Goal: Task Accomplishment & Management: Manage account settings

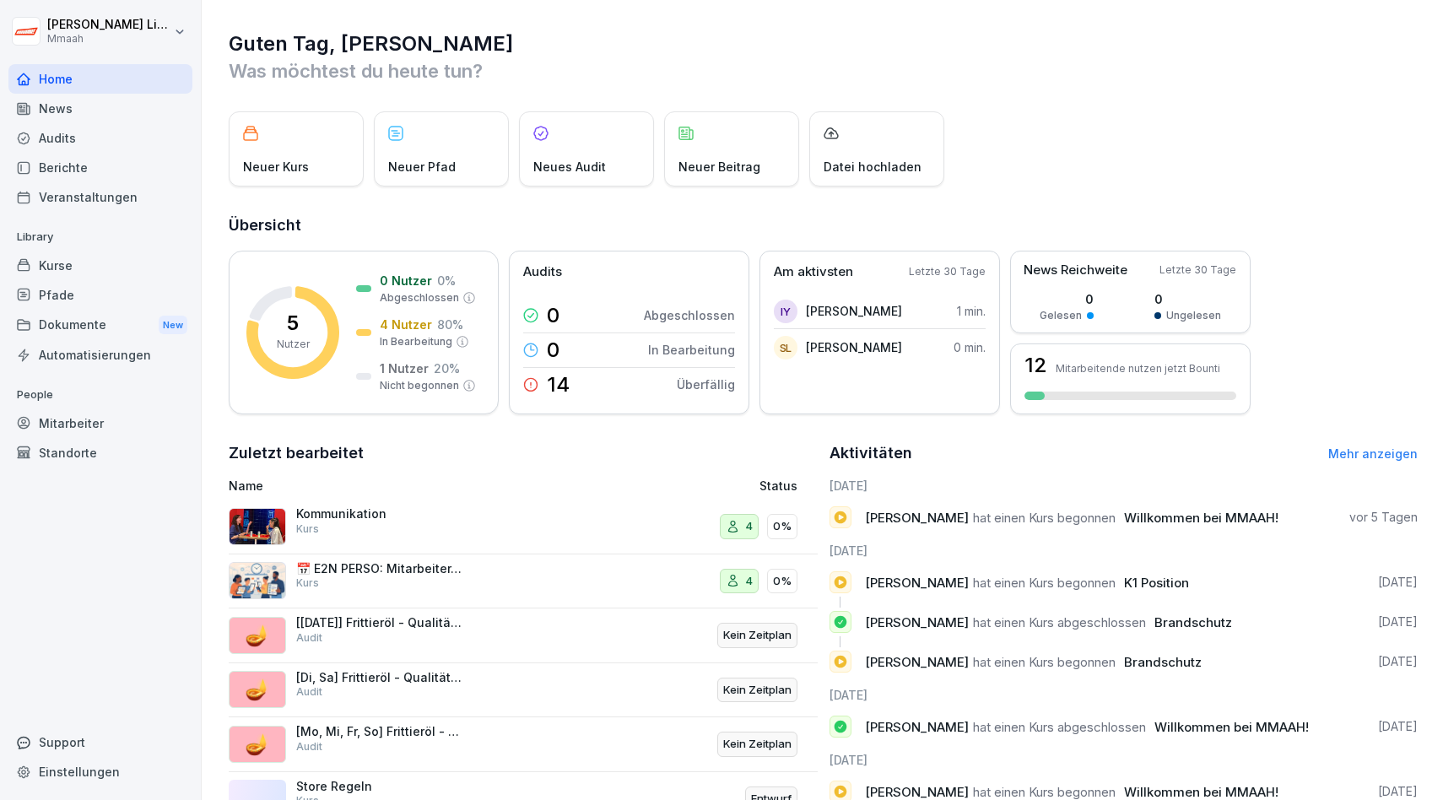
click at [117, 264] on div "Kurse" at bounding box center [100, 266] width 184 height 30
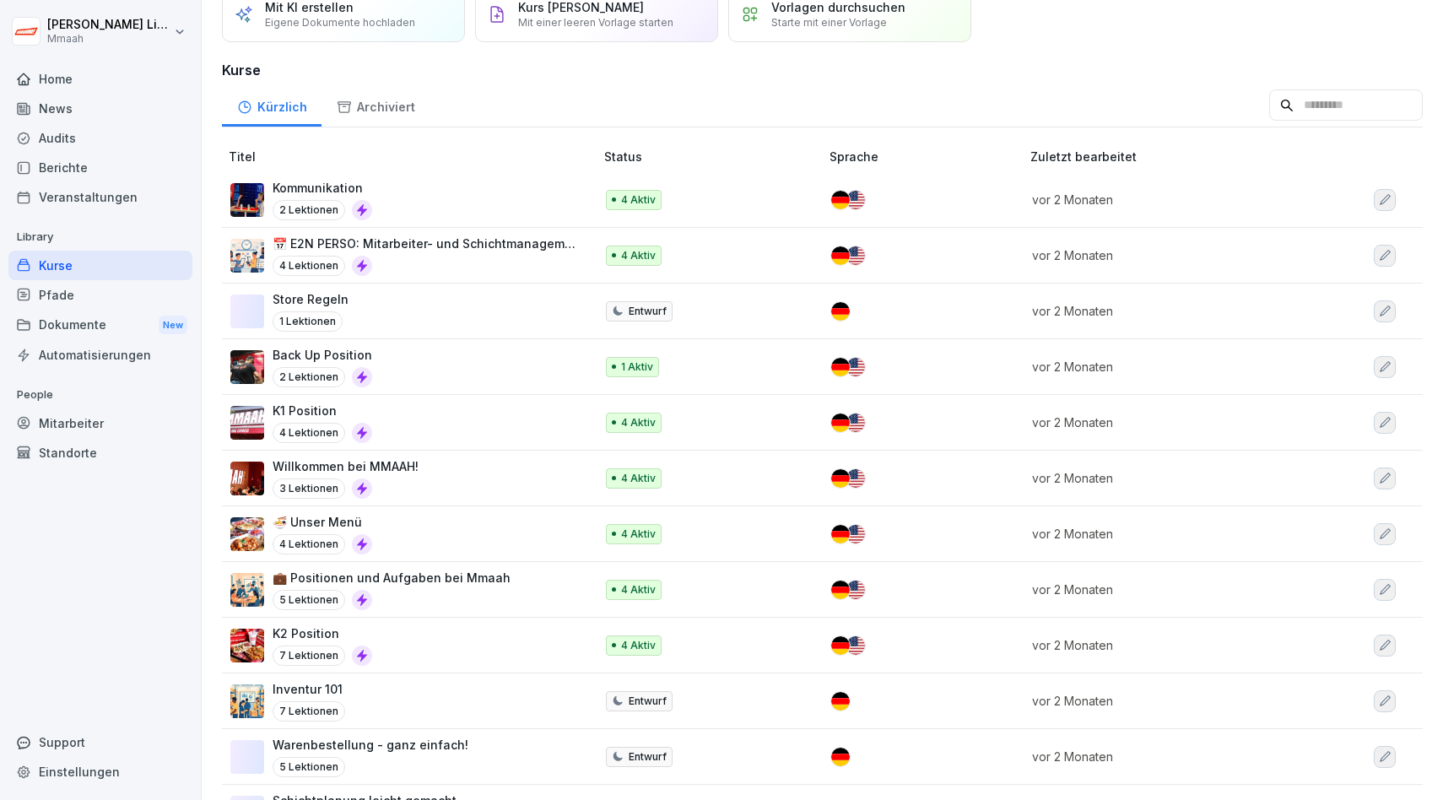
scroll to position [82, 0]
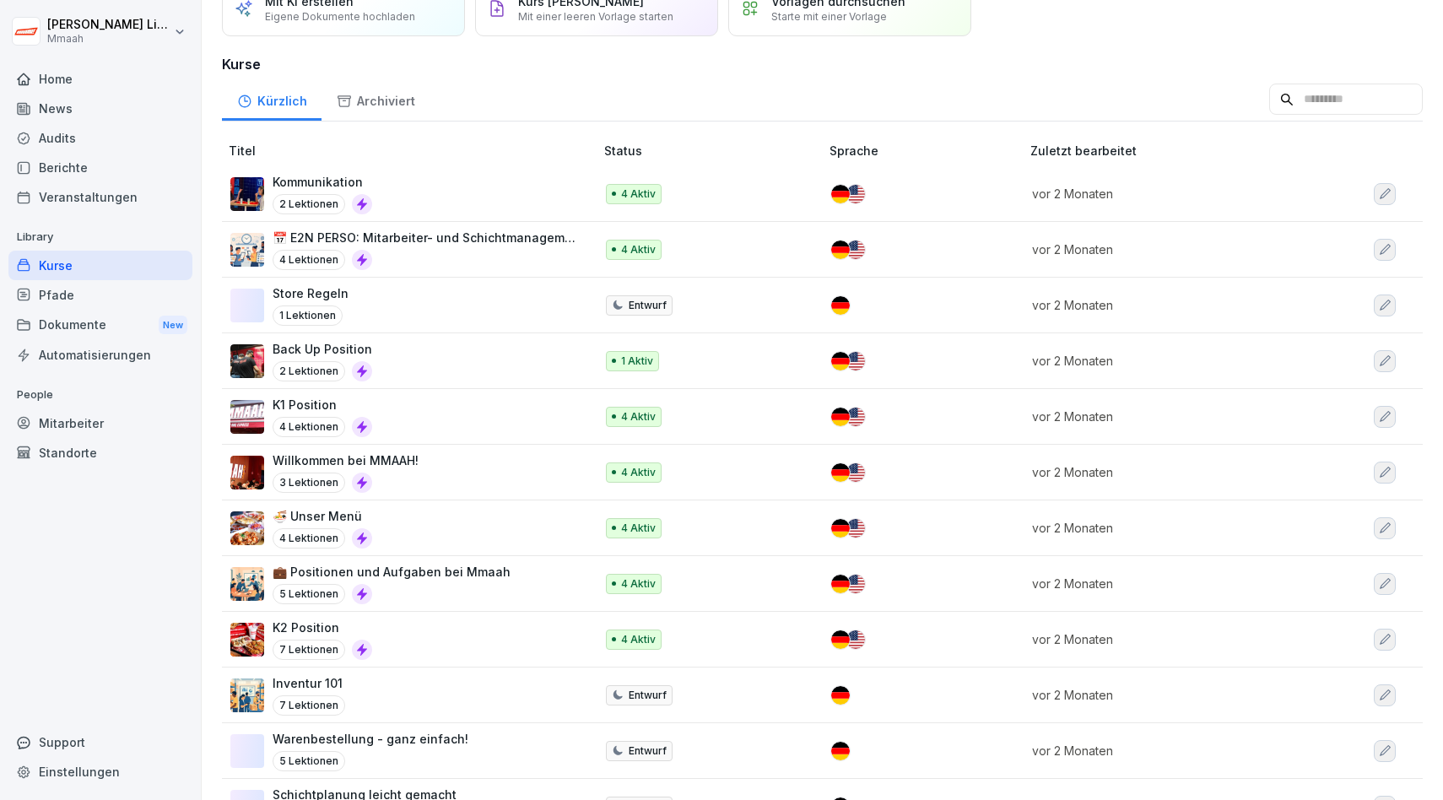
click at [305, 626] on p "K2 Position" at bounding box center [323, 628] width 100 height 18
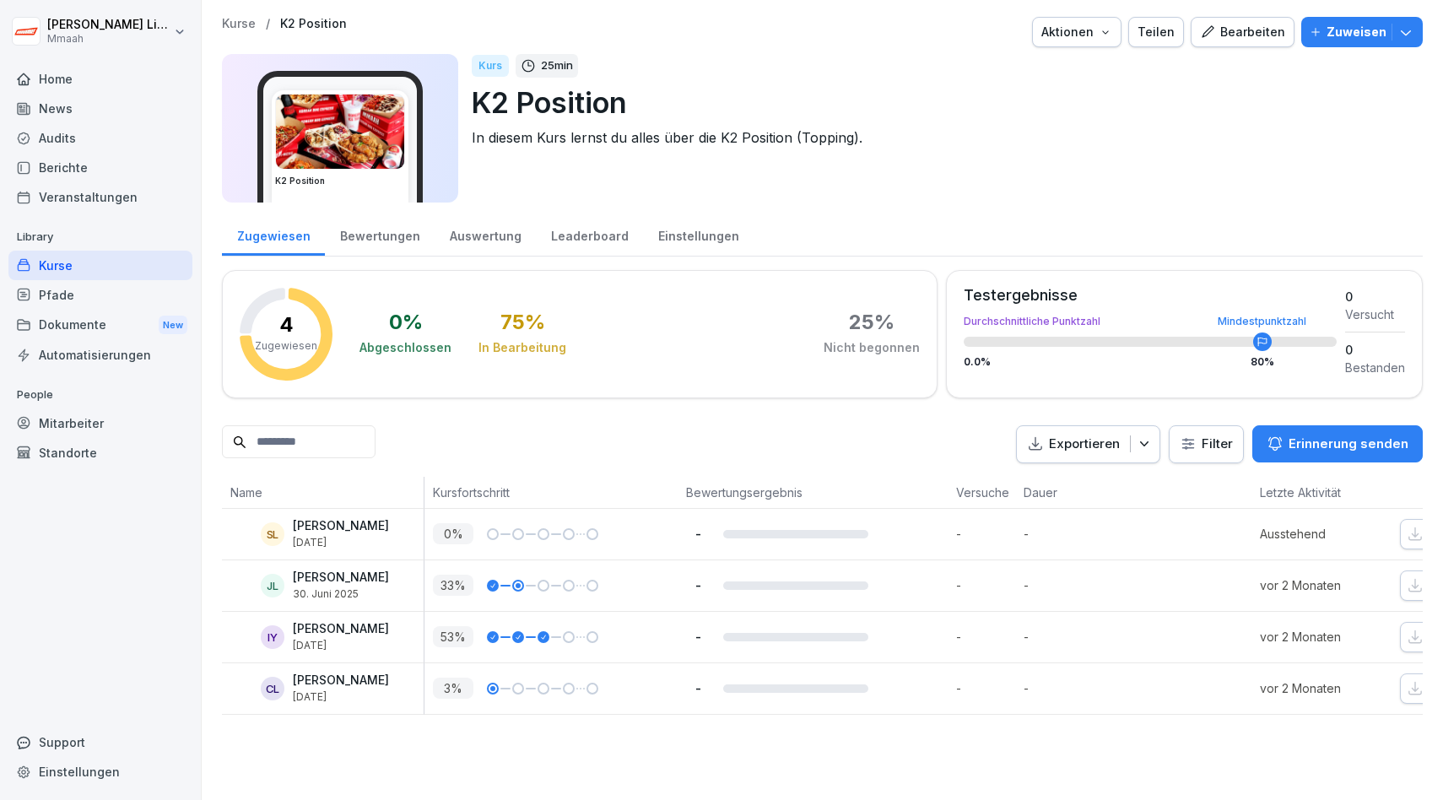
click at [1247, 41] on button "Bearbeiten" at bounding box center [1243, 32] width 104 height 30
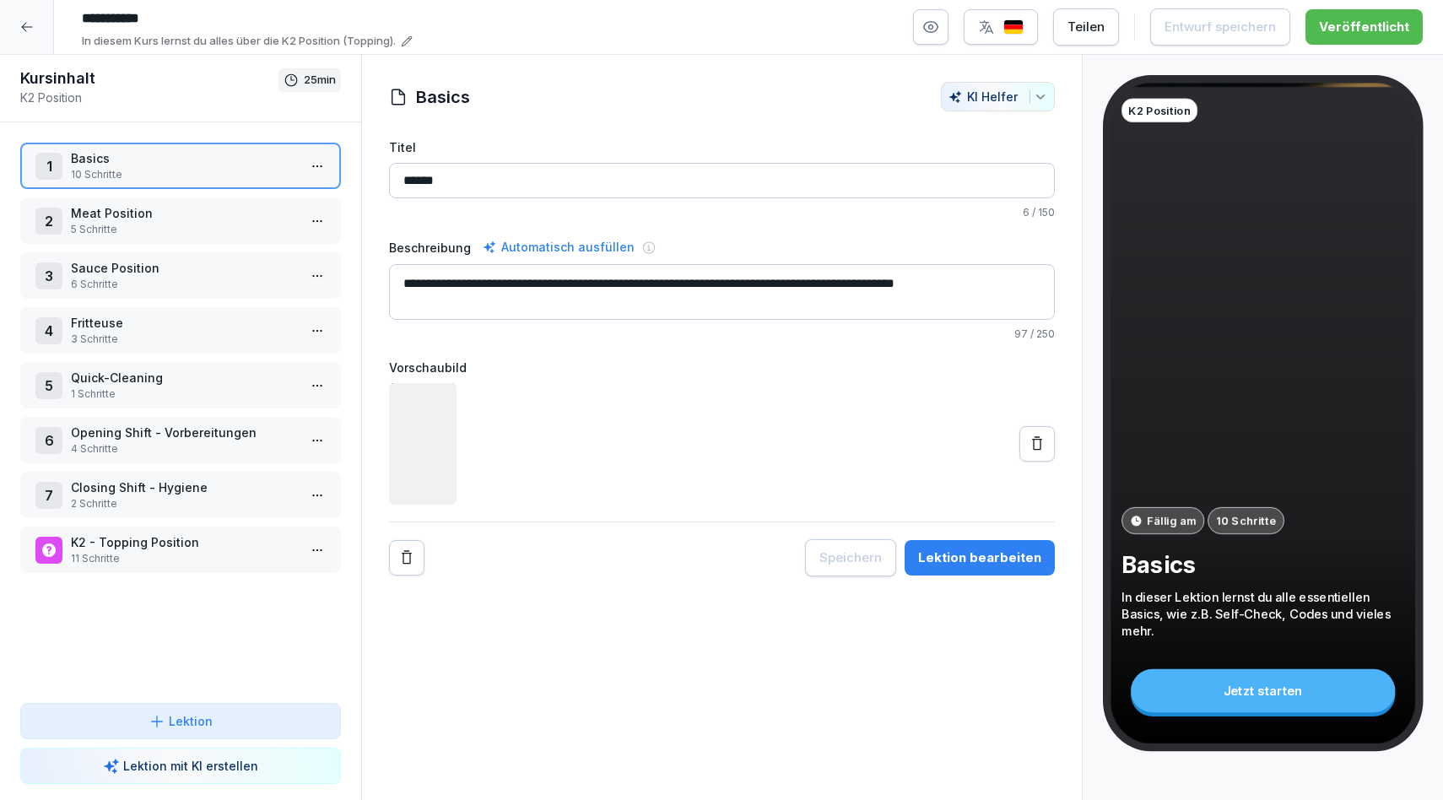
click at [17, 24] on div at bounding box center [27, 27] width 54 height 54
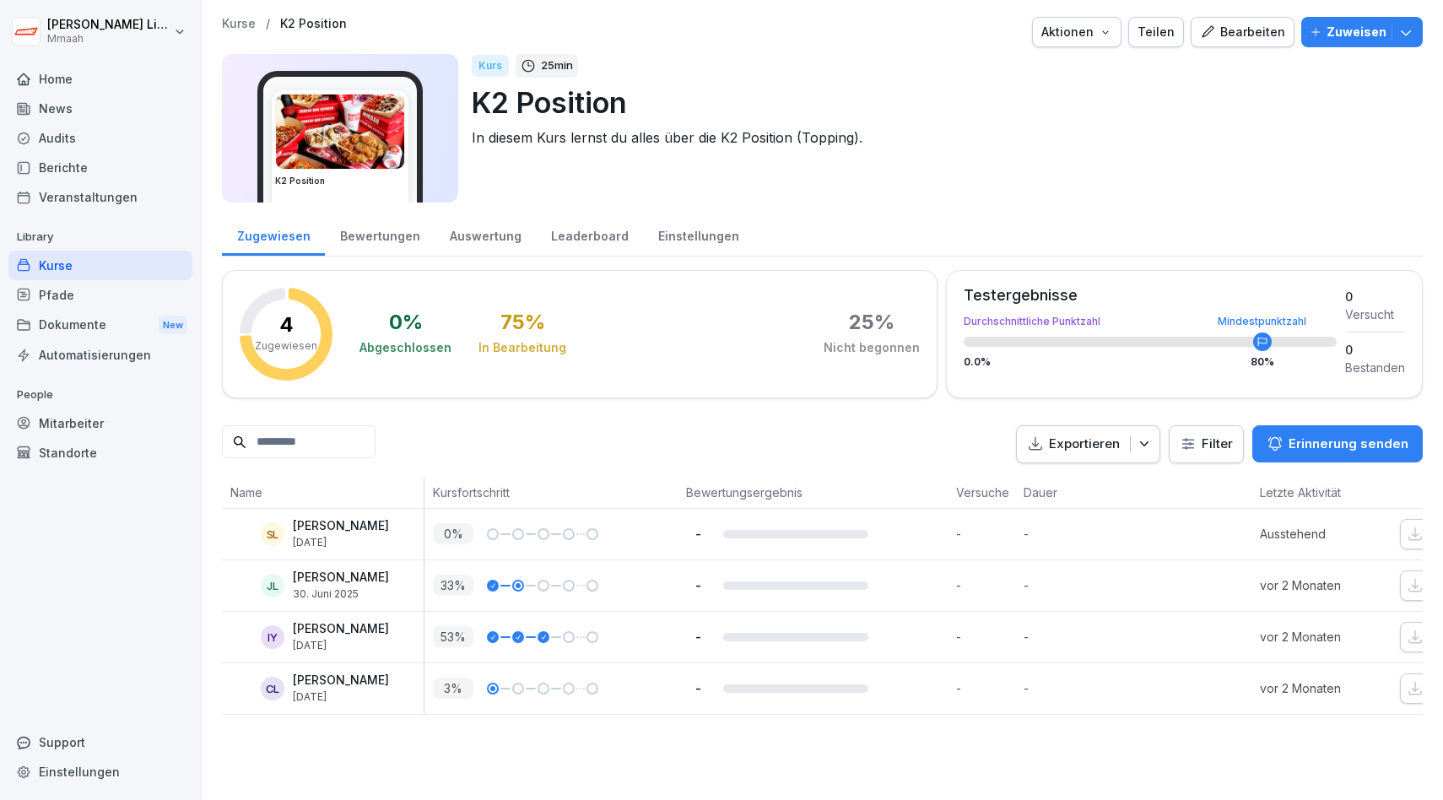
click at [1252, 39] on div "Bearbeiten" at bounding box center [1242, 32] width 85 height 19
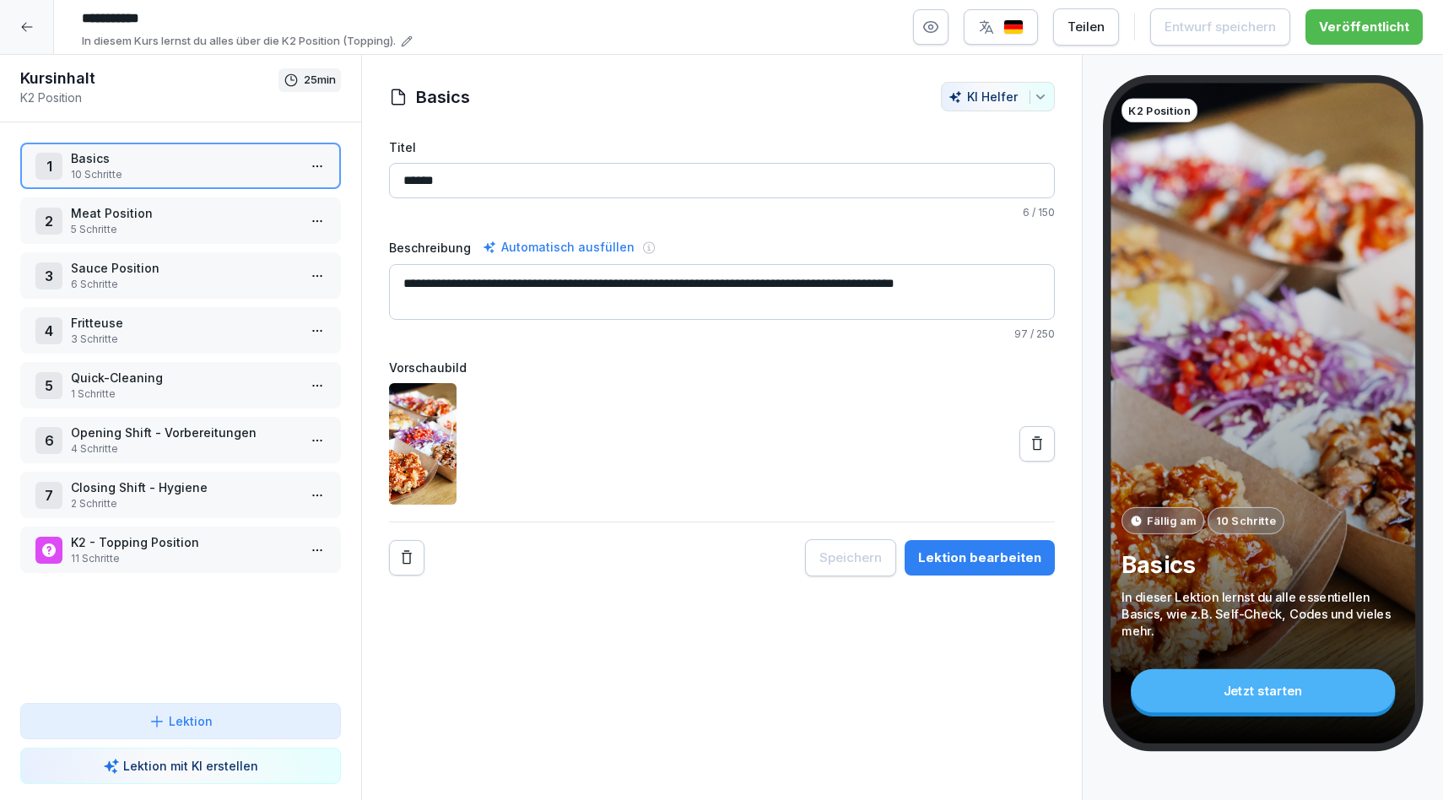
click at [207, 387] on p "1 Schritte" at bounding box center [184, 394] width 226 height 15
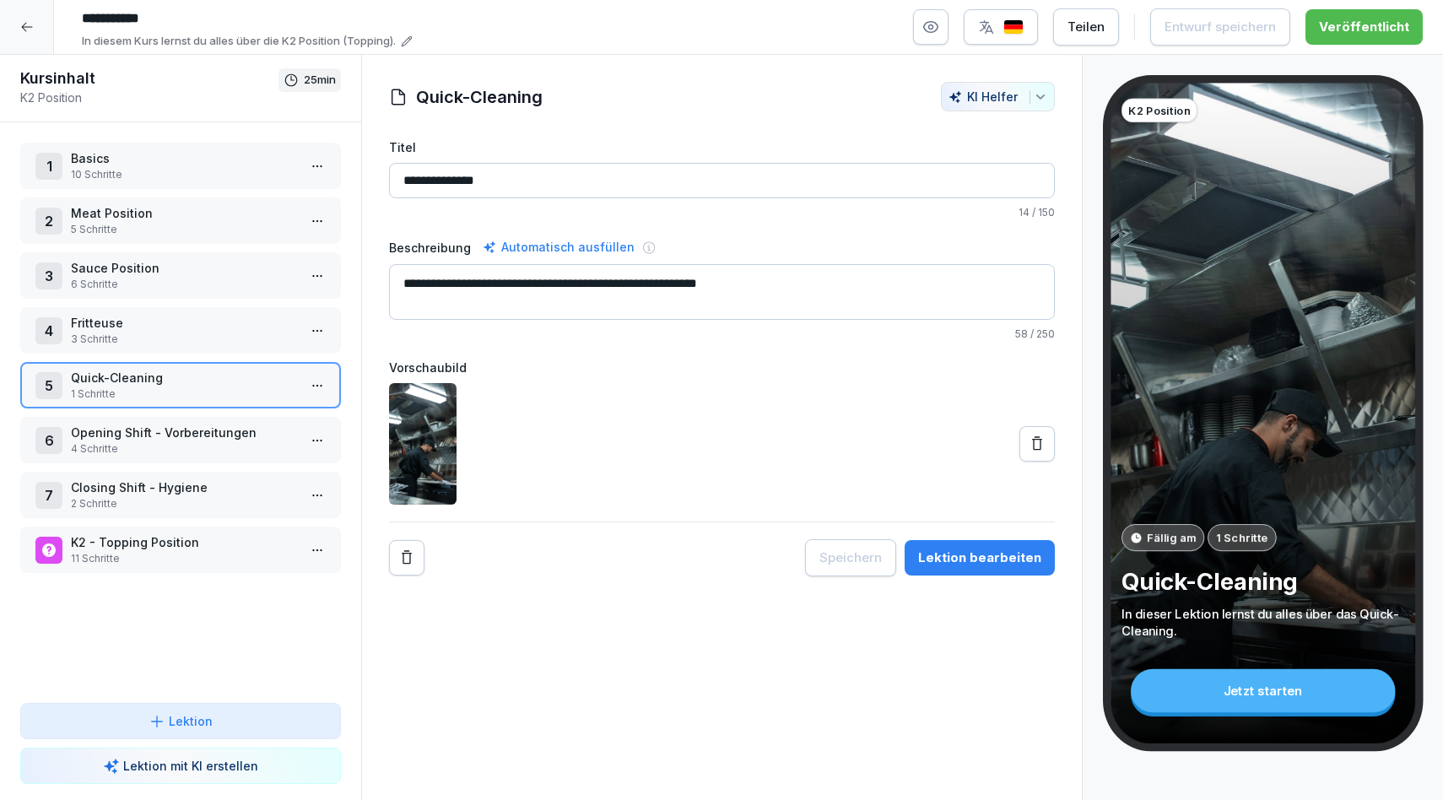
click at [172, 451] on p "4 Schritte" at bounding box center [184, 448] width 226 height 15
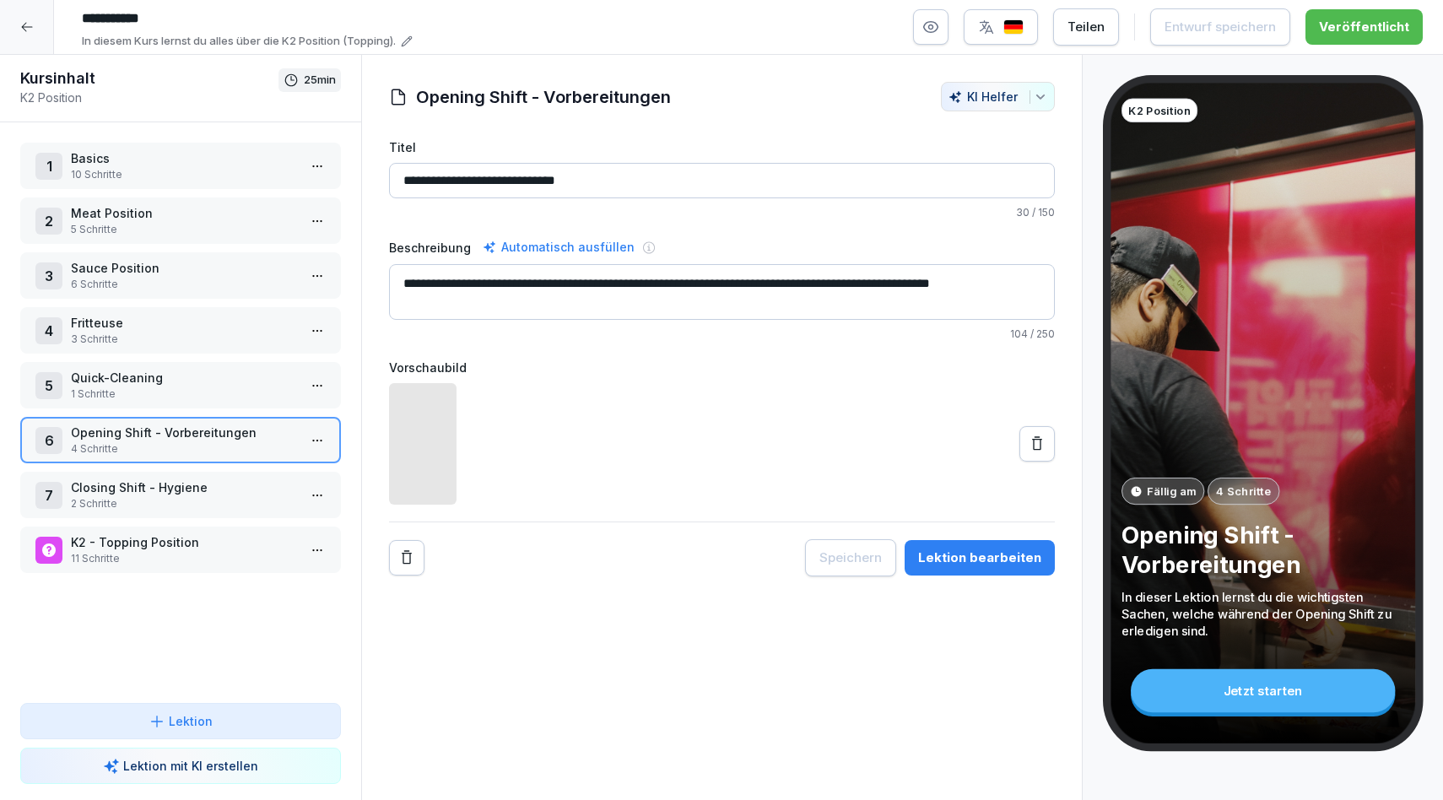
click at [963, 574] on button "Lektion bearbeiten" at bounding box center [980, 557] width 150 height 35
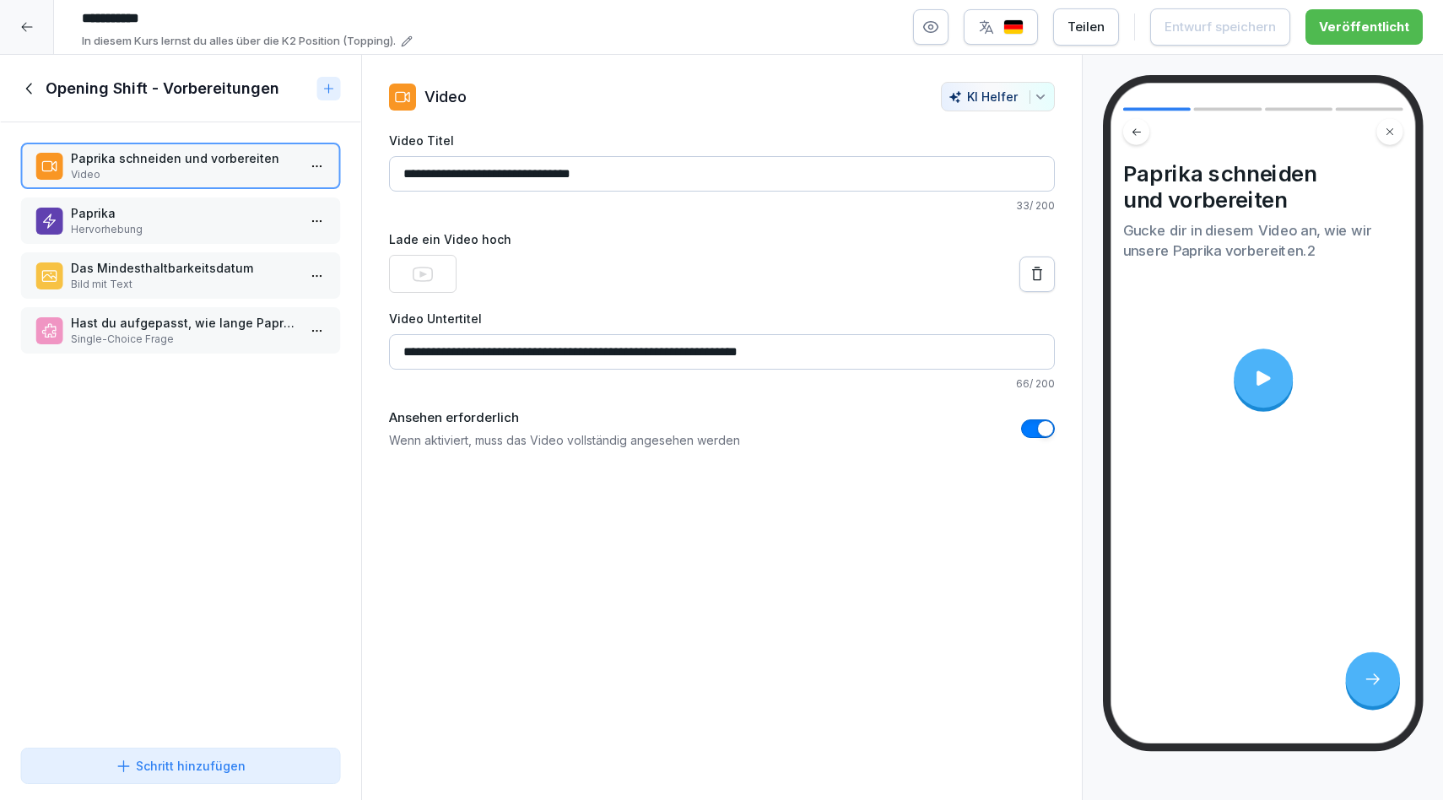
click at [156, 210] on p "Paprika" at bounding box center [184, 213] width 226 height 18
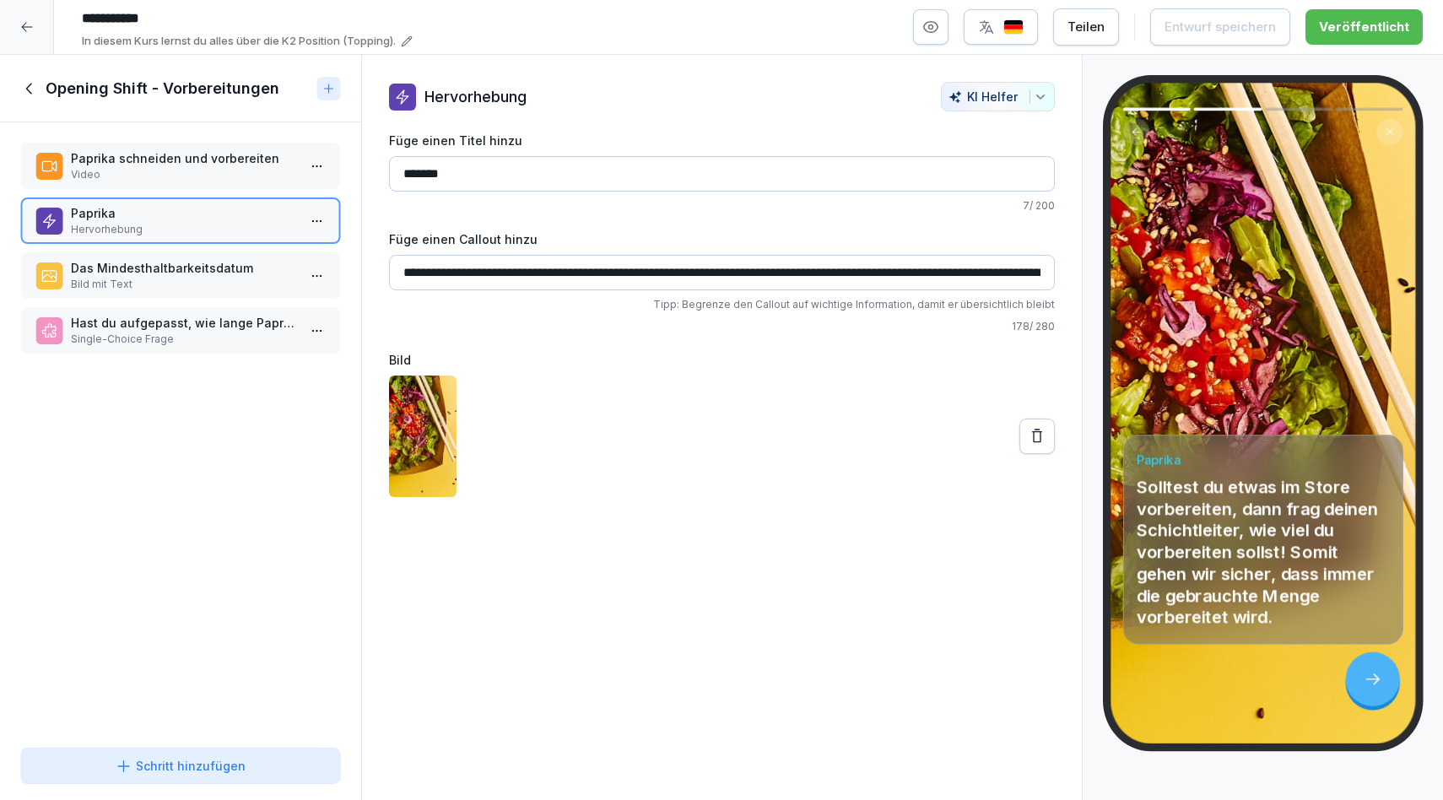
click at [152, 322] on p "Hast du aufgepasst, wie lange Paprika haltbar ist?" at bounding box center [184, 323] width 226 height 18
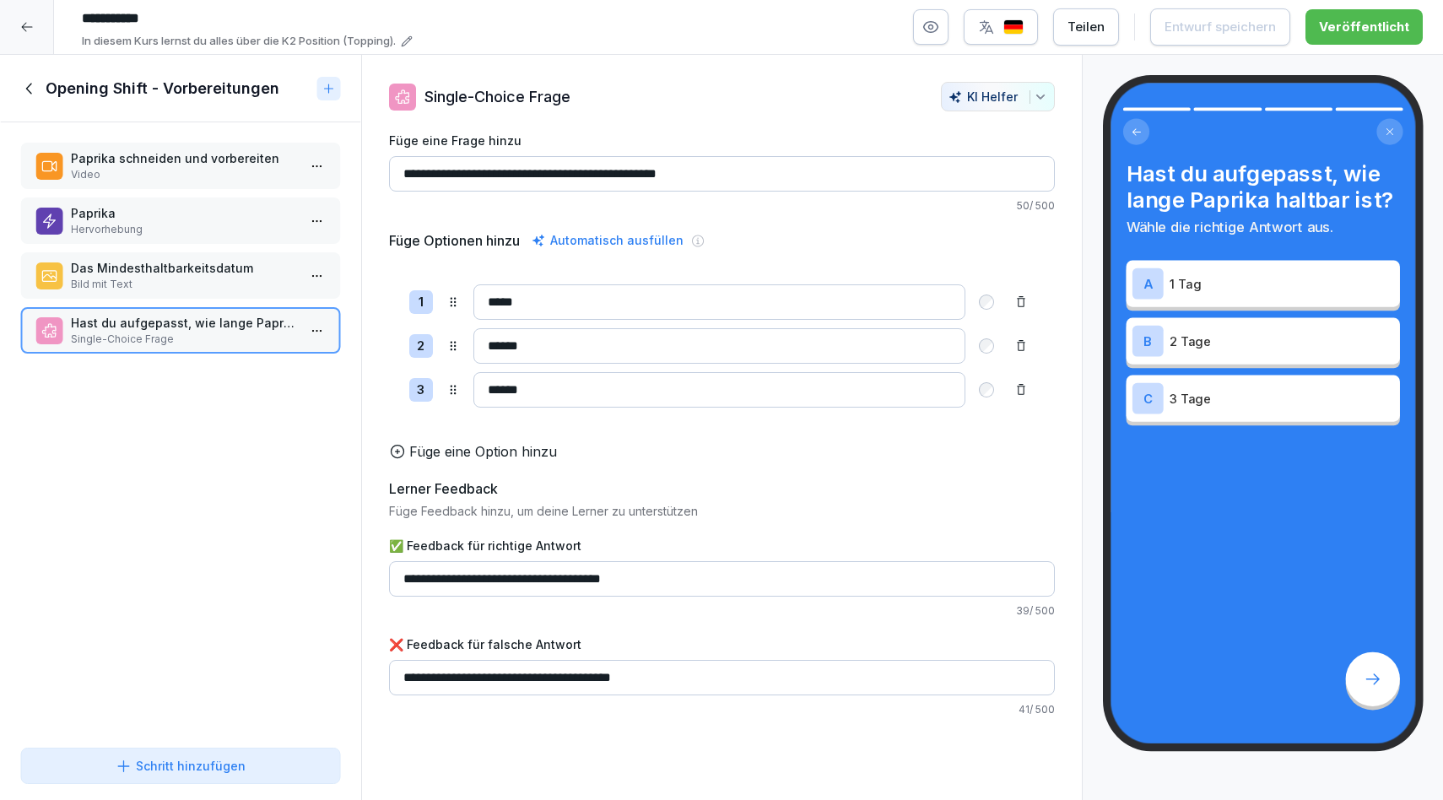
click at [14, 24] on div at bounding box center [27, 27] width 54 height 54
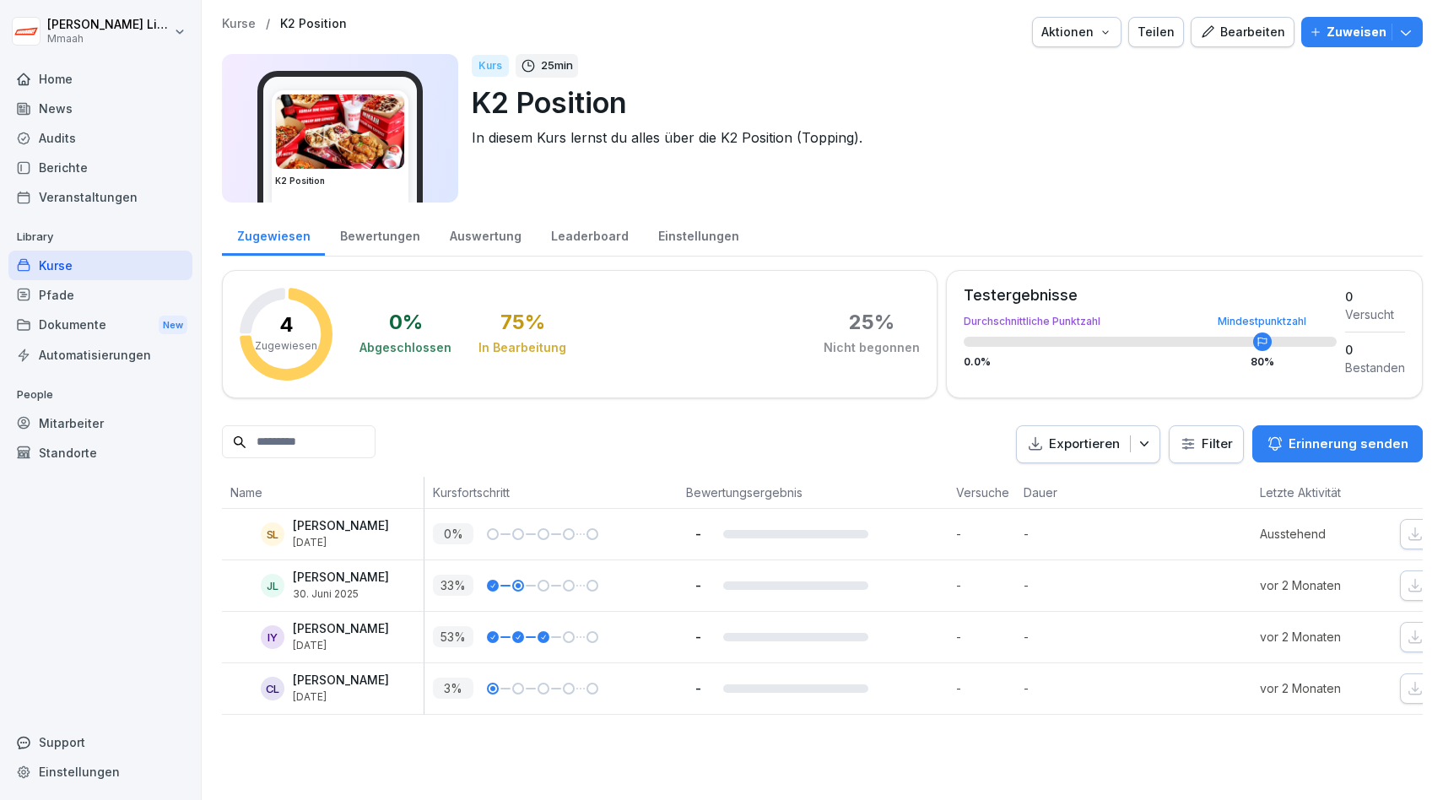
click at [79, 265] on div "Kurse" at bounding box center [100, 266] width 184 height 30
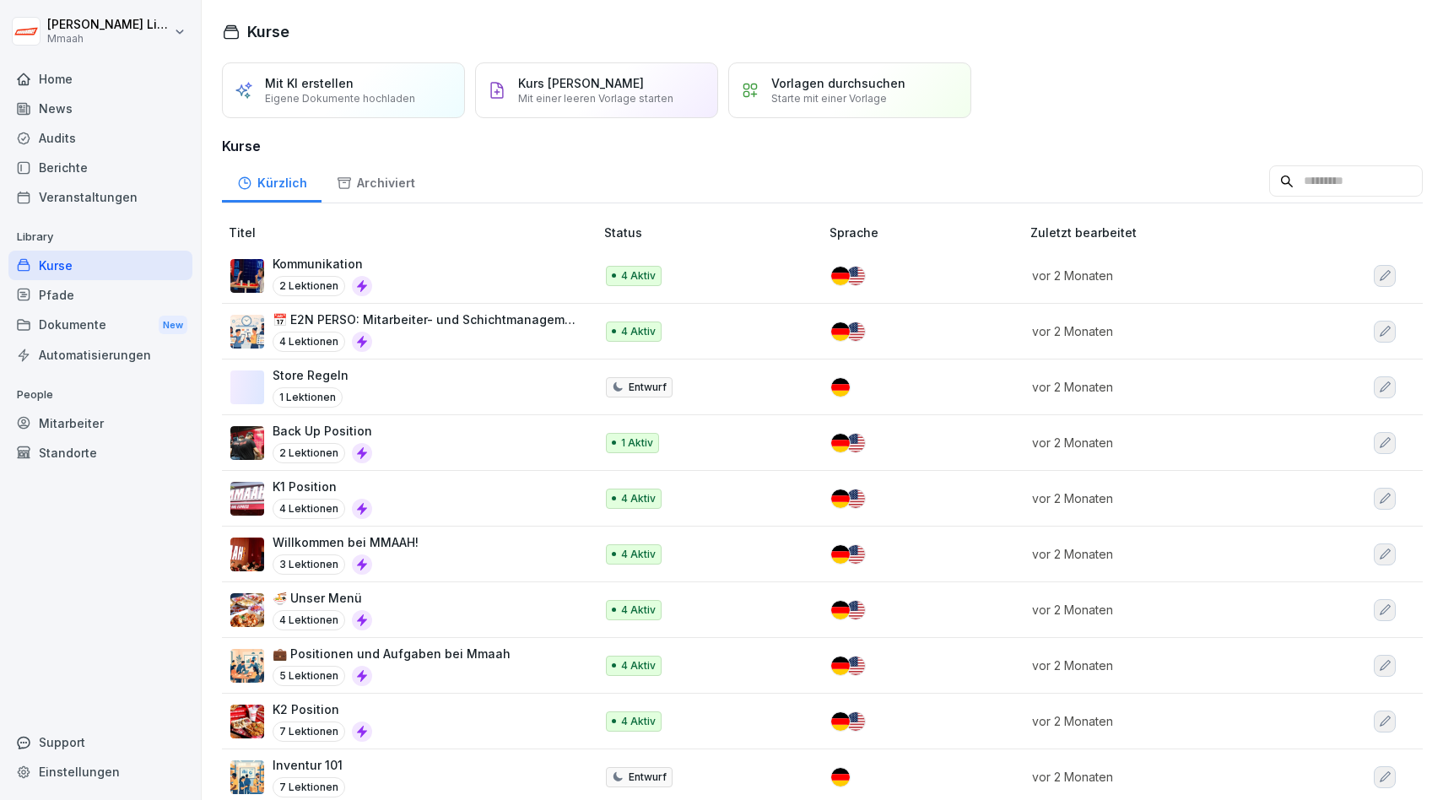
click at [392, 540] on p "Willkommen bei MMAAH!" at bounding box center [346, 542] width 146 height 18
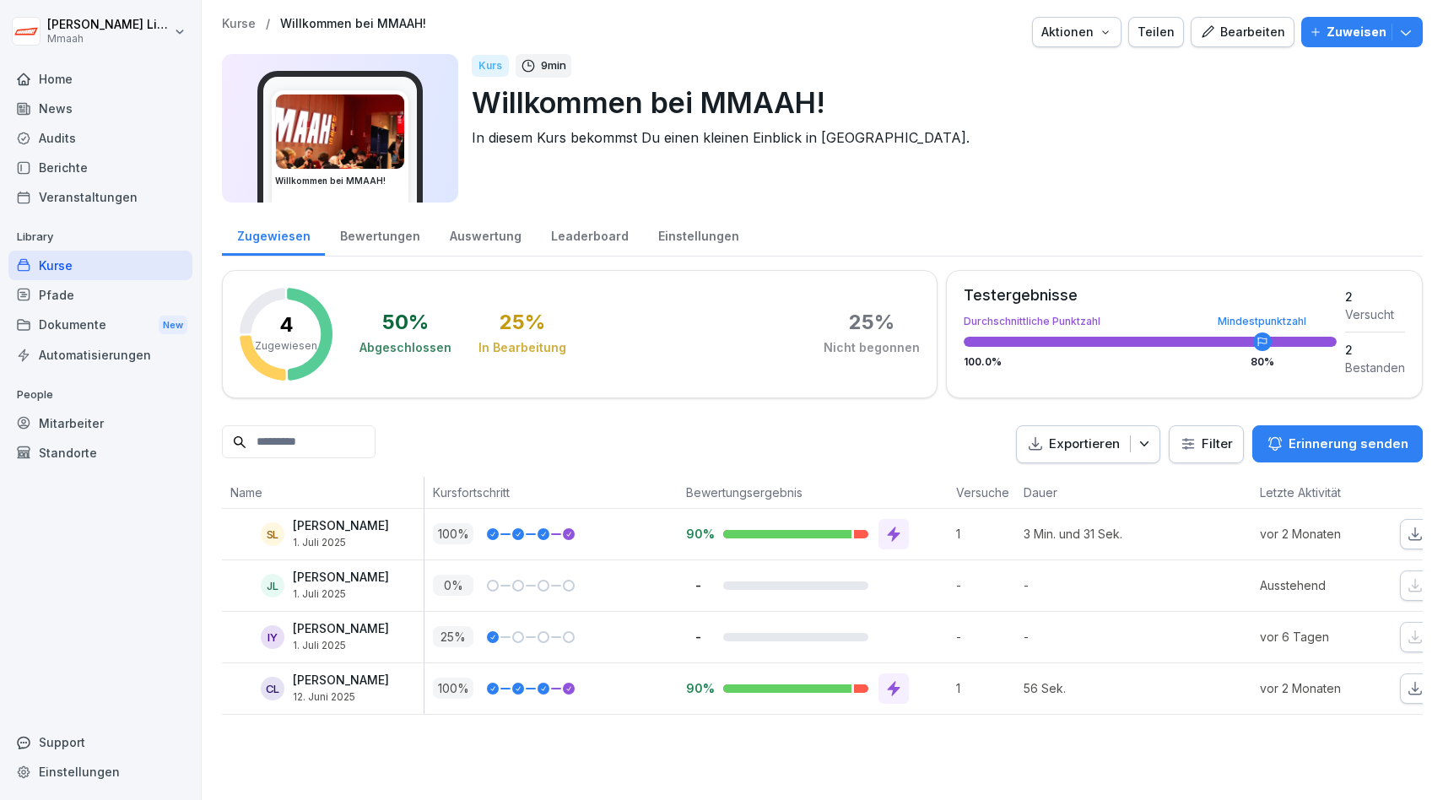
click at [1253, 36] on div "Bearbeiten" at bounding box center [1242, 32] width 85 height 19
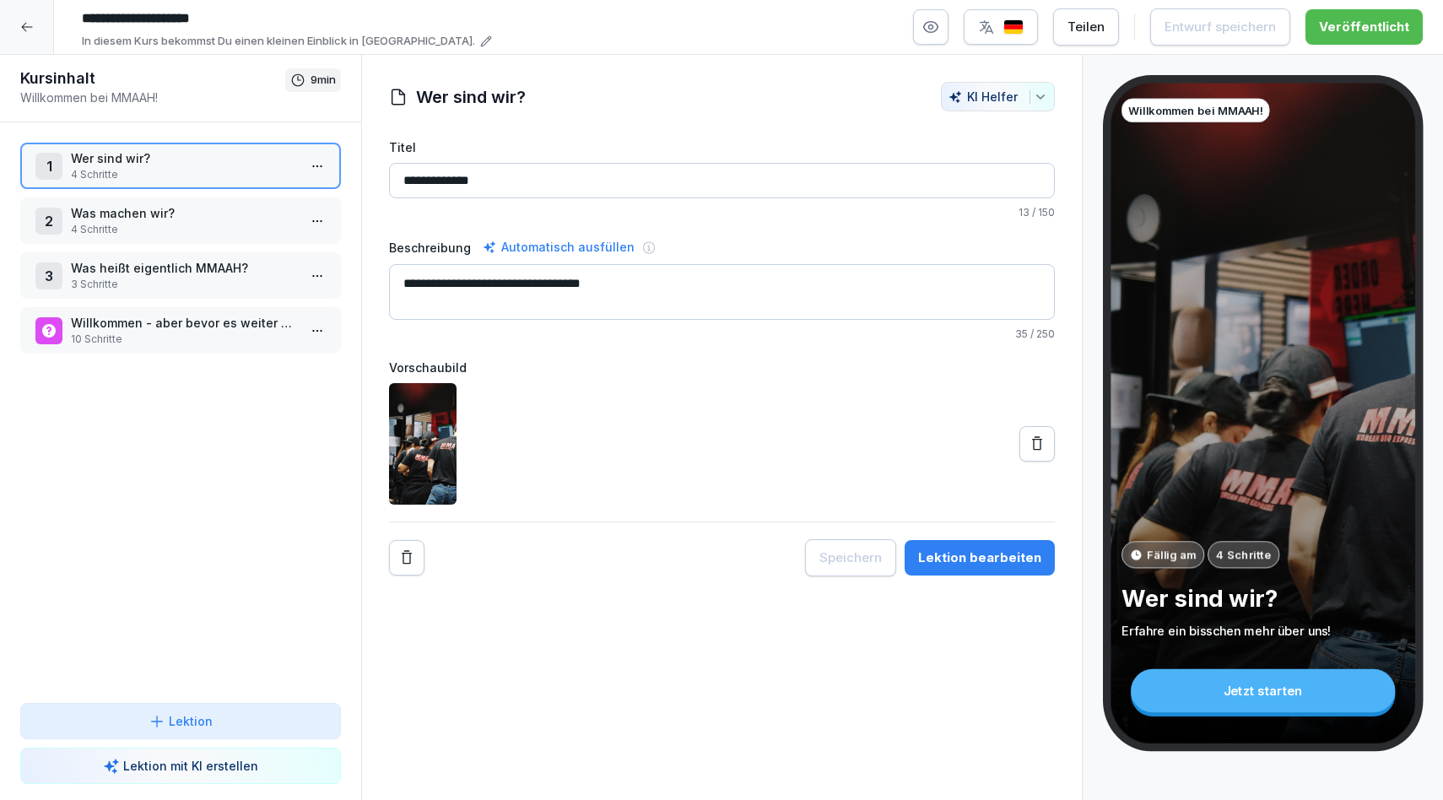
click at [196, 278] on p "3 Schritte" at bounding box center [184, 284] width 226 height 15
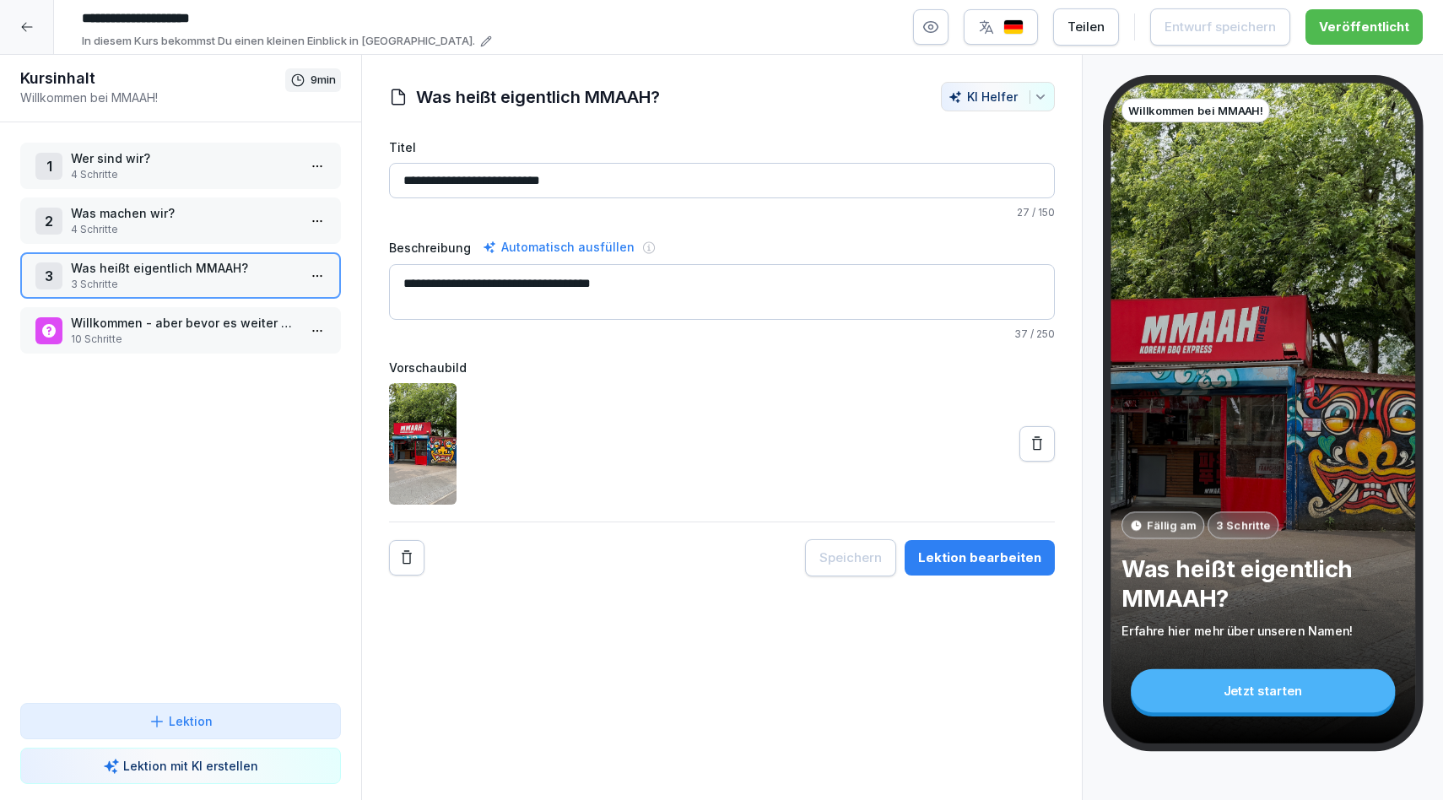
click at [971, 557] on div "Lektion bearbeiten" at bounding box center [979, 558] width 123 height 19
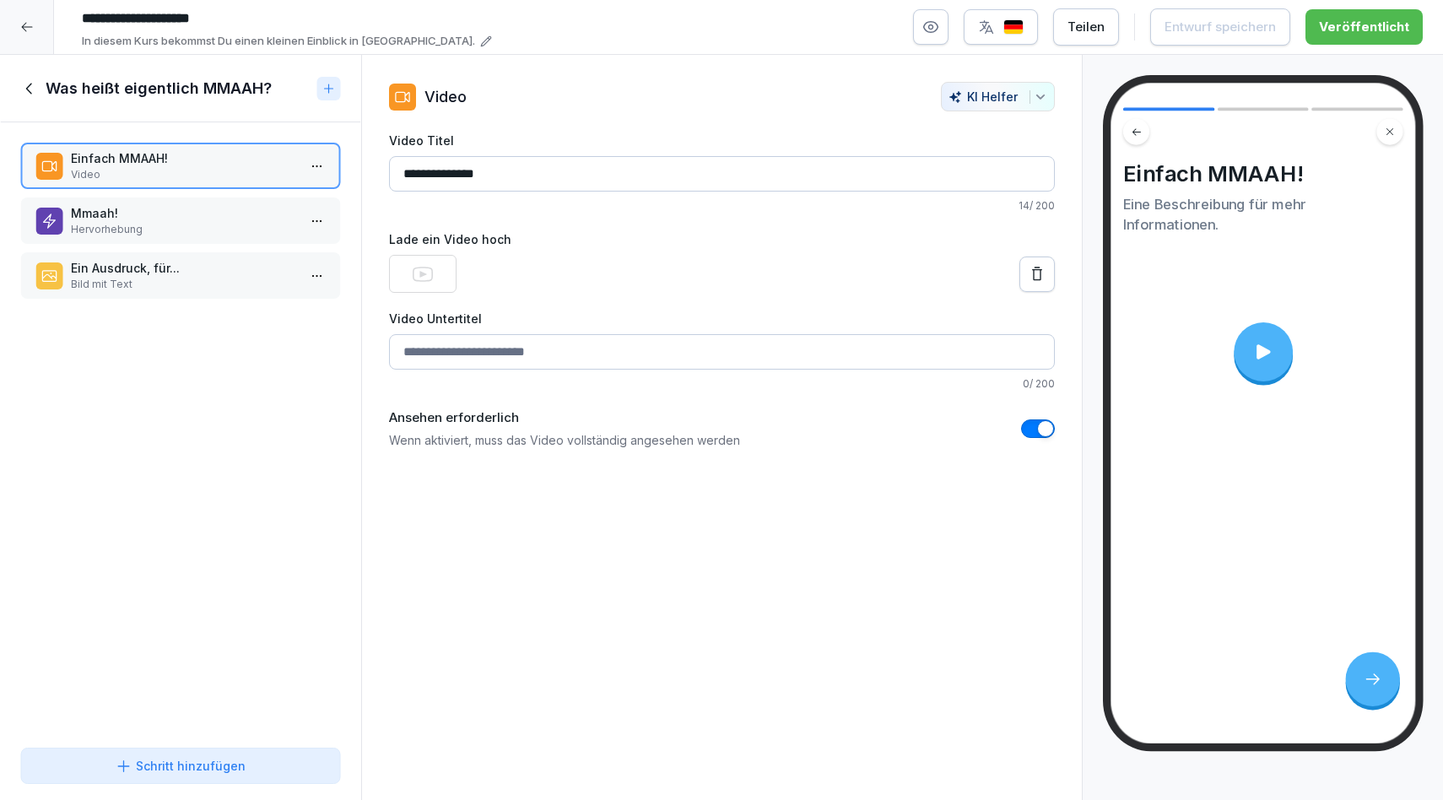
click at [170, 223] on p "Hervorhebung" at bounding box center [184, 229] width 226 height 15
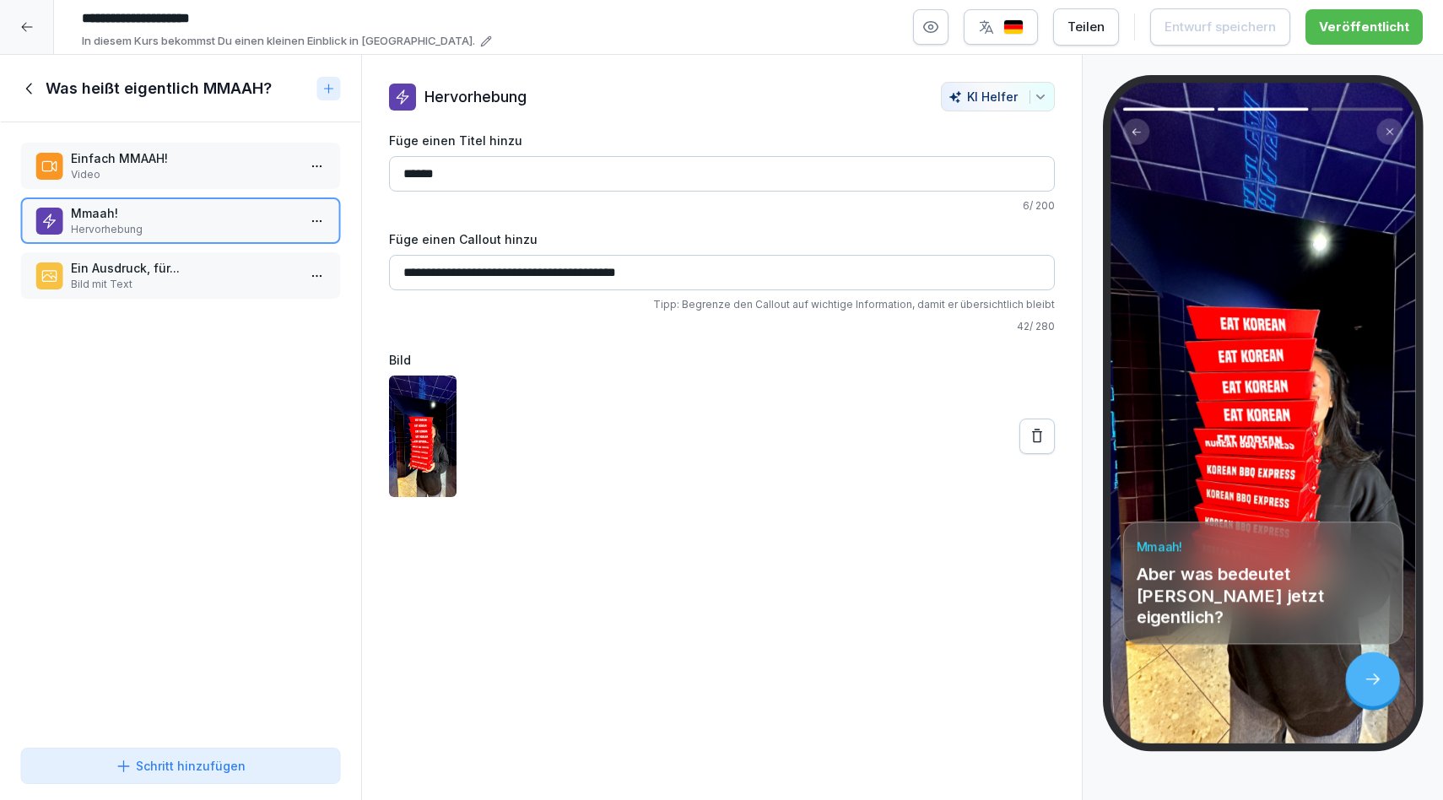
click at [28, 90] on icon at bounding box center [28, 88] width 6 height 11
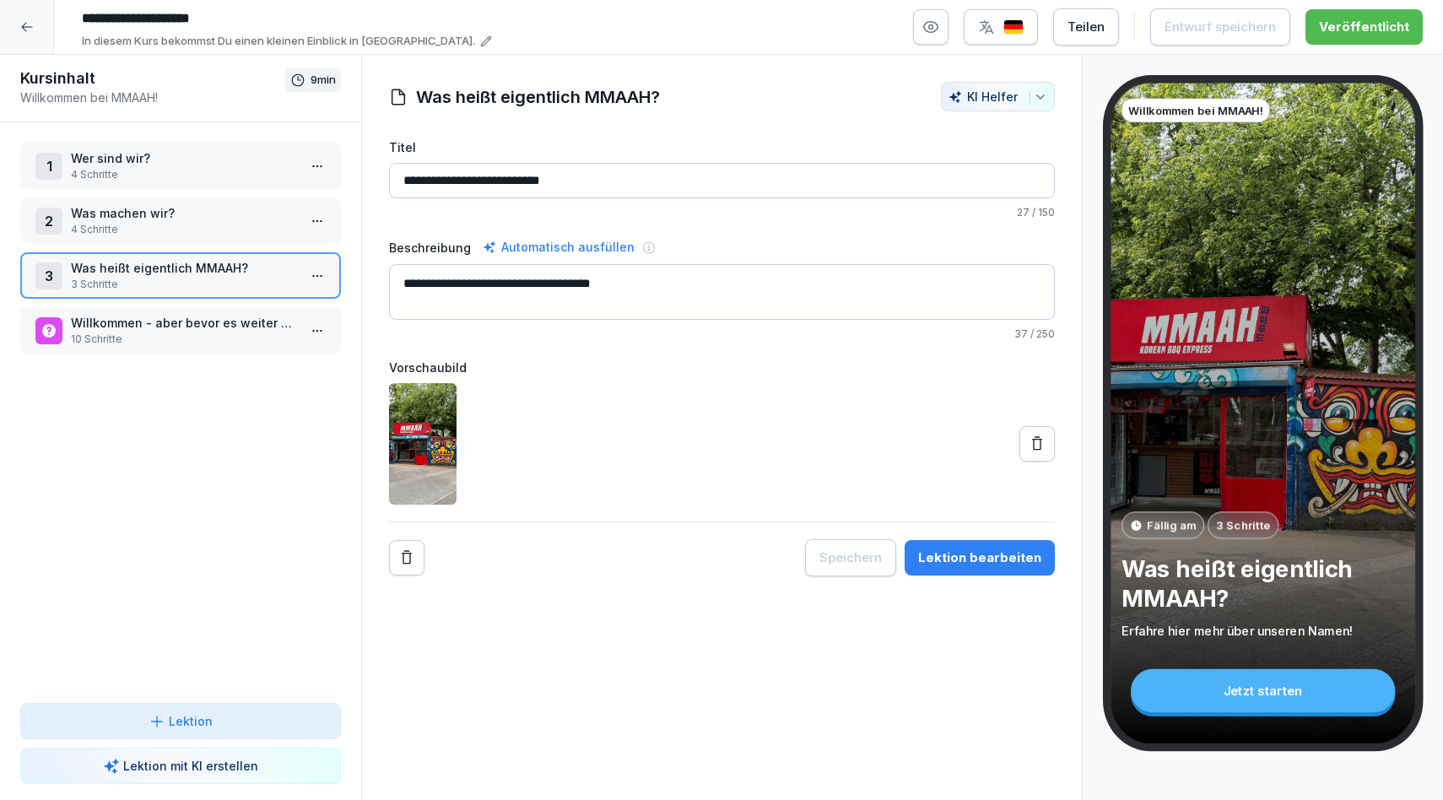
click at [29, 26] on icon at bounding box center [26, 27] width 11 height 9
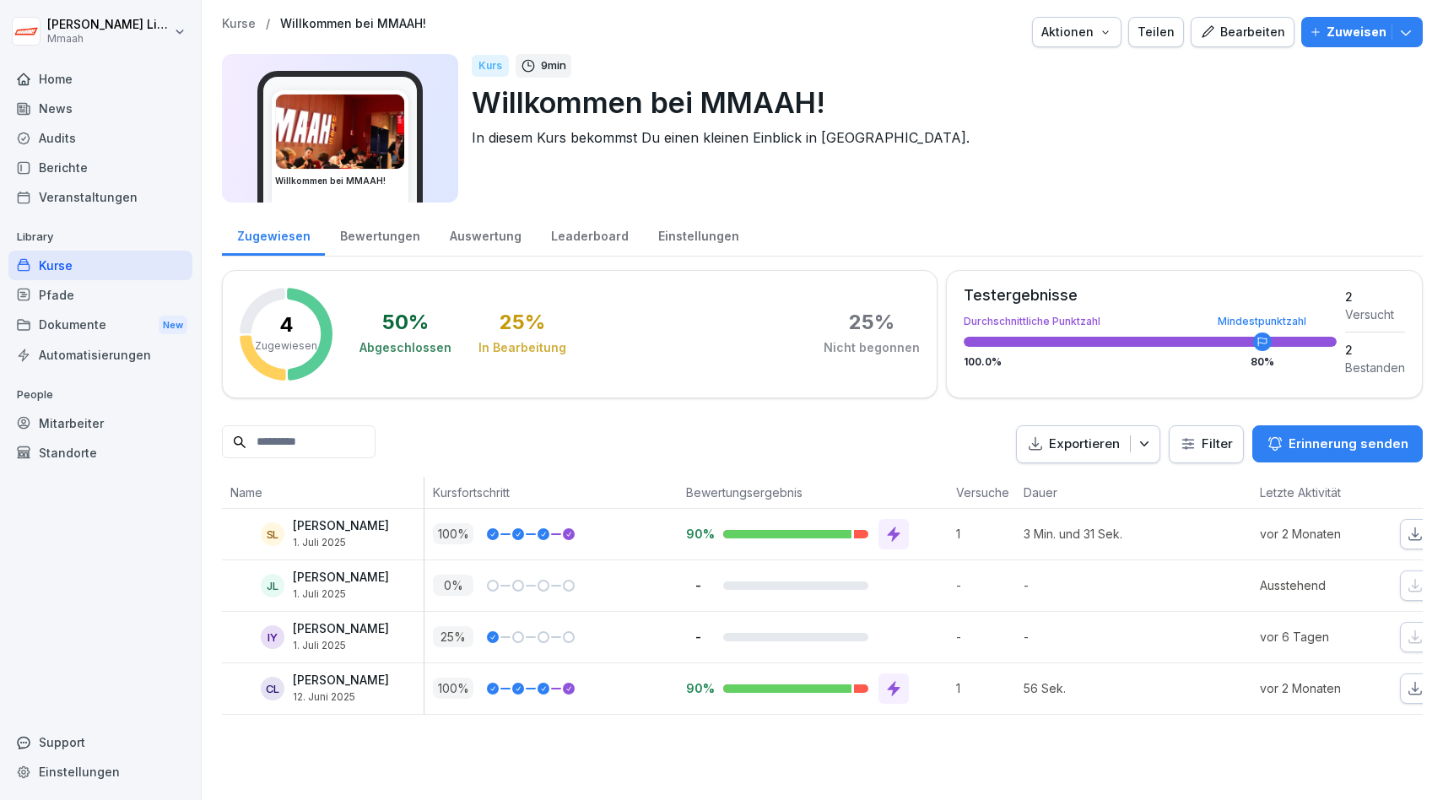
click at [80, 256] on div "Kurse" at bounding box center [100, 266] width 184 height 30
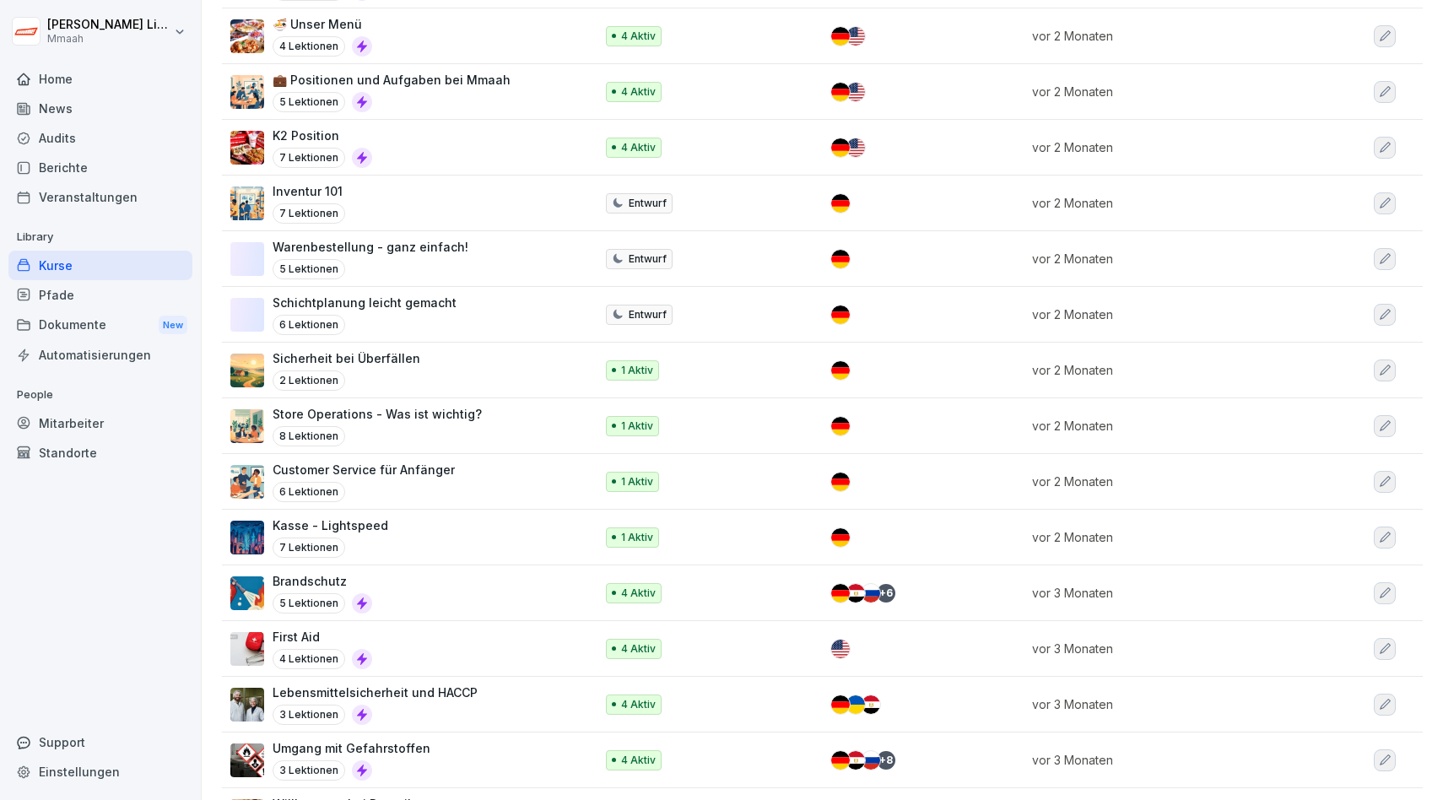
scroll to position [588, 0]
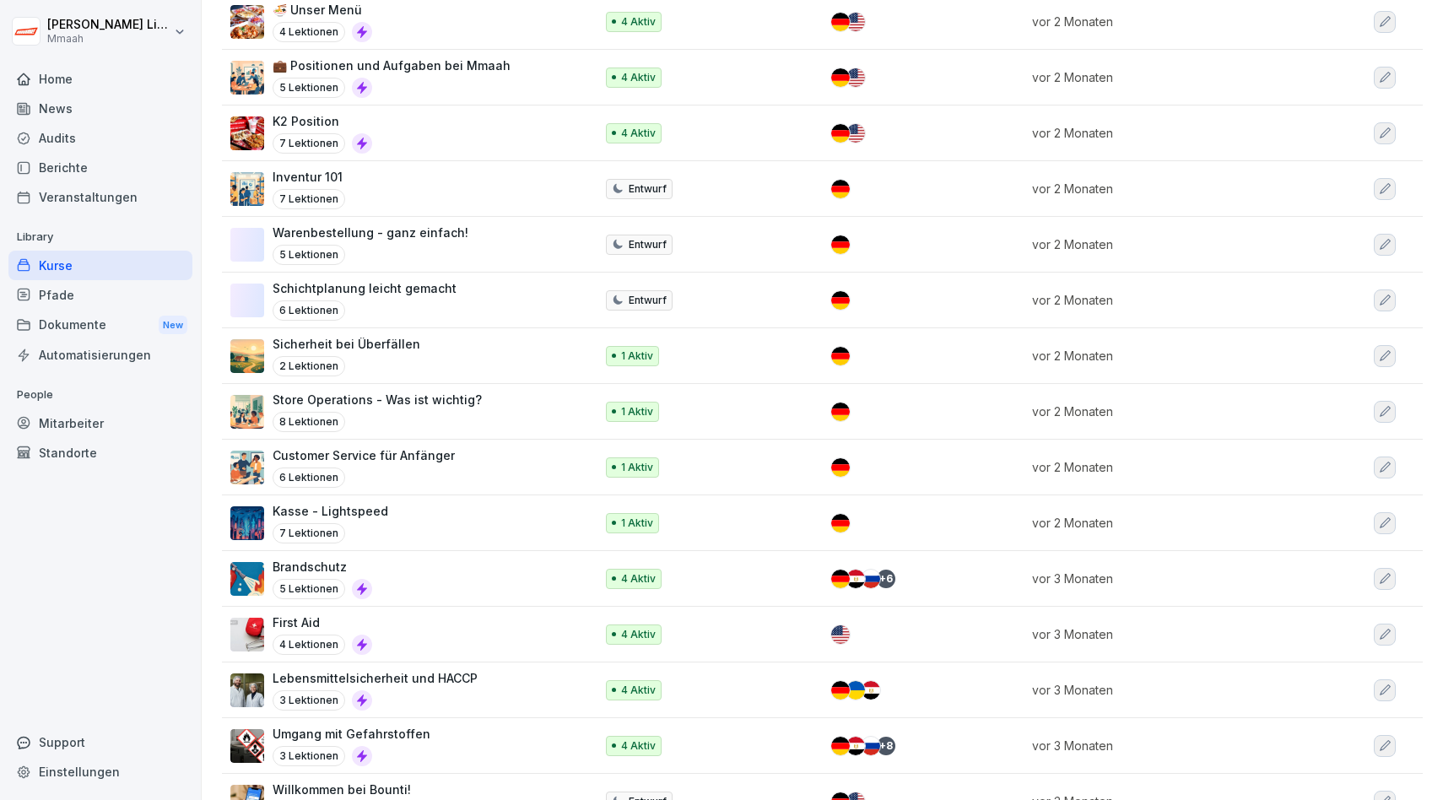
click at [365, 510] on p "Kasse - Lightspeed" at bounding box center [331, 511] width 116 height 18
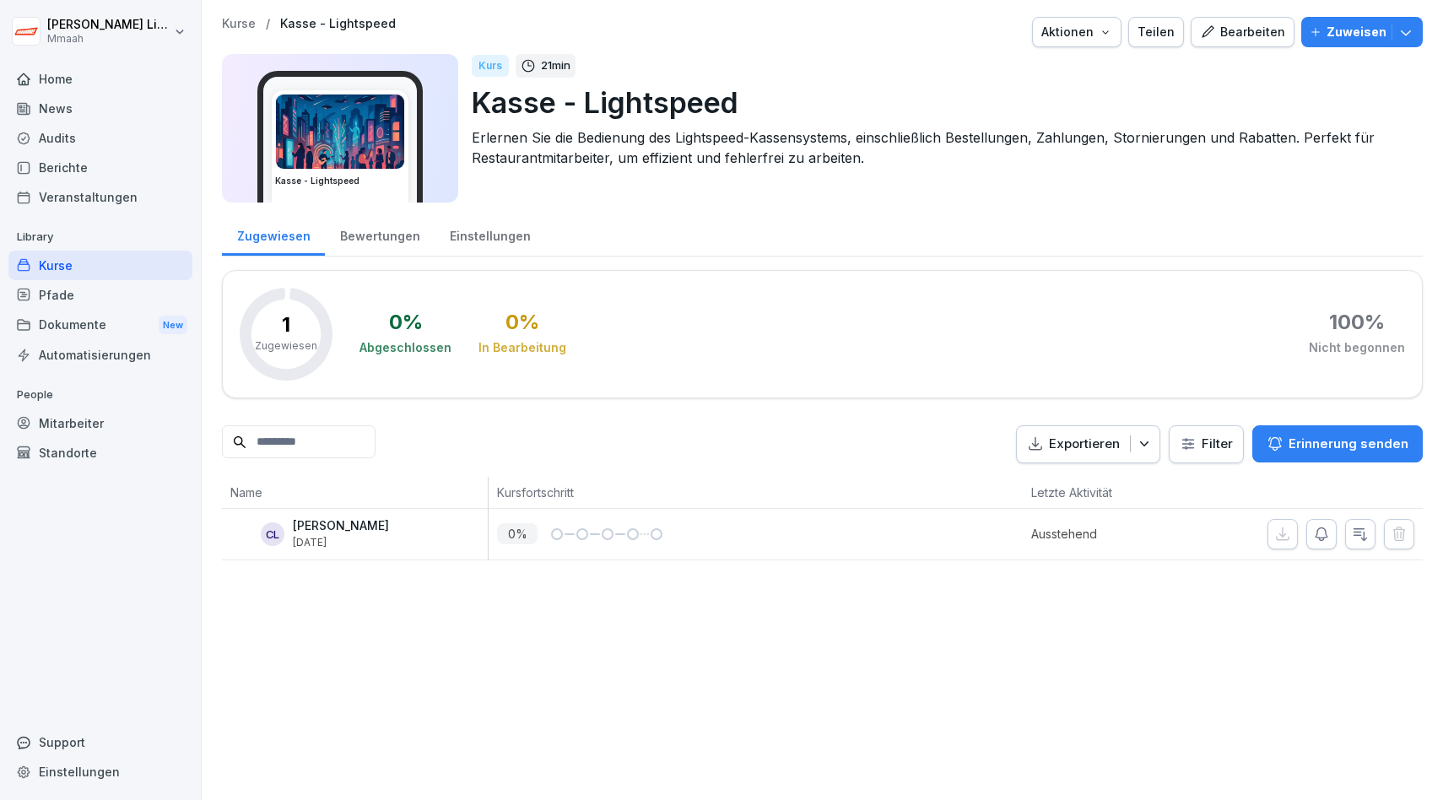
click at [1240, 33] on div "Bearbeiten" at bounding box center [1242, 32] width 85 height 19
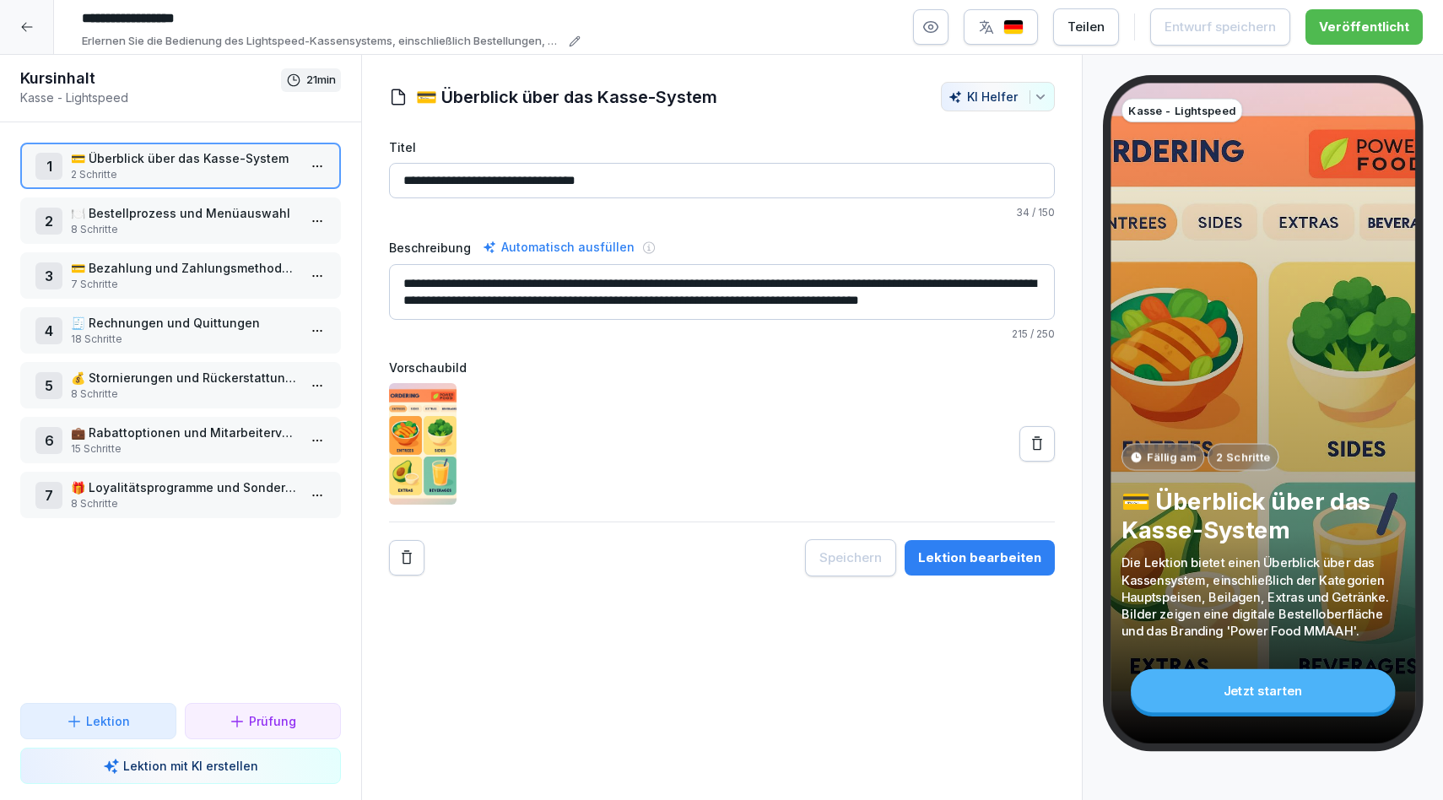
click at [176, 392] on p "8 Schritte" at bounding box center [184, 394] width 226 height 15
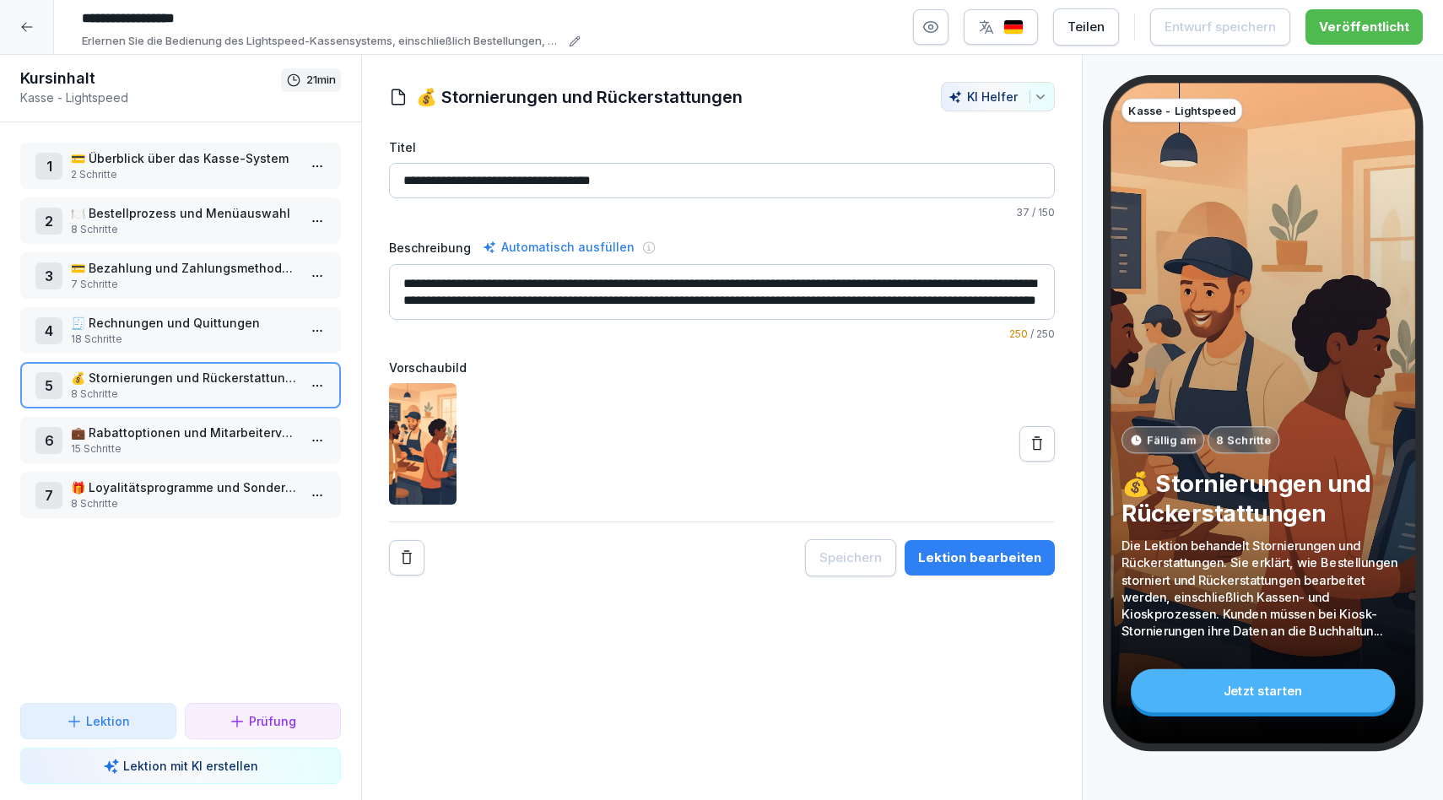
click at [986, 558] on div "Lektion bearbeiten" at bounding box center [979, 558] width 123 height 19
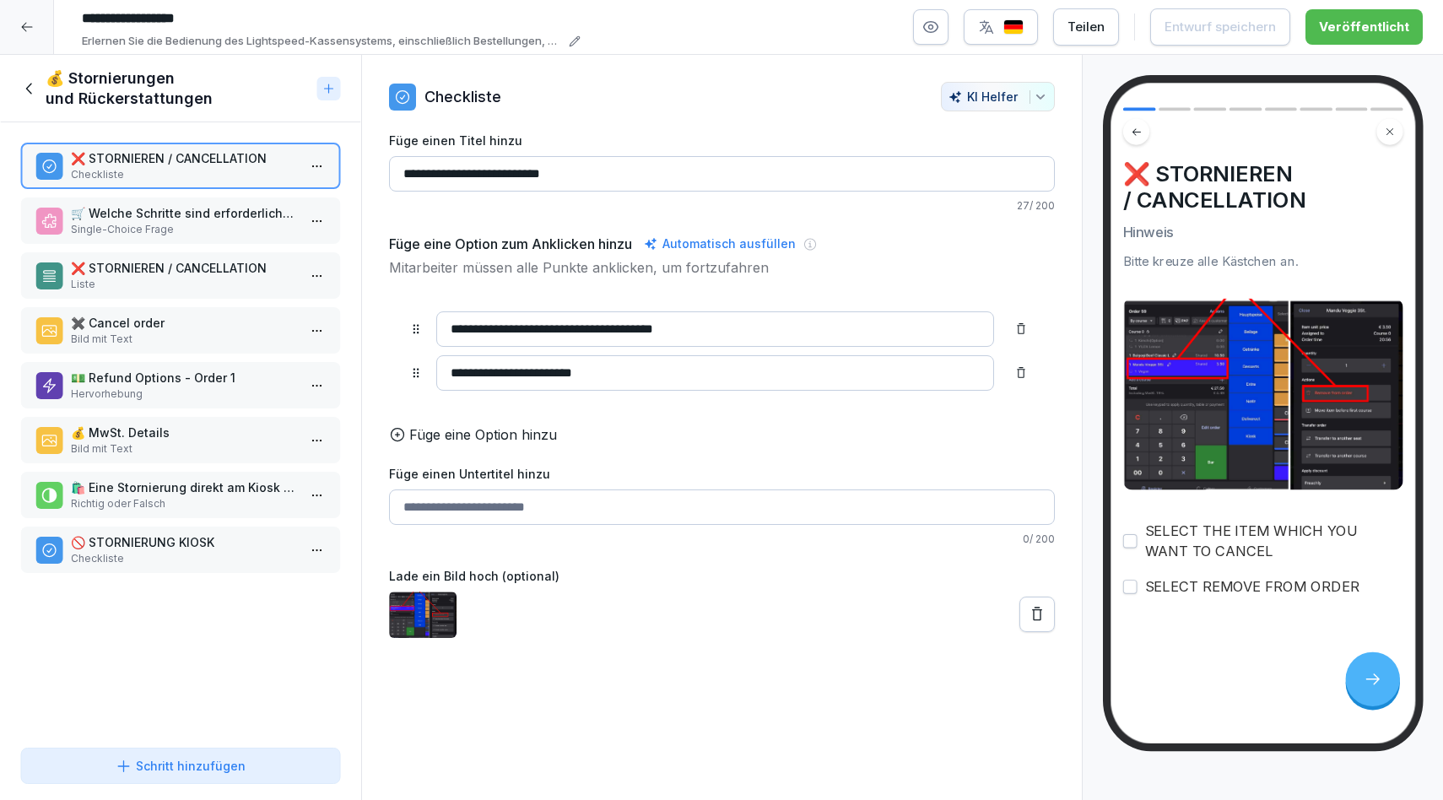
click at [181, 395] on p "Hervorhebung" at bounding box center [184, 394] width 226 height 15
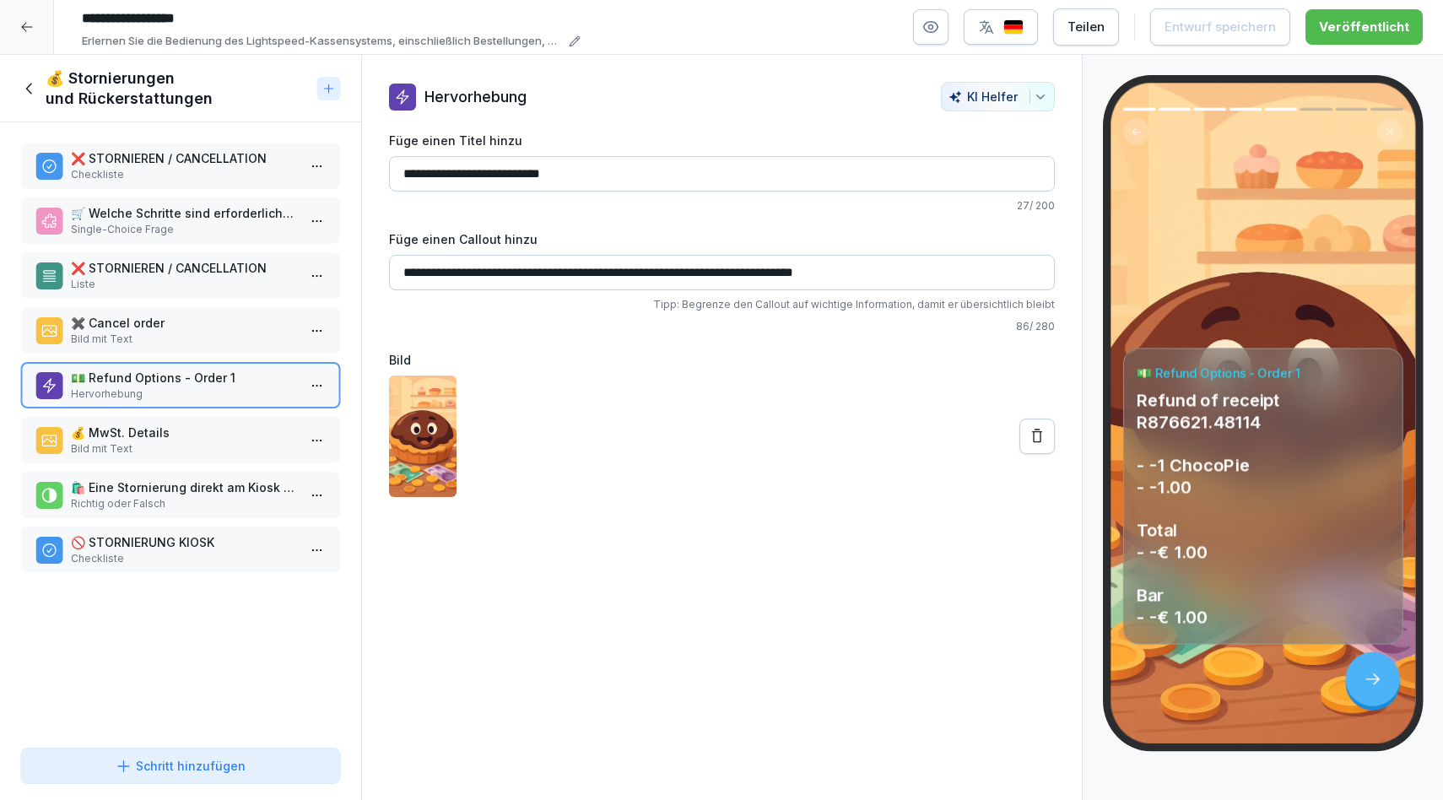
click at [149, 286] on p "Liste" at bounding box center [184, 284] width 226 height 15
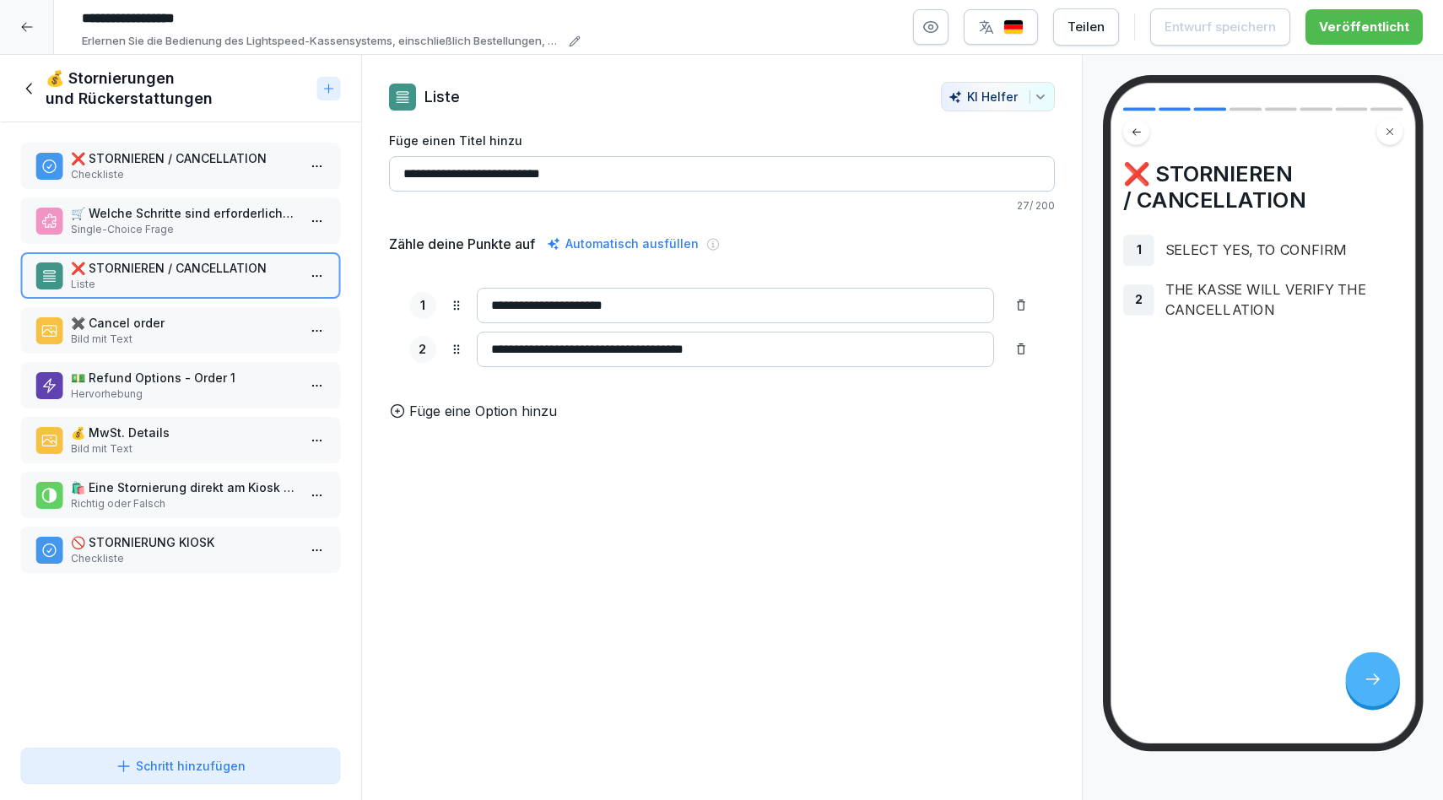
click at [22, 93] on icon at bounding box center [29, 88] width 19 height 19
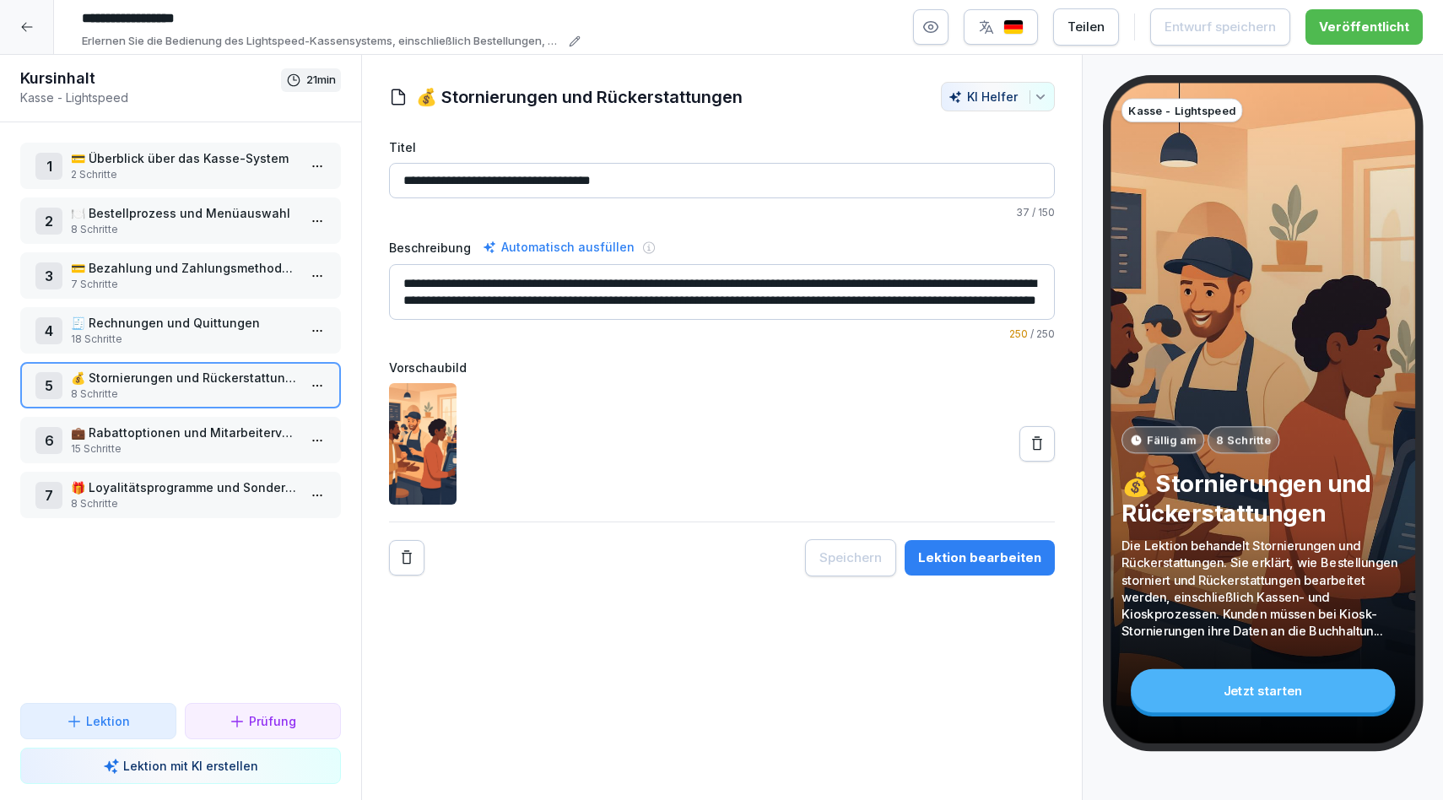
click at [31, 42] on div at bounding box center [27, 27] width 54 height 54
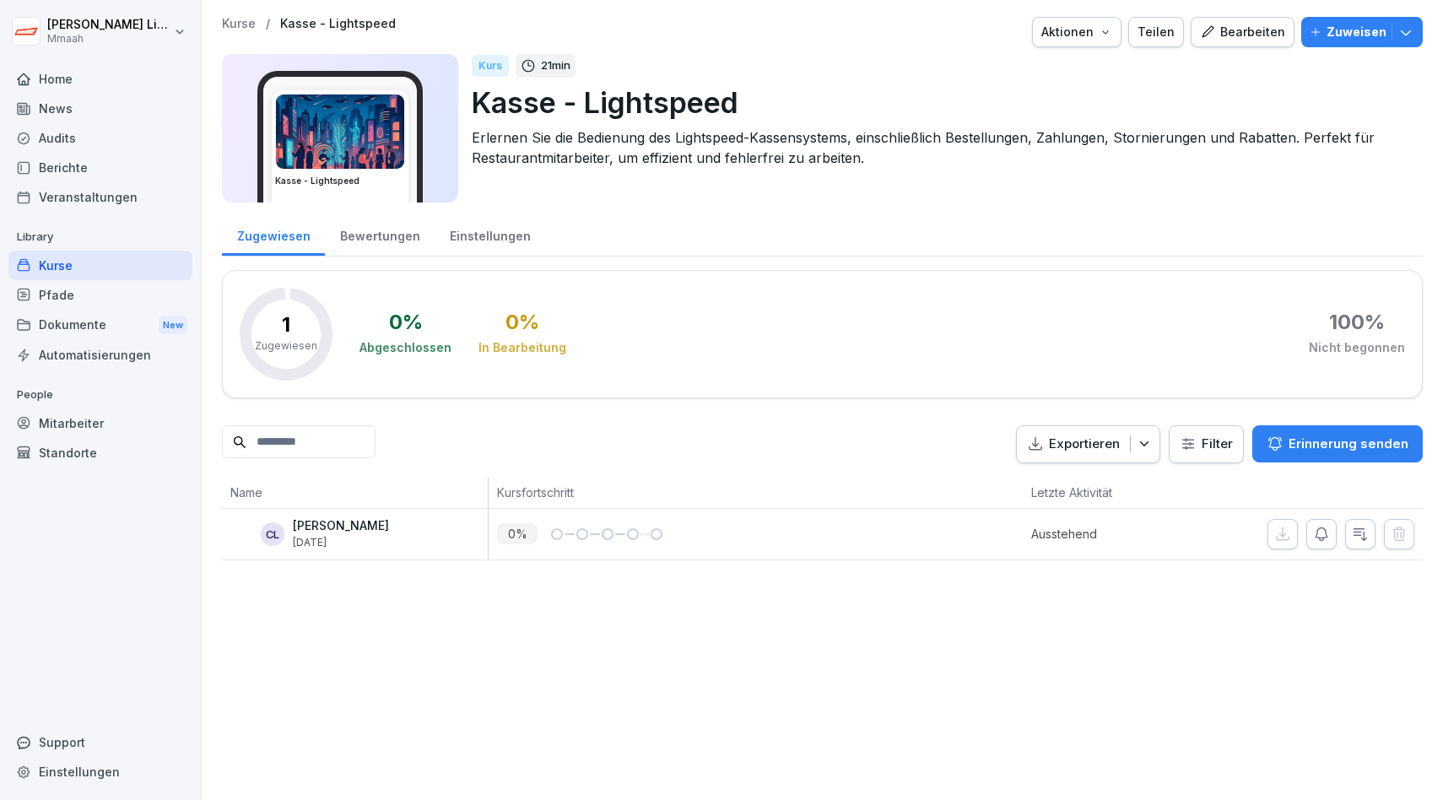
click at [68, 266] on div "Kurse" at bounding box center [100, 266] width 184 height 30
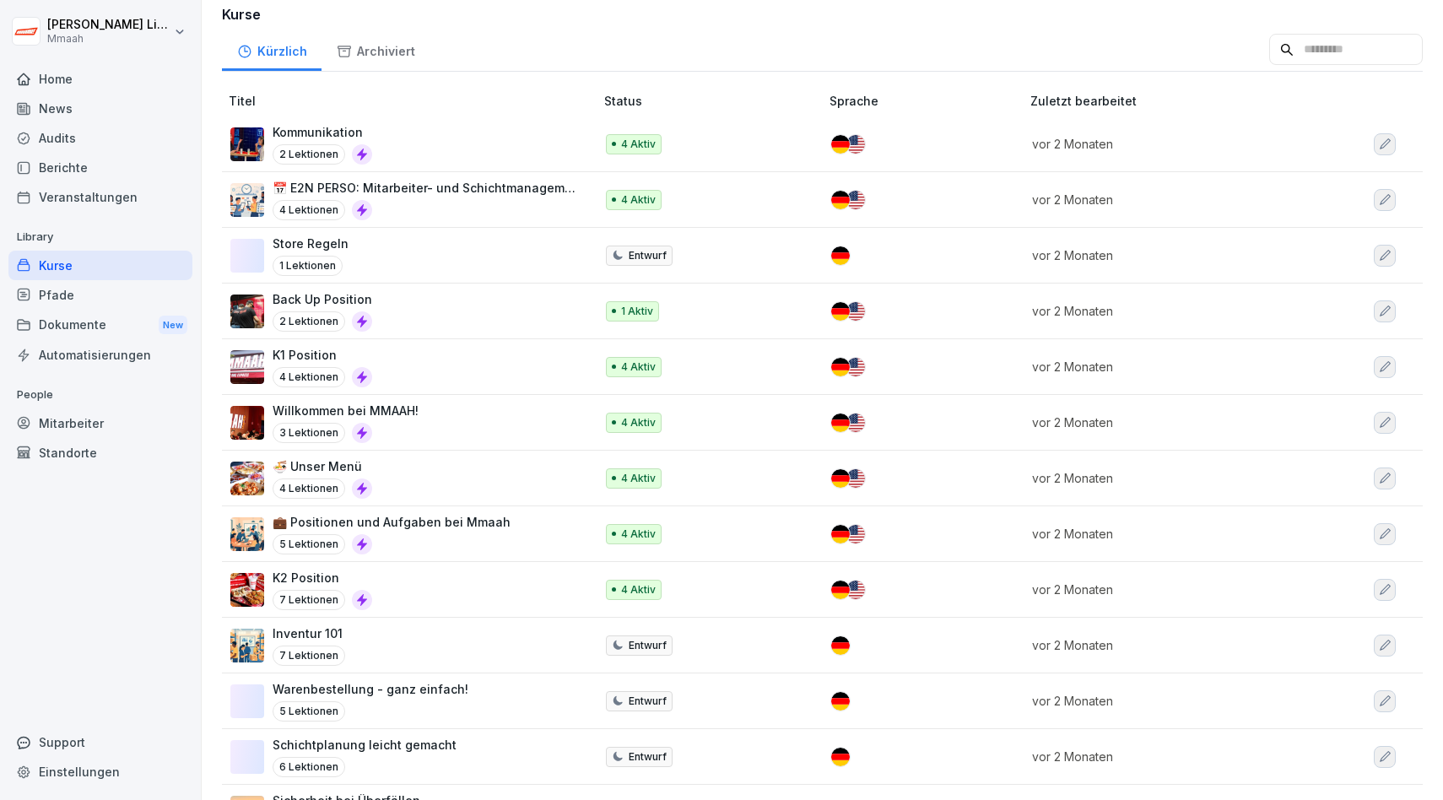
scroll to position [133, 0]
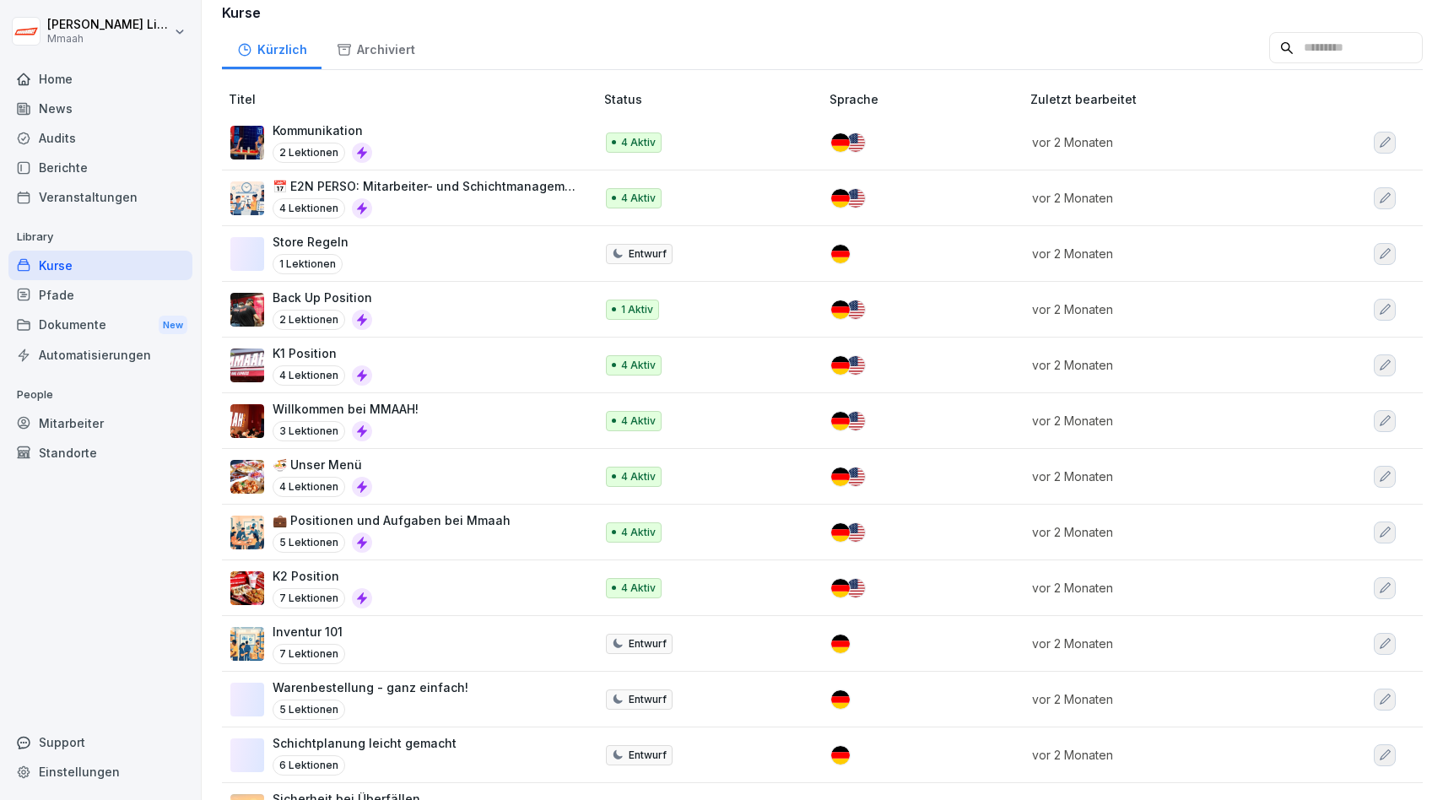
click at [353, 650] on div "Inventur 101 7 Lektionen" at bounding box center [403, 643] width 347 height 41
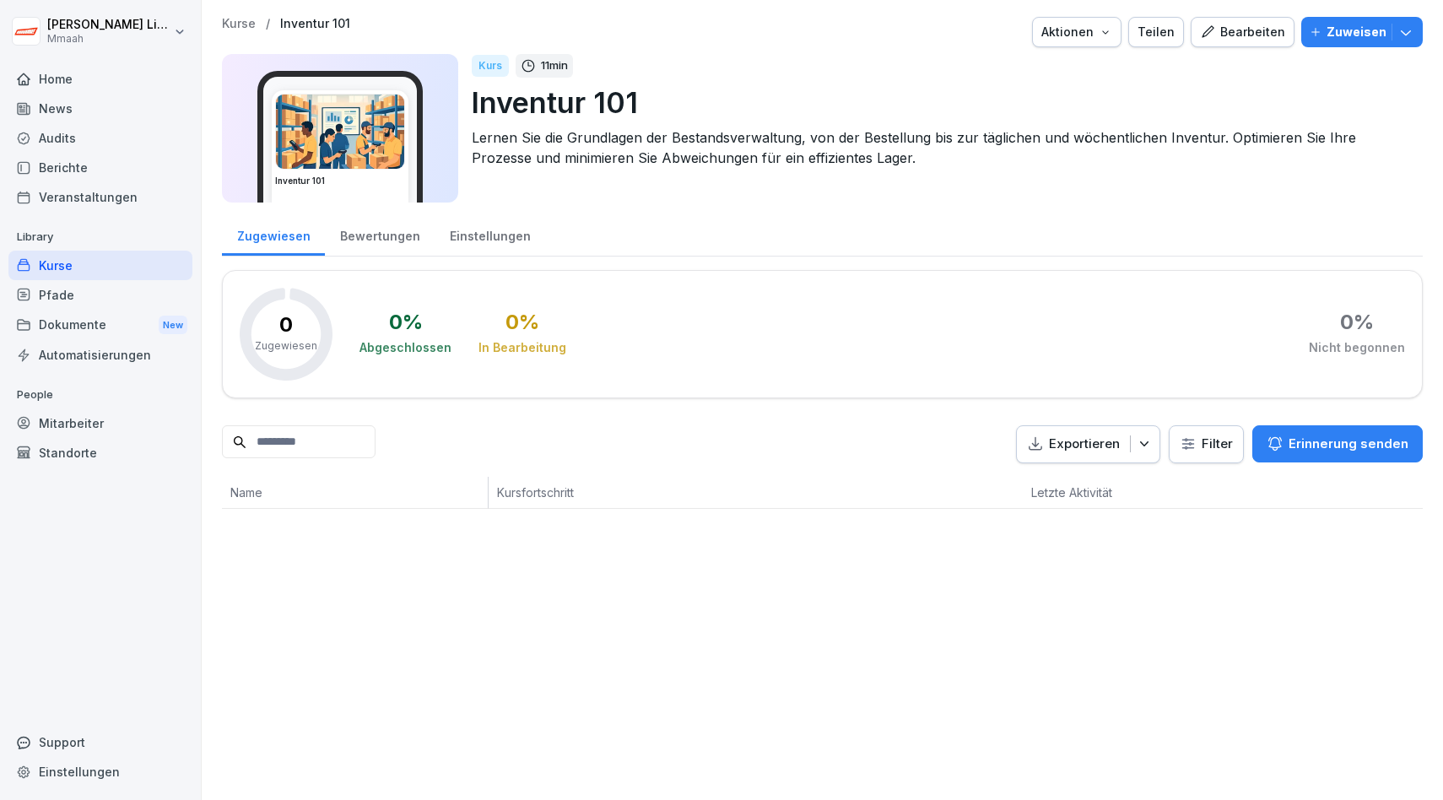
click at [1270, 37] on div "Bearbeiten" at bounding box center [1242, 32] width 85 height 19
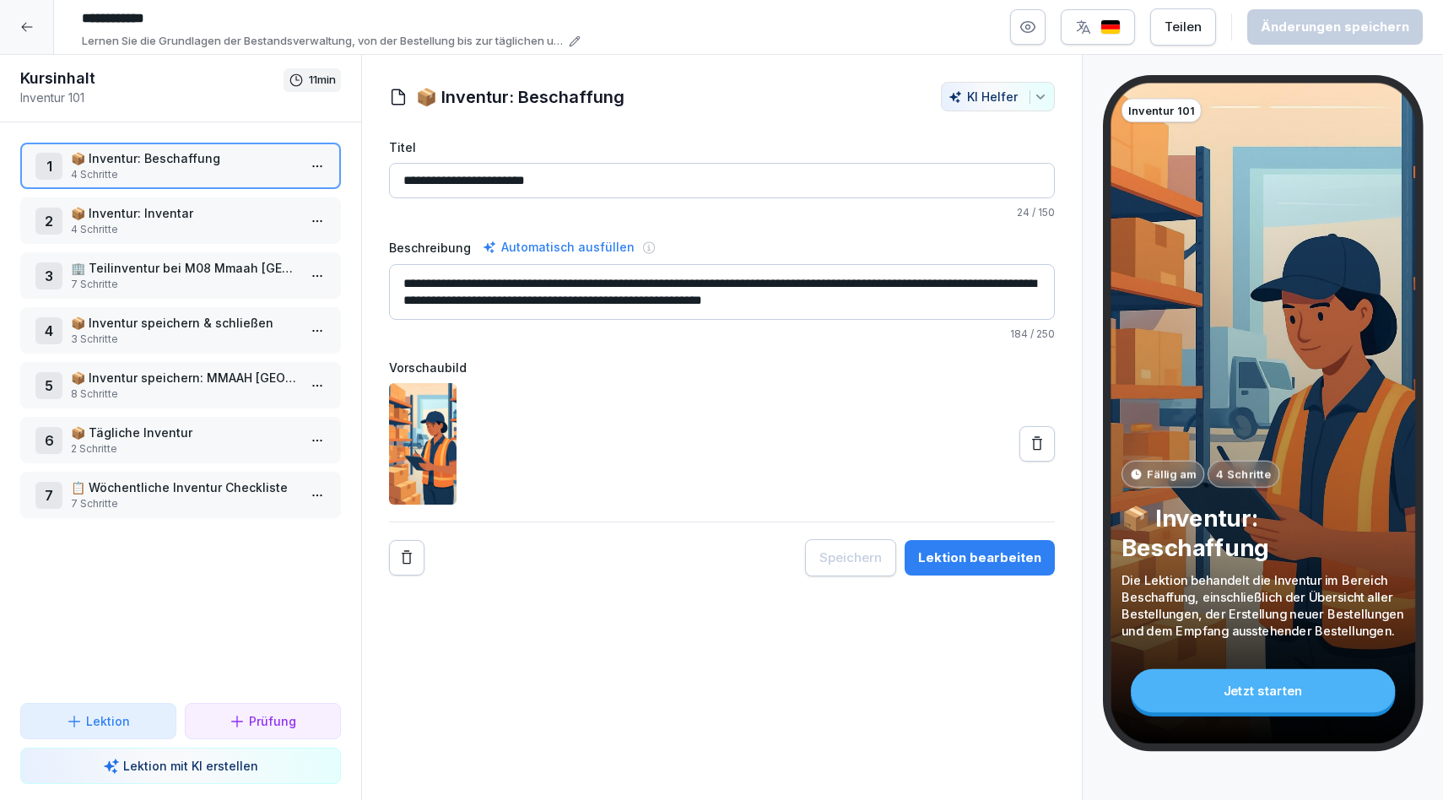
click at [211, 428] on p "📦 Tägliche Inventur" at bounding box center [184, 433] width 226 height 18
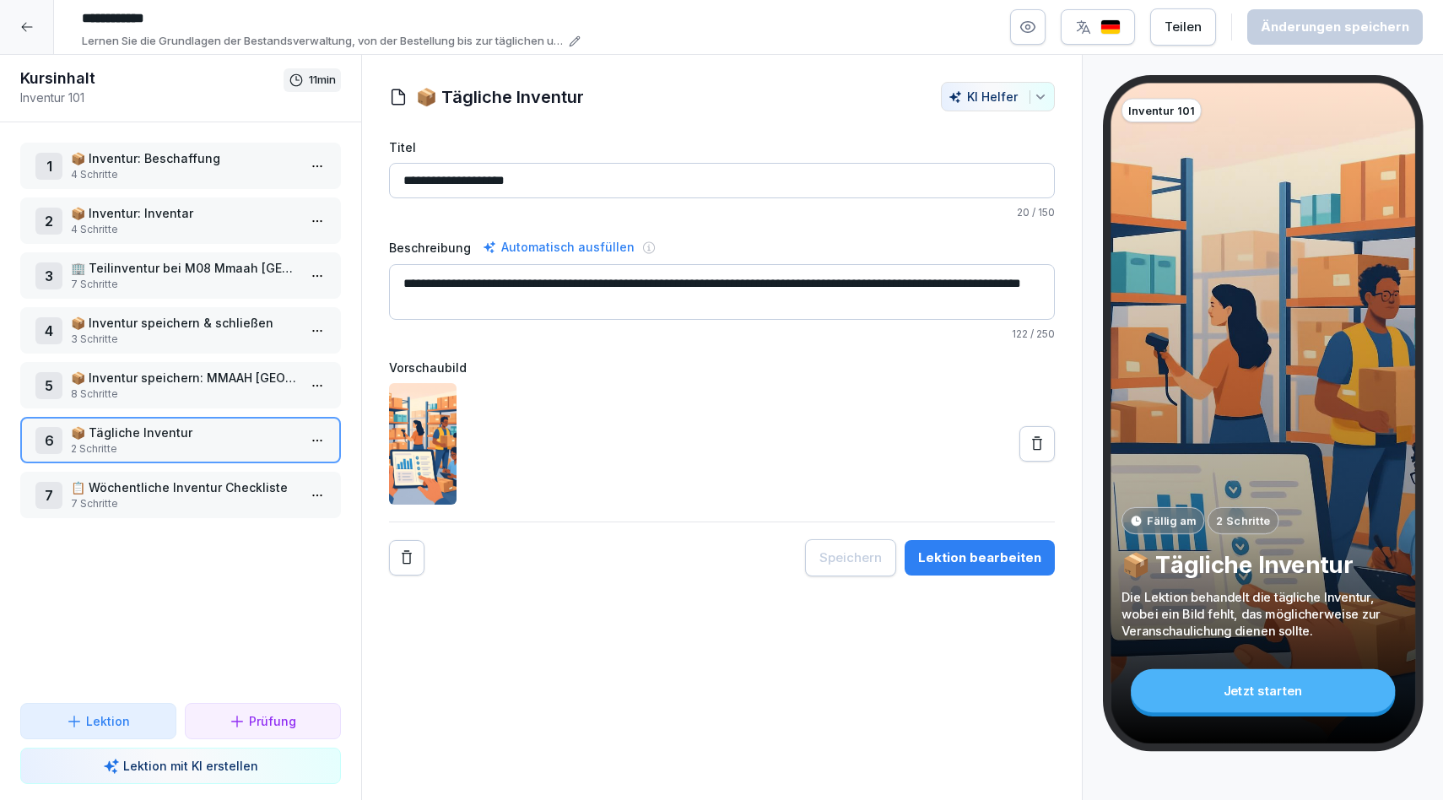
click at [982, 549] on div "Lektion bearbeiten" at bounding box center [979, 558] width 123 height 19
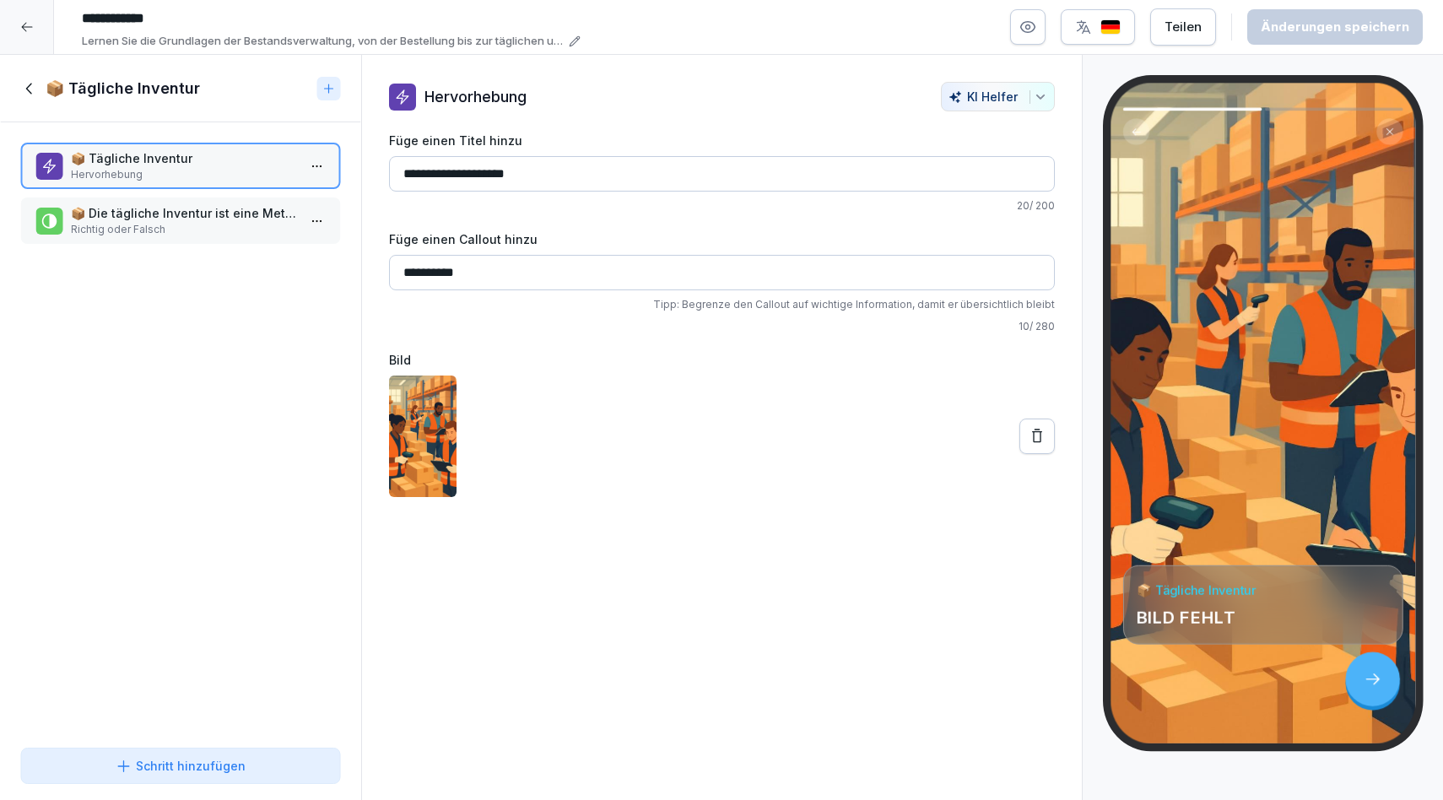
click at [190, 221] on p "📦 Die tägliche Inventur ist eine Methode zur Bestandsaufnahme, die jeden Tag du…" at bounding box center [184, 213] width 226 height 18
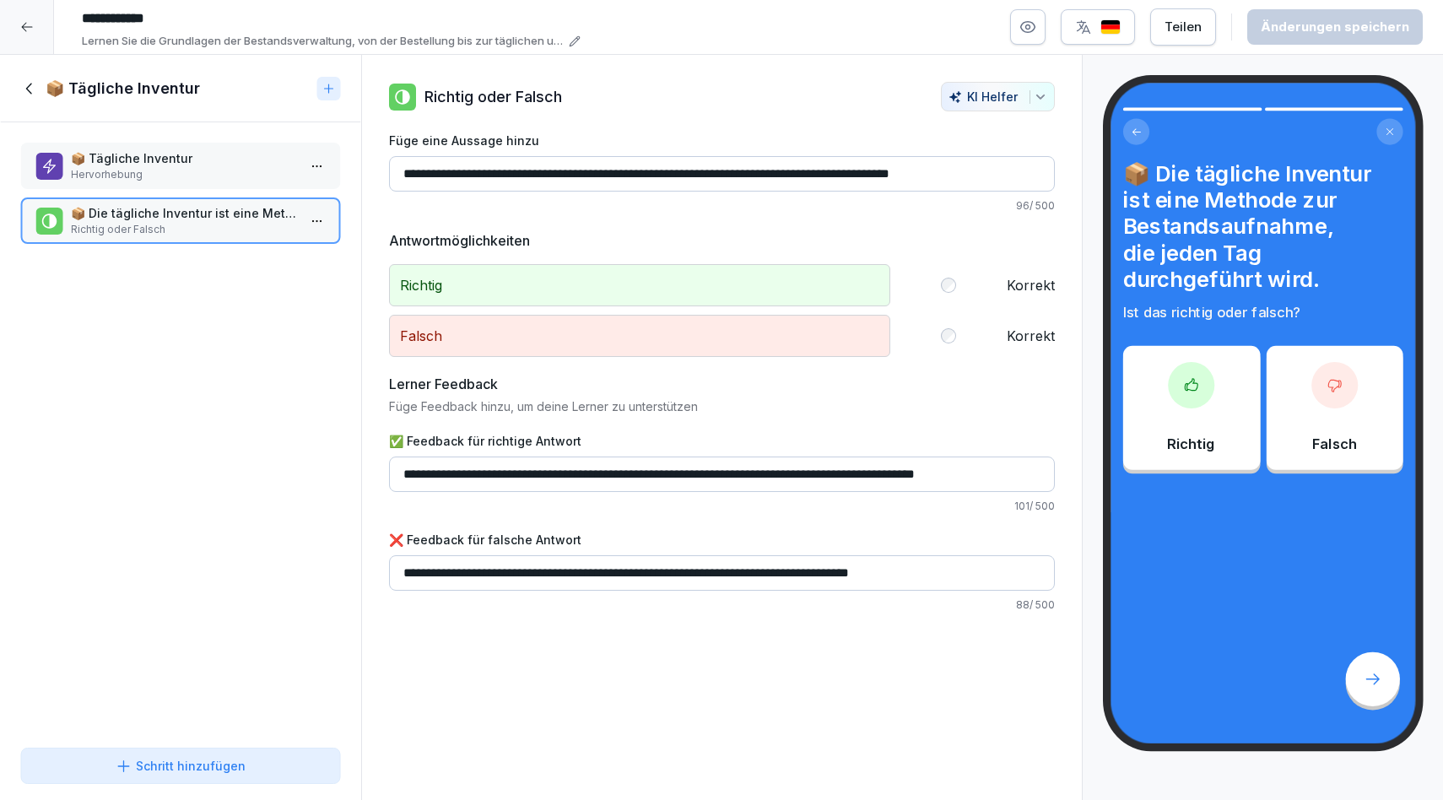
click at [18, 27] on div at bounding box center [27, 27] width 54 height 54
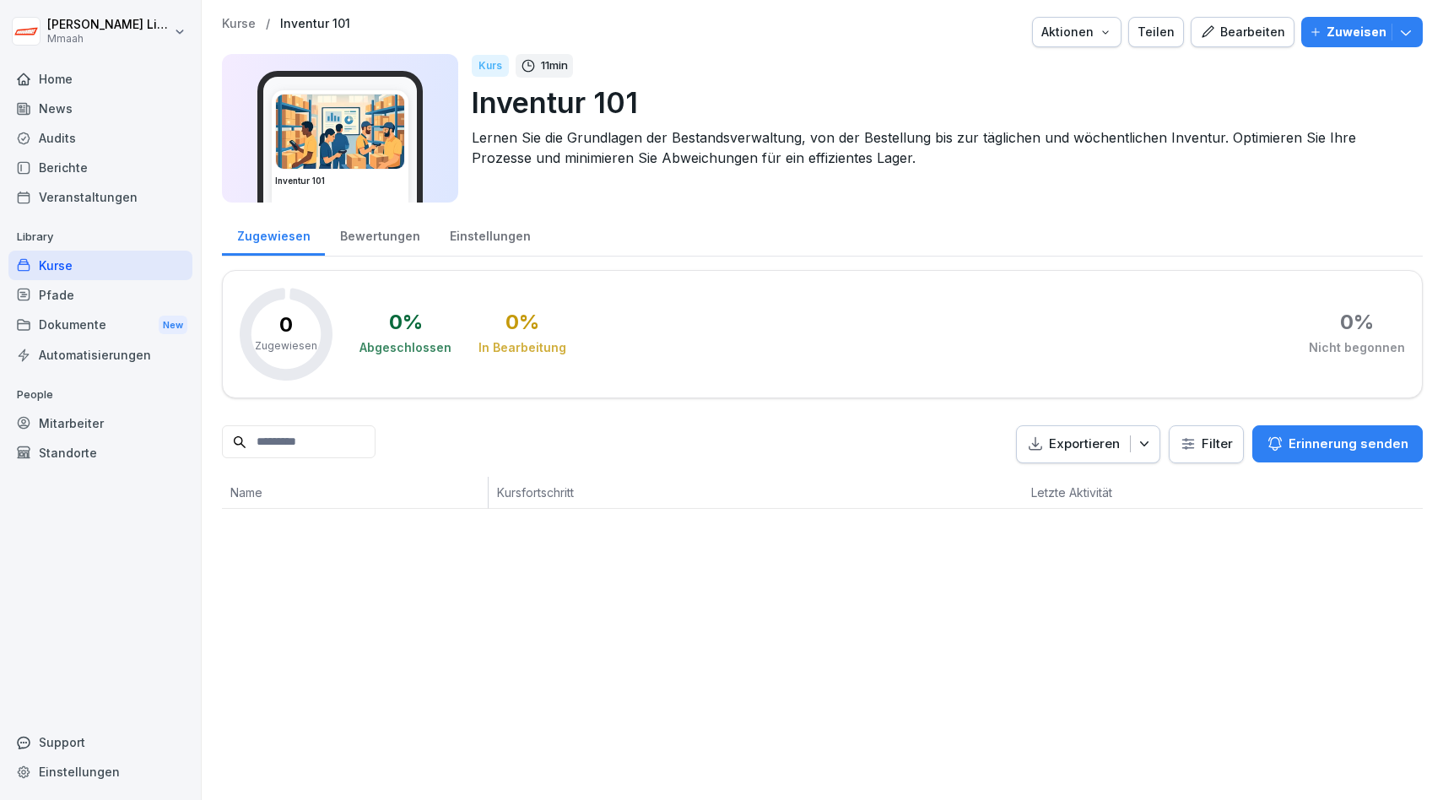
click at [79, 268] on div "Kurse" at bounding box center [100, 266] width 184 height 30
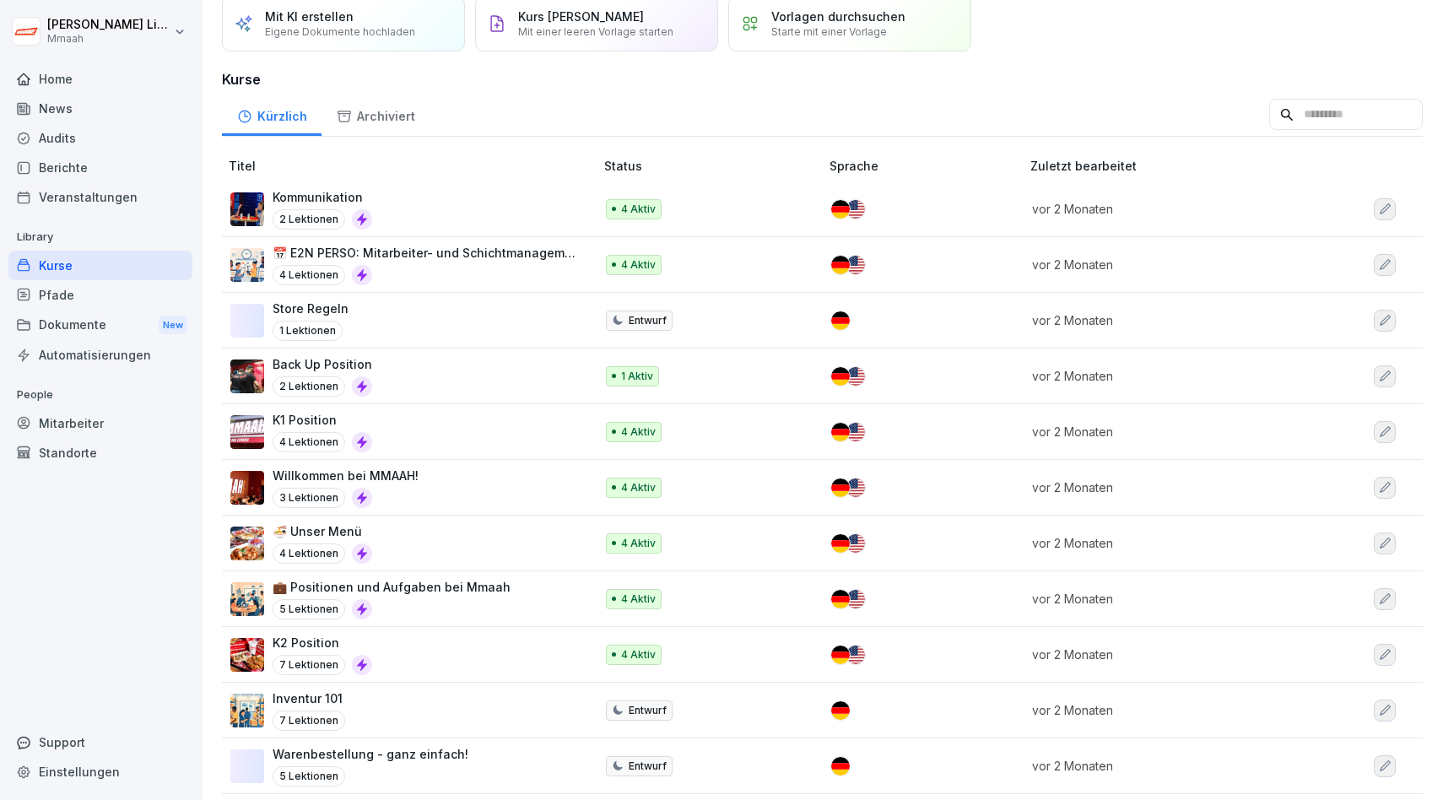
scroll to position [68, 0]
click at [418, 262] on div "📅 E2N PERSO: Mitarbeiter- und Schichtmanagement 4 Lektionen" at bounding box center [425, 263] width 305 height 41
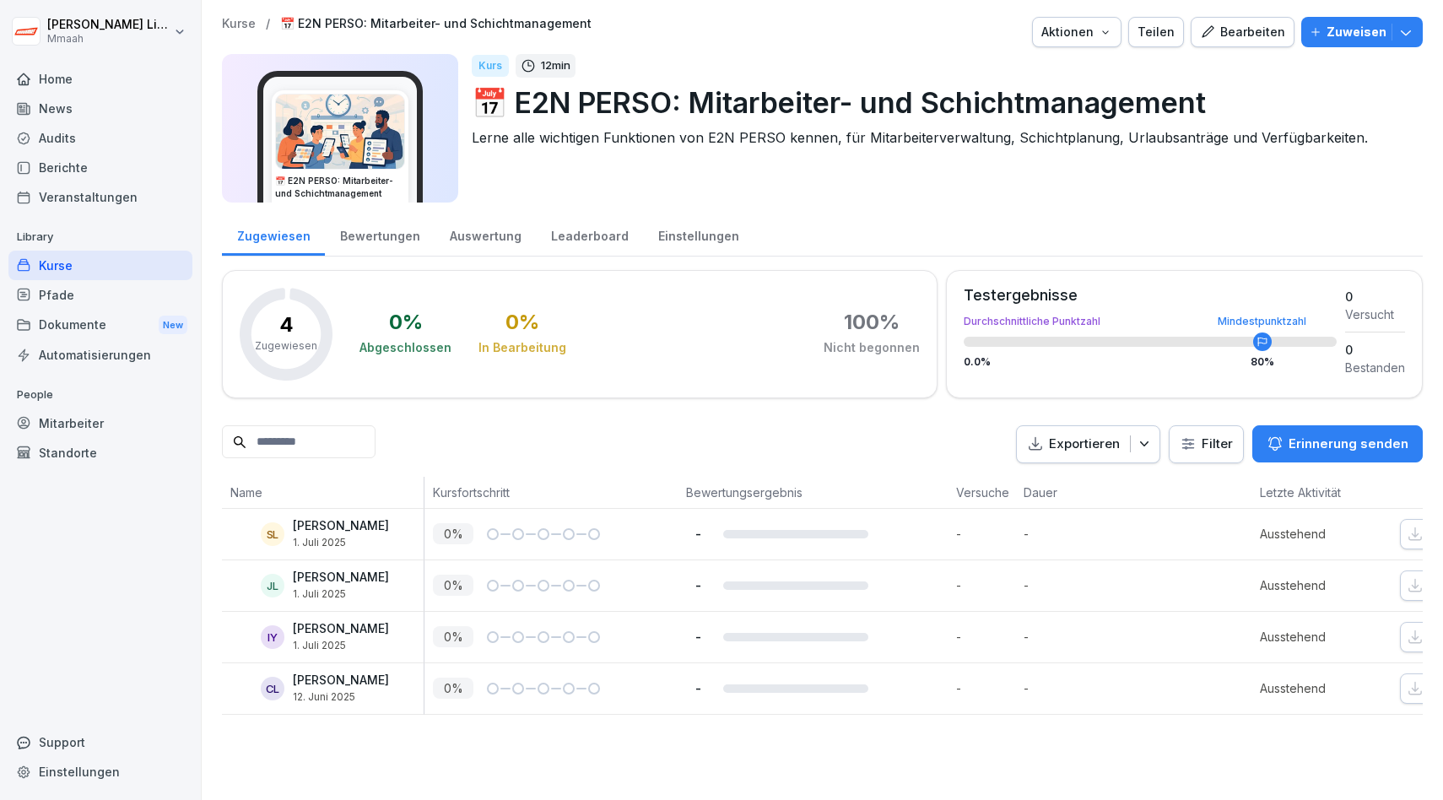
click at [1232, 34] on div "Bearbeiten" at bounding box center [1242, 32] width 85 height 19
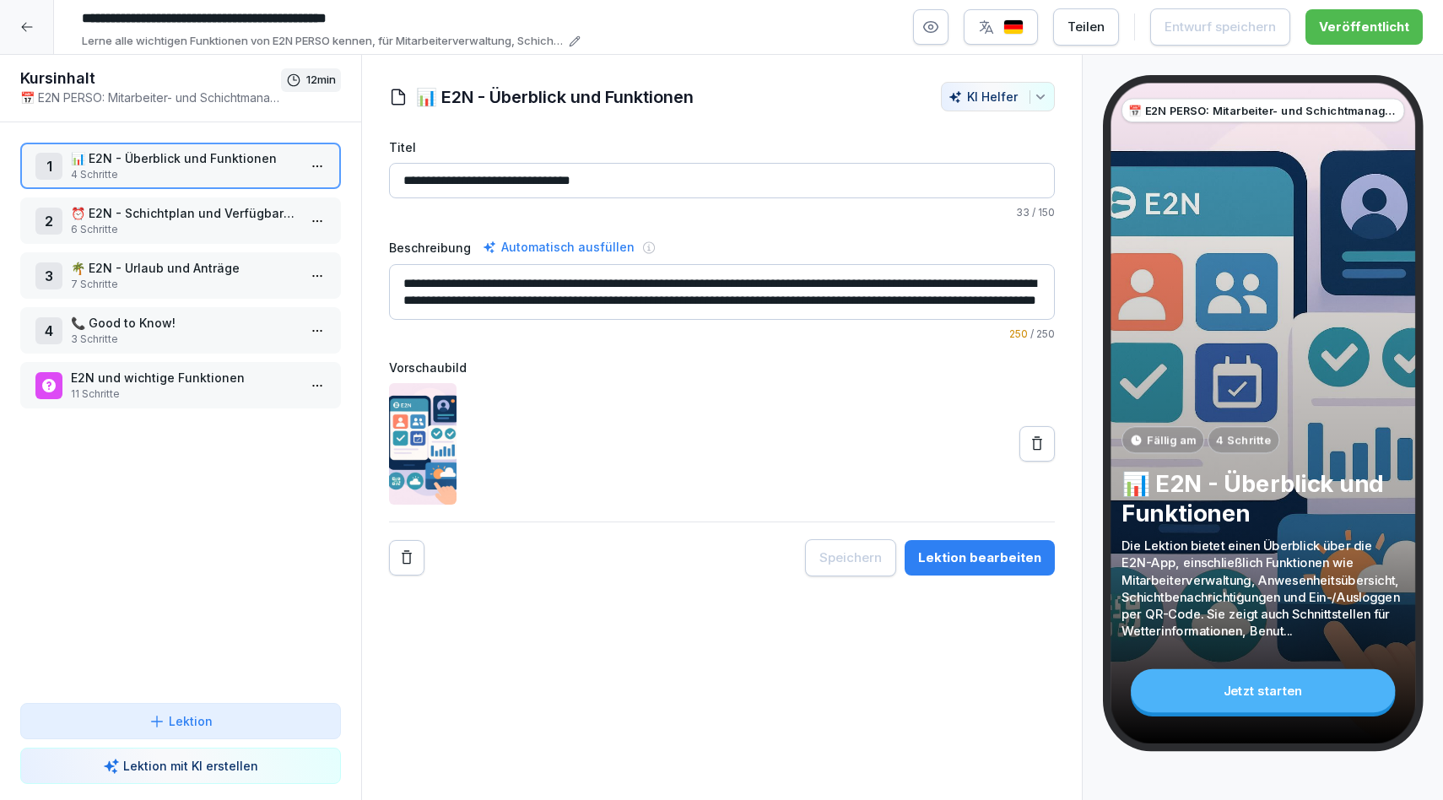
click at [206, 219] on p "⏰ E2N - Schichtplan und Verfügbarkeiten" at bounding box center [184, 213] width 226 height 18
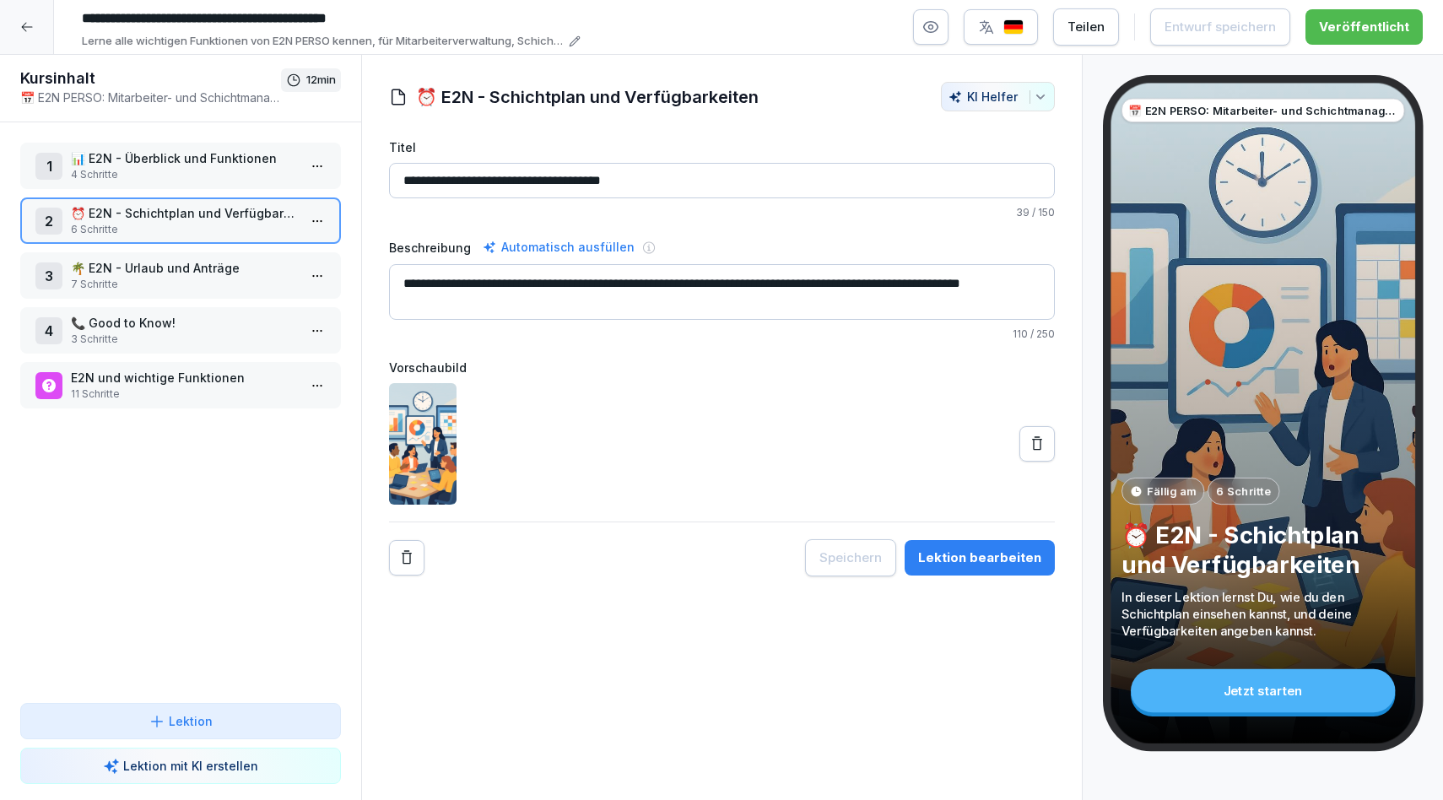
click at [960, 560] on div "Lektion bearbeiten" at bounding box center [979, 558] width 123 height 19
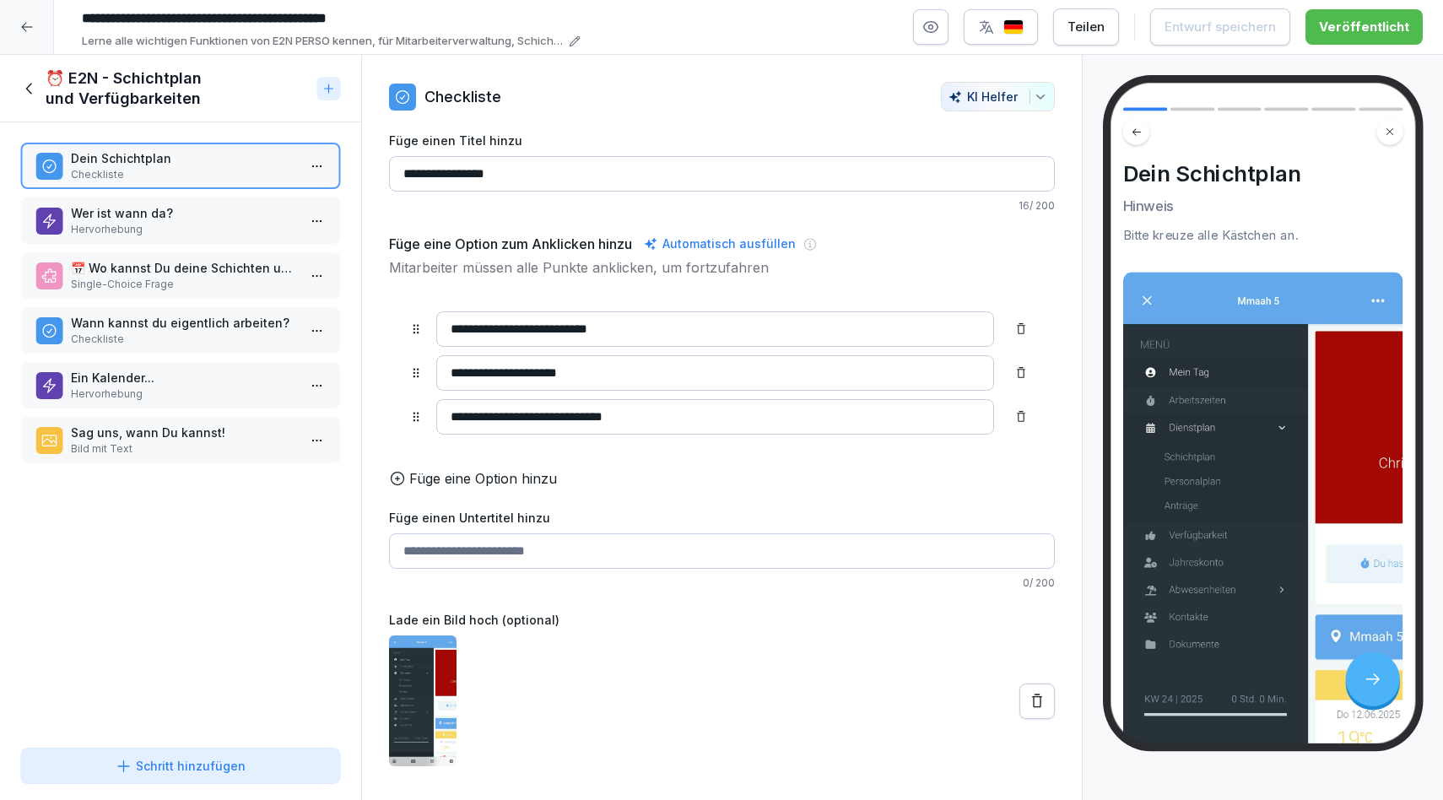
click at [241, 279] on p "Single-Choice Frage" at bounding box center [184, 284] width 226 height 15
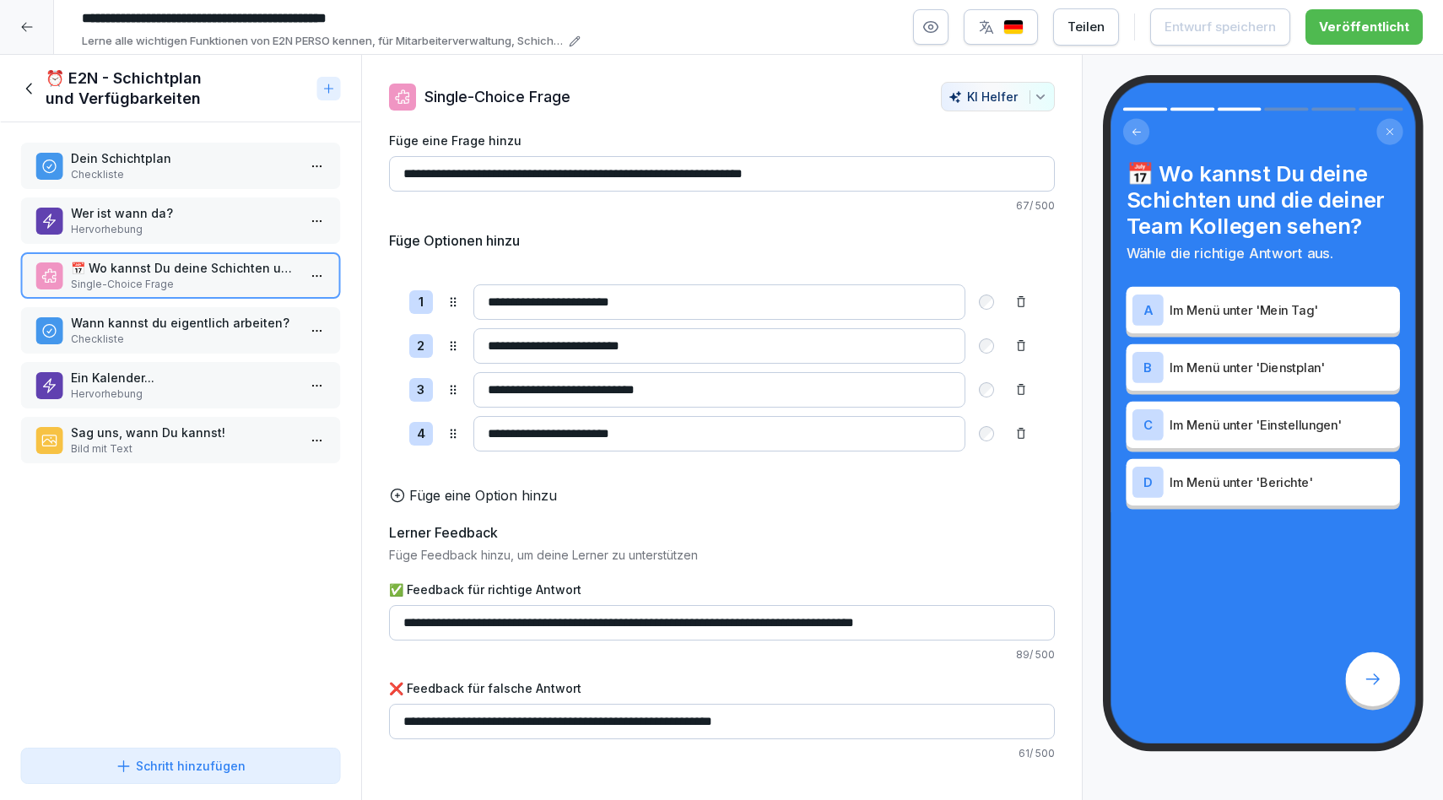
click at [195, 339] on p "Checkliste" at bounding box center [184, 339] width 226 height 15
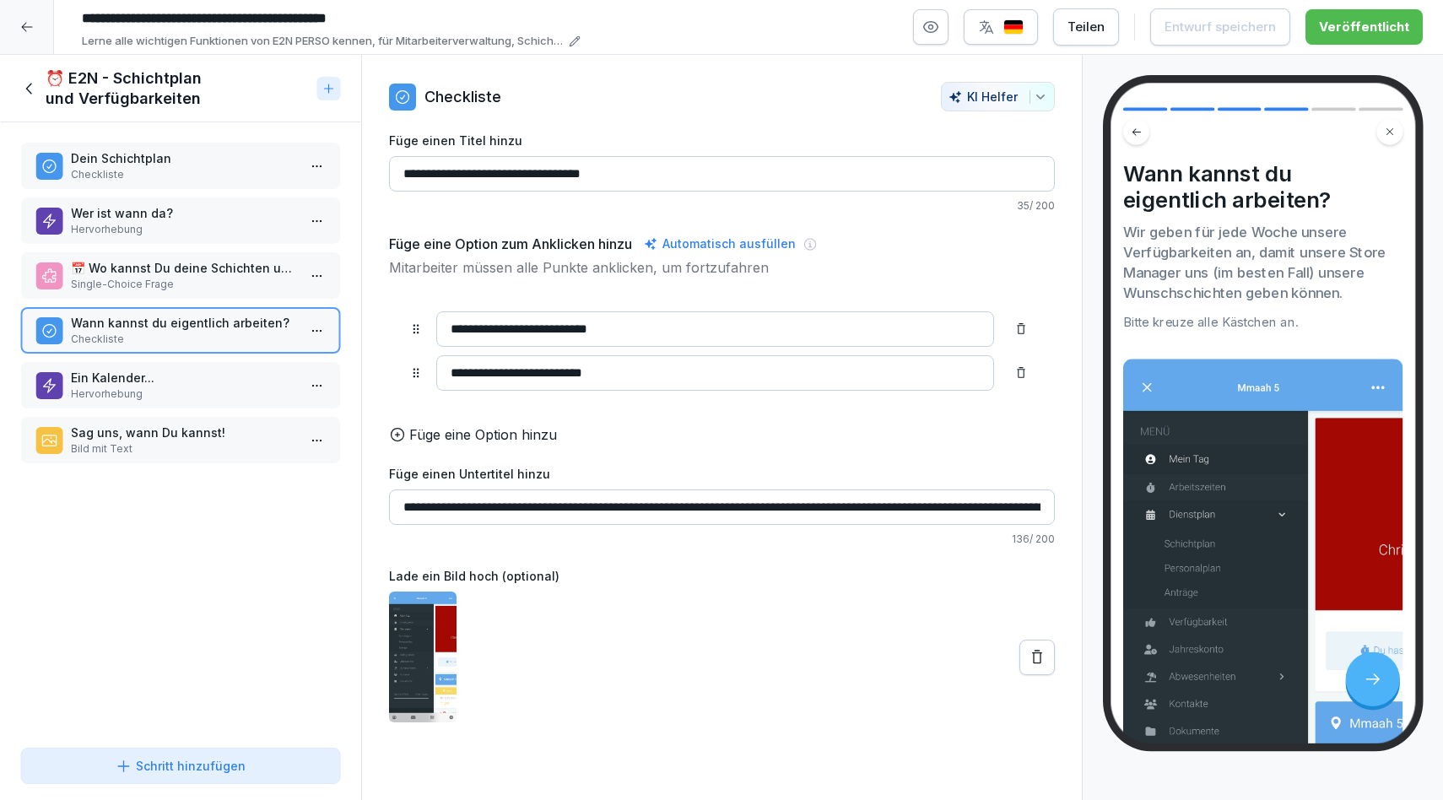
click at [29, 17] on div at bounding box center [27, 27] width 54 height 54
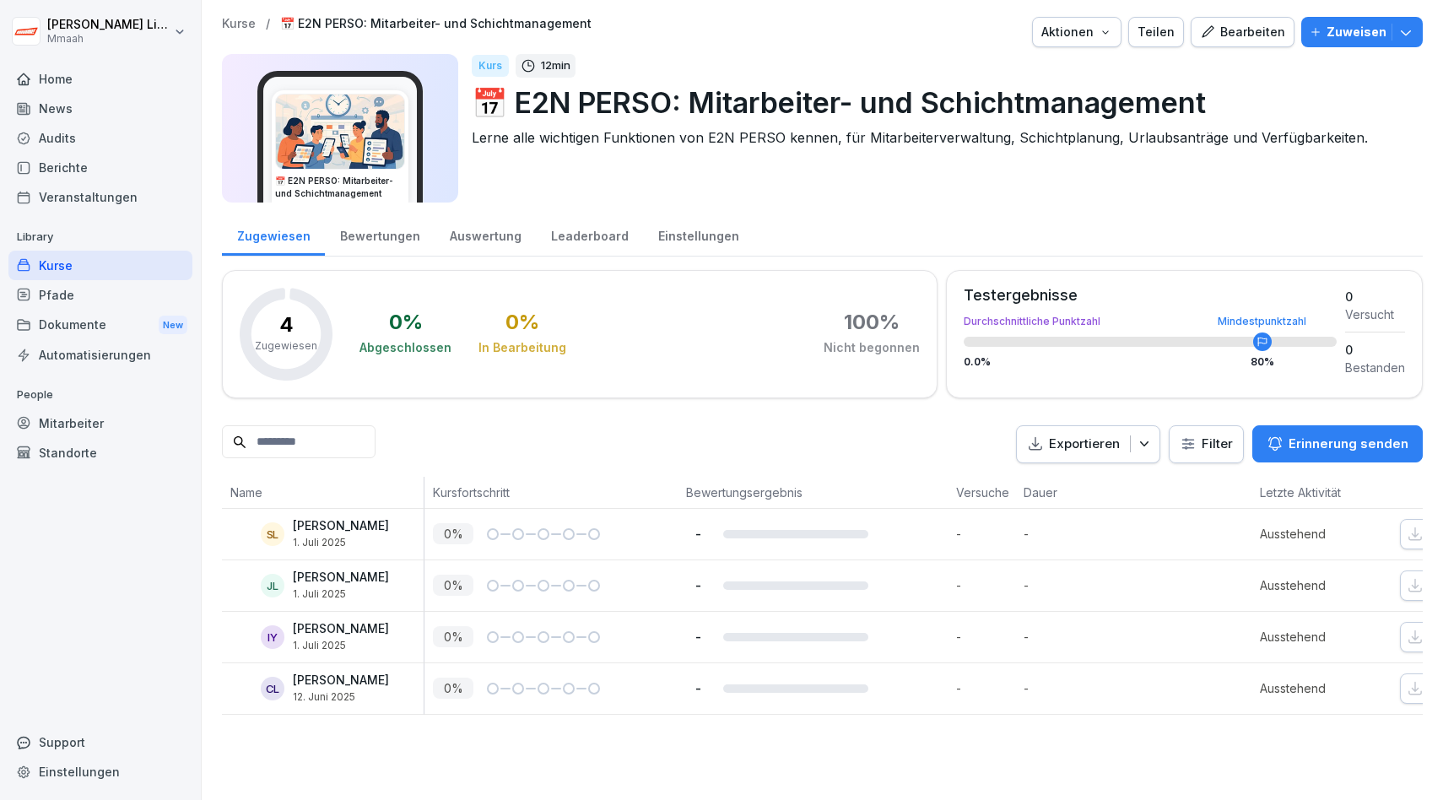
click at [48, 264] on div "Kurse" at bounding box center [100, 266] width 184 height 30
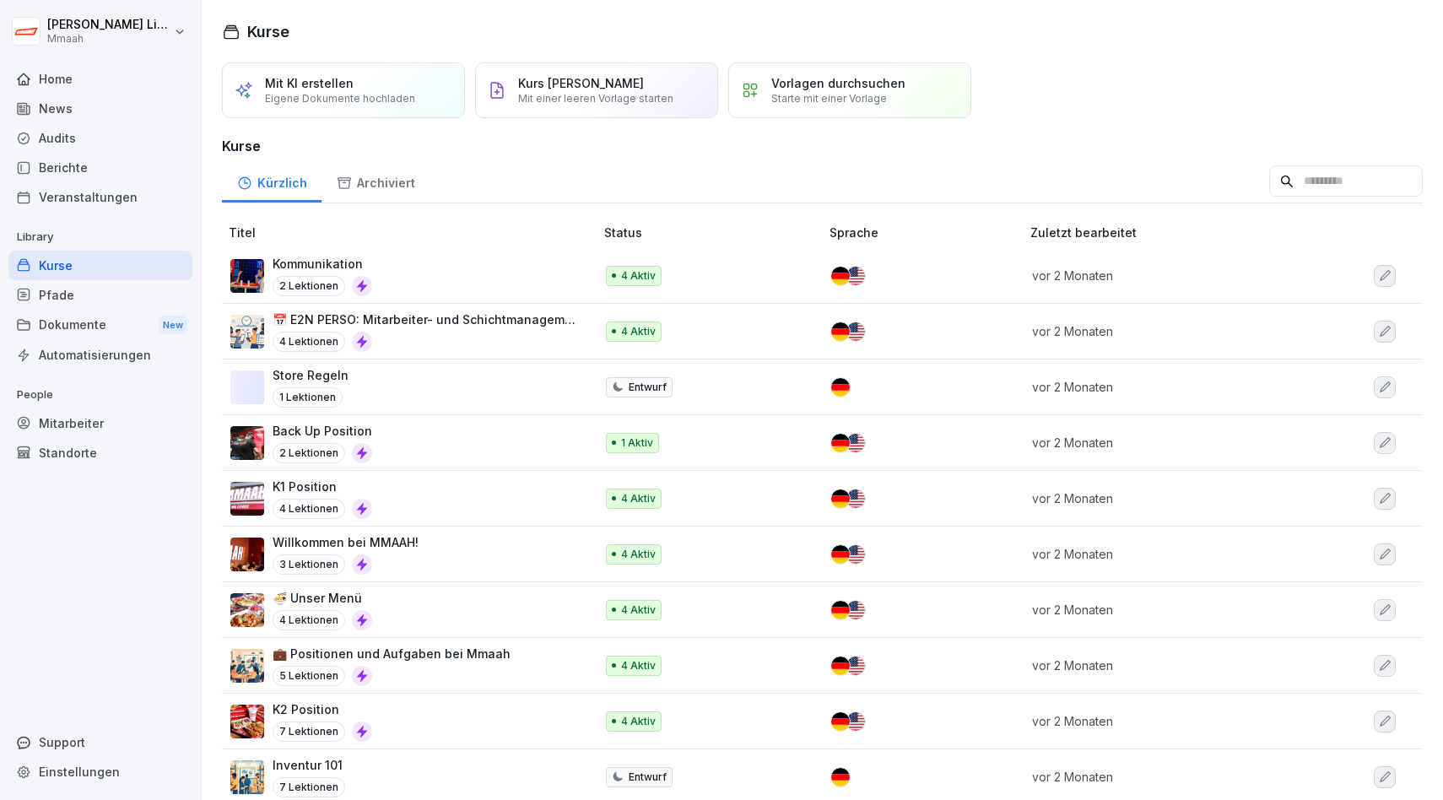
click at [429, 563] on div "Willkommen bei MMAAH! 3 Lektionen" at bounding box center [403, 553] width 347 height 41
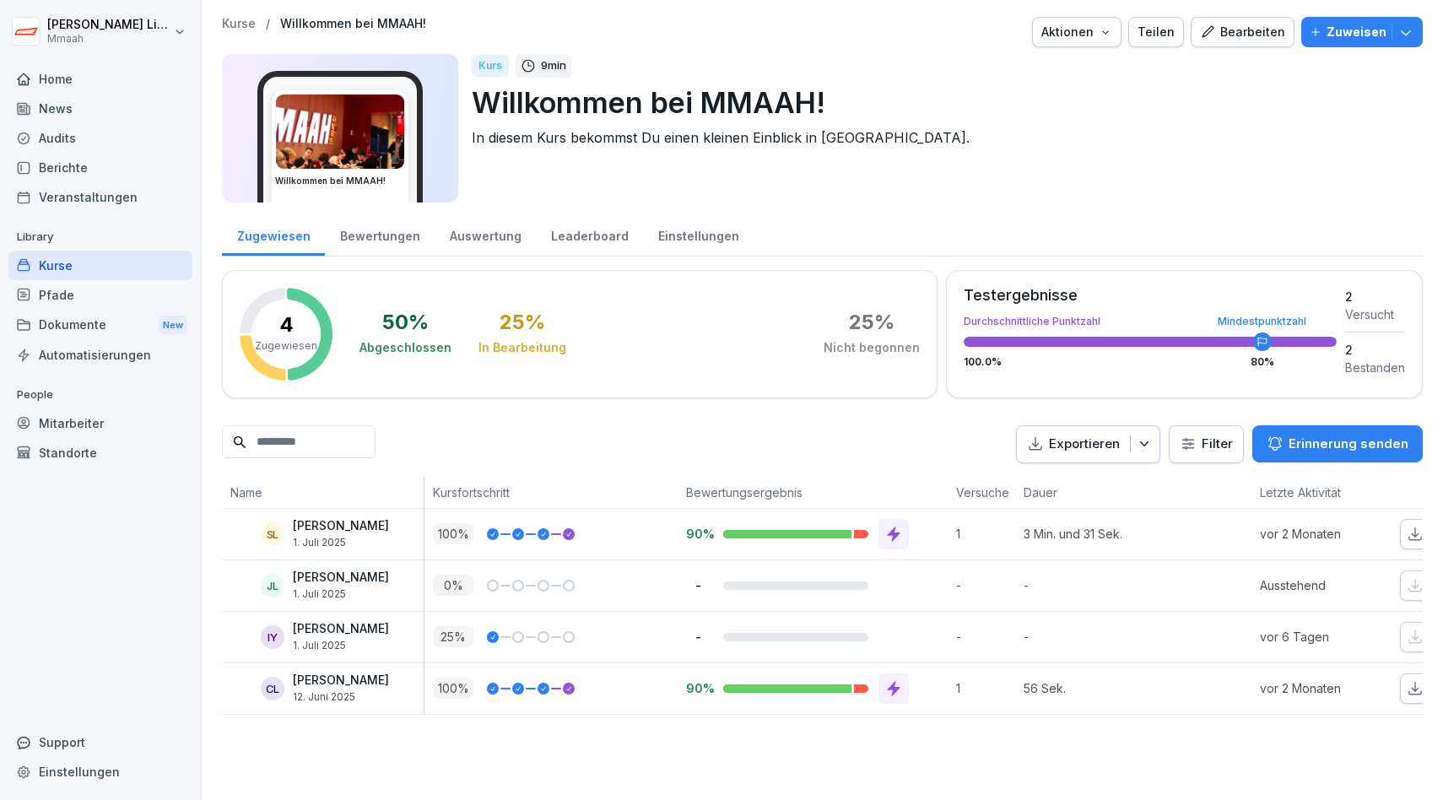
click at [1257, 36] on div "Bearbeiten" at bounding box center [1242, 32] width 85 height 19
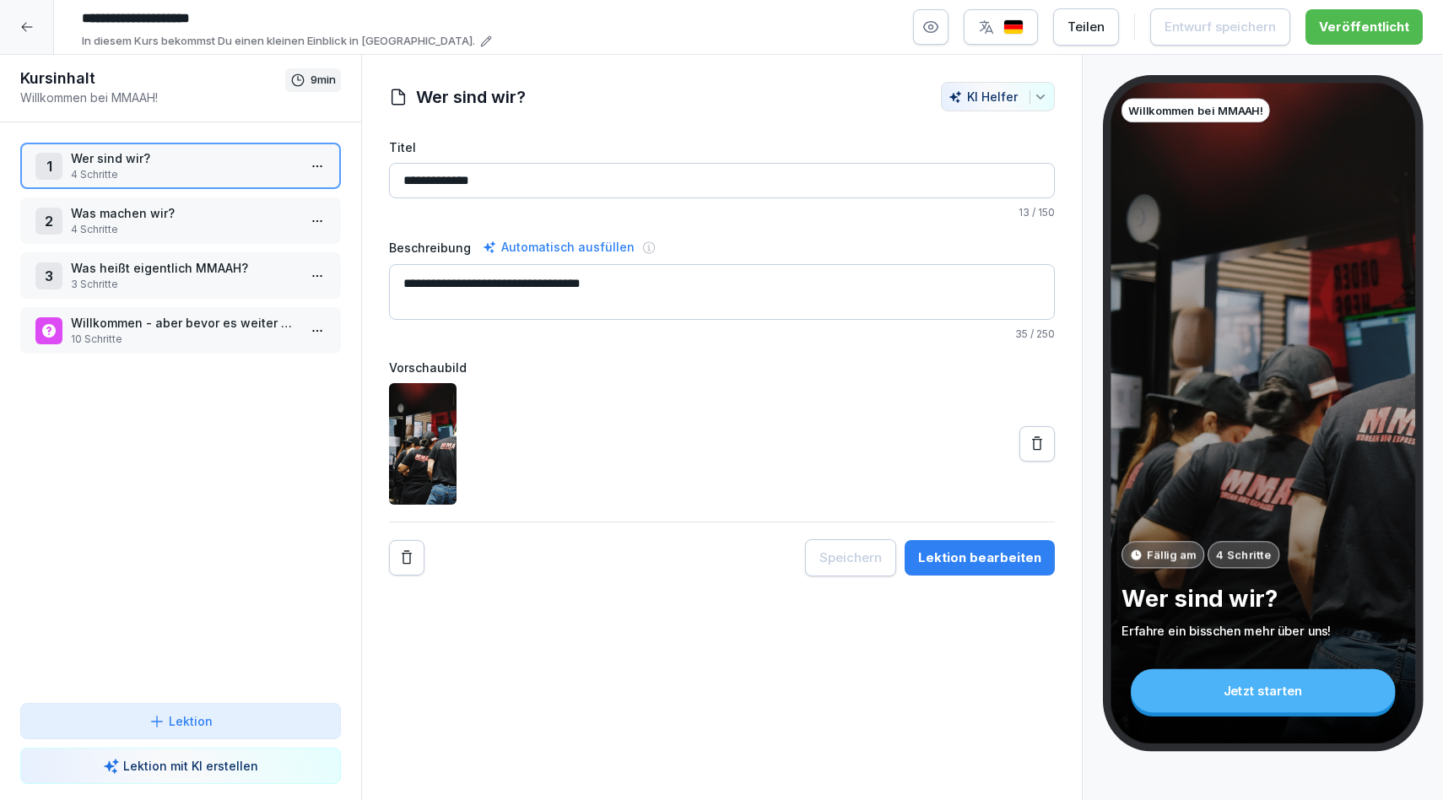
click at [939, 30] on icon "button" at bounding box center [931, 27] width 14 height 11
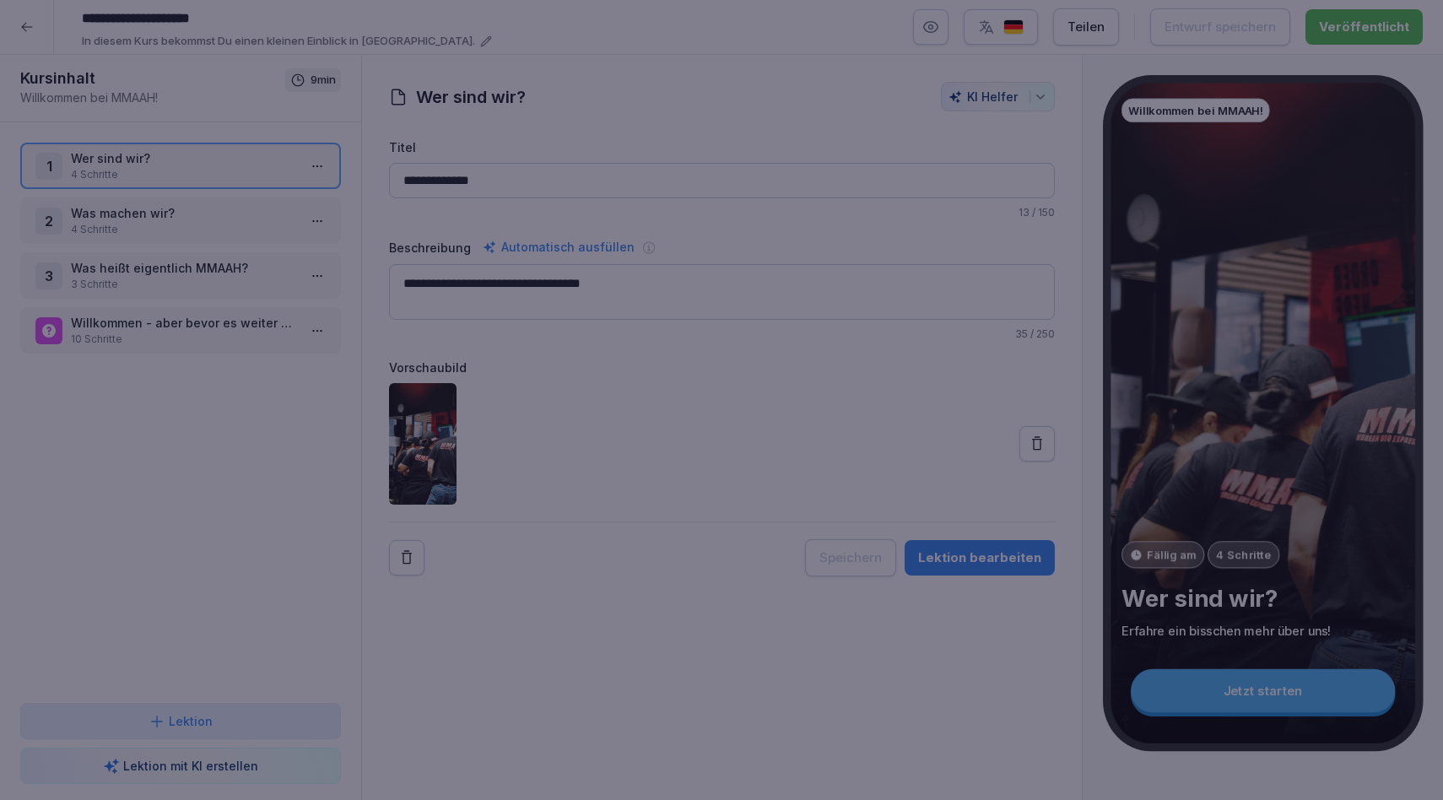
click at [511, 50] on div at bounding box center [721, 400] width 1443 height 800
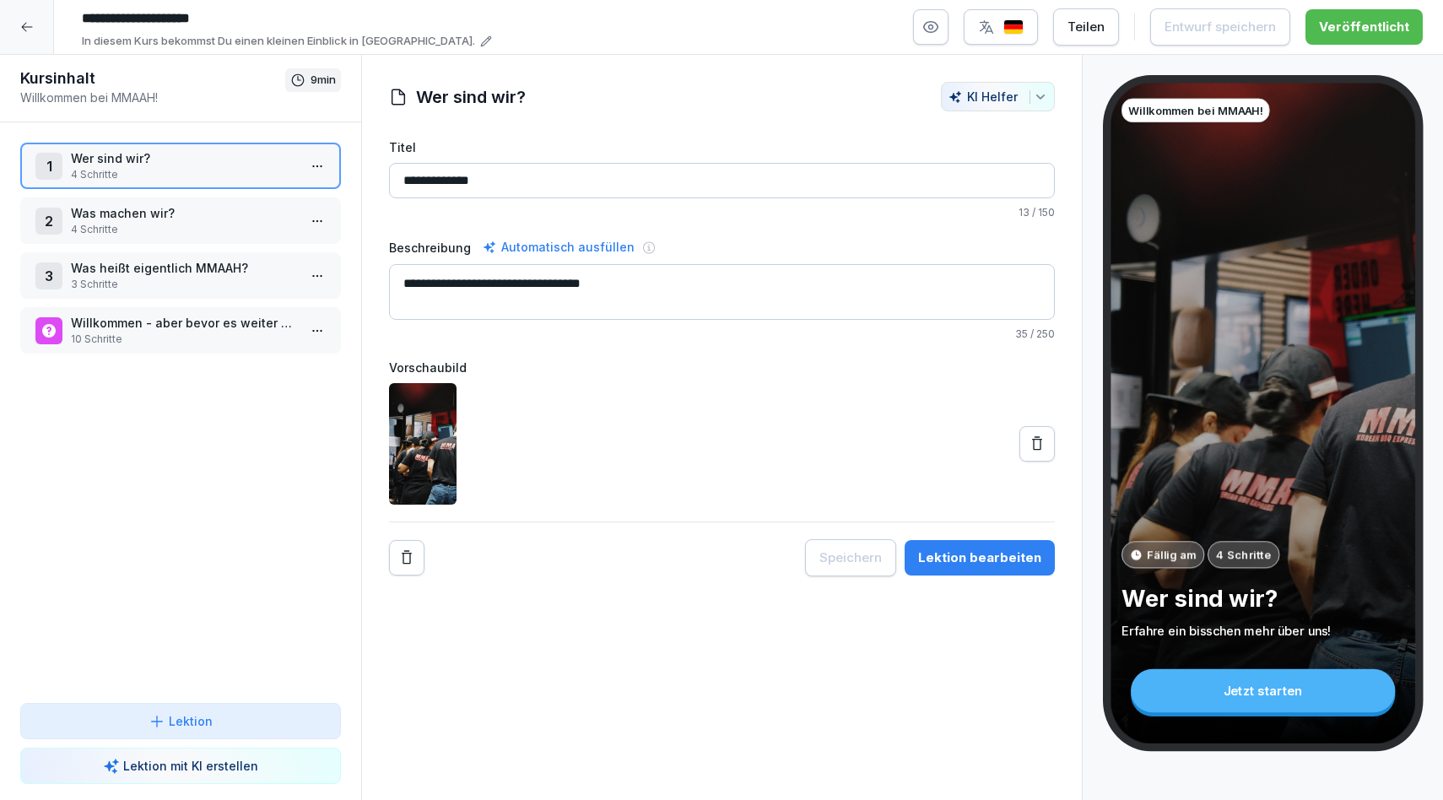
click at [28, 34] on div at bounding box center [27, 27] width 54 height 54
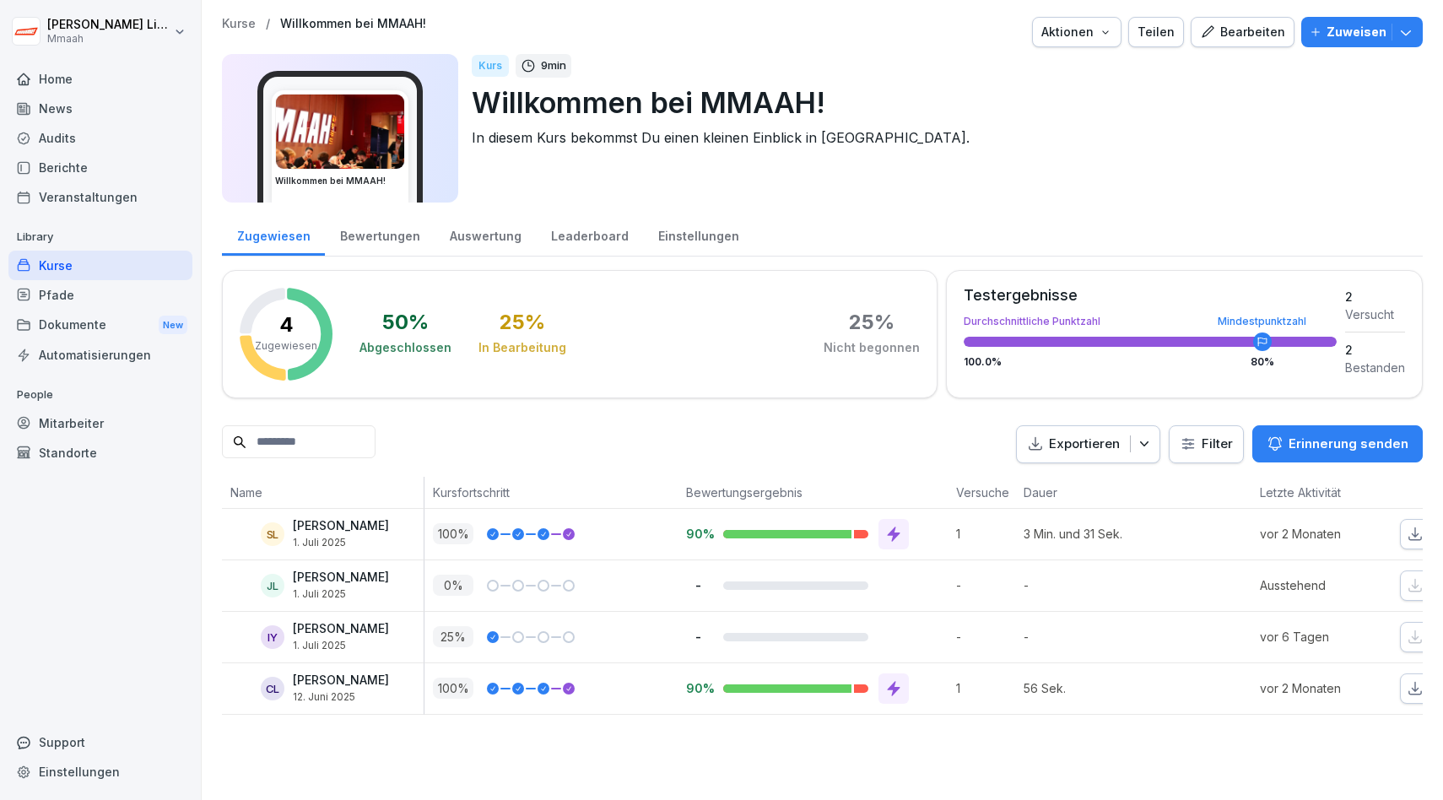
click at [83, 288] on div "Pfade" at bounding box center [100, 295] width 184 height 30
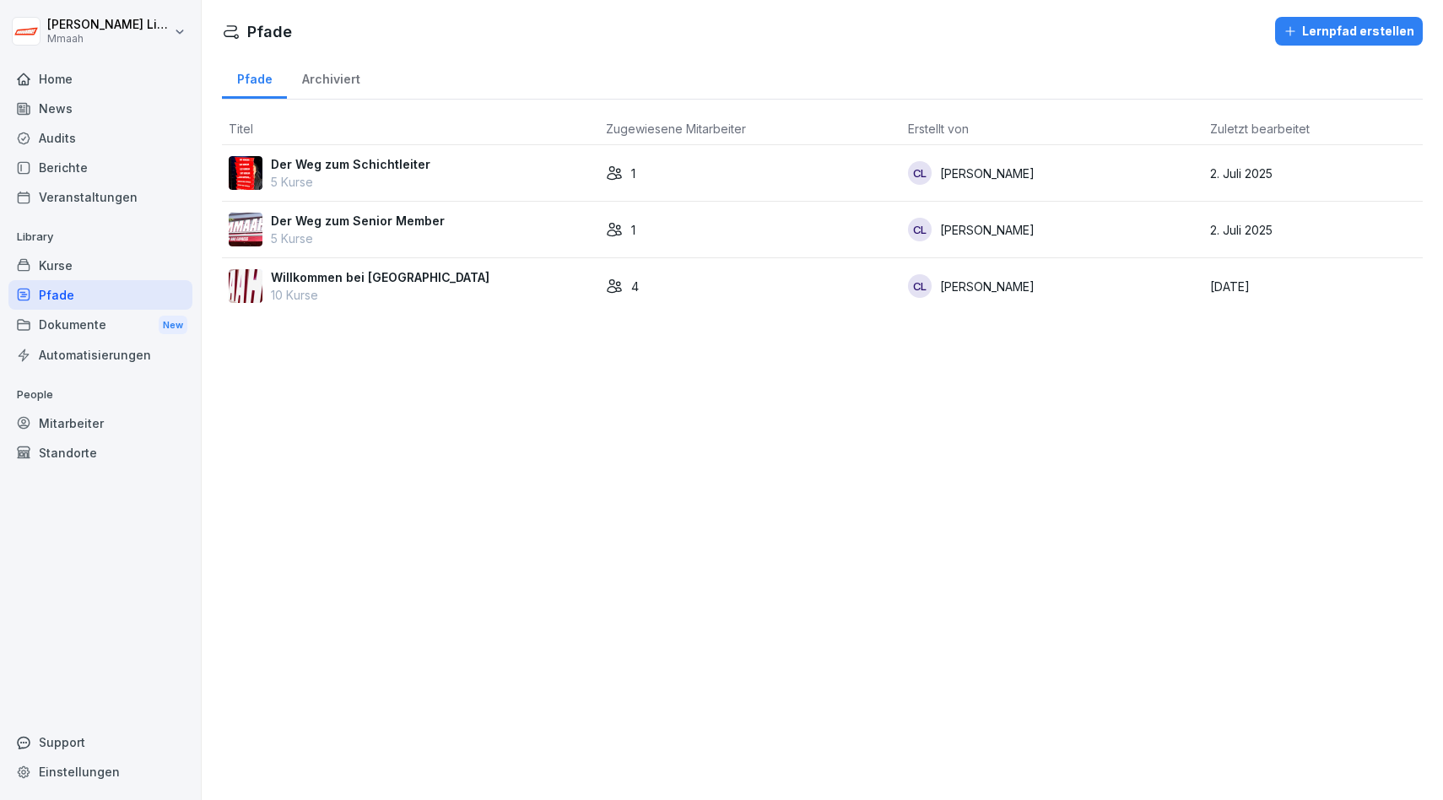
click at [360, 167] on p "Der Weg zum Schichtleiter" at bounding box center [351, 164] width 160 height 18
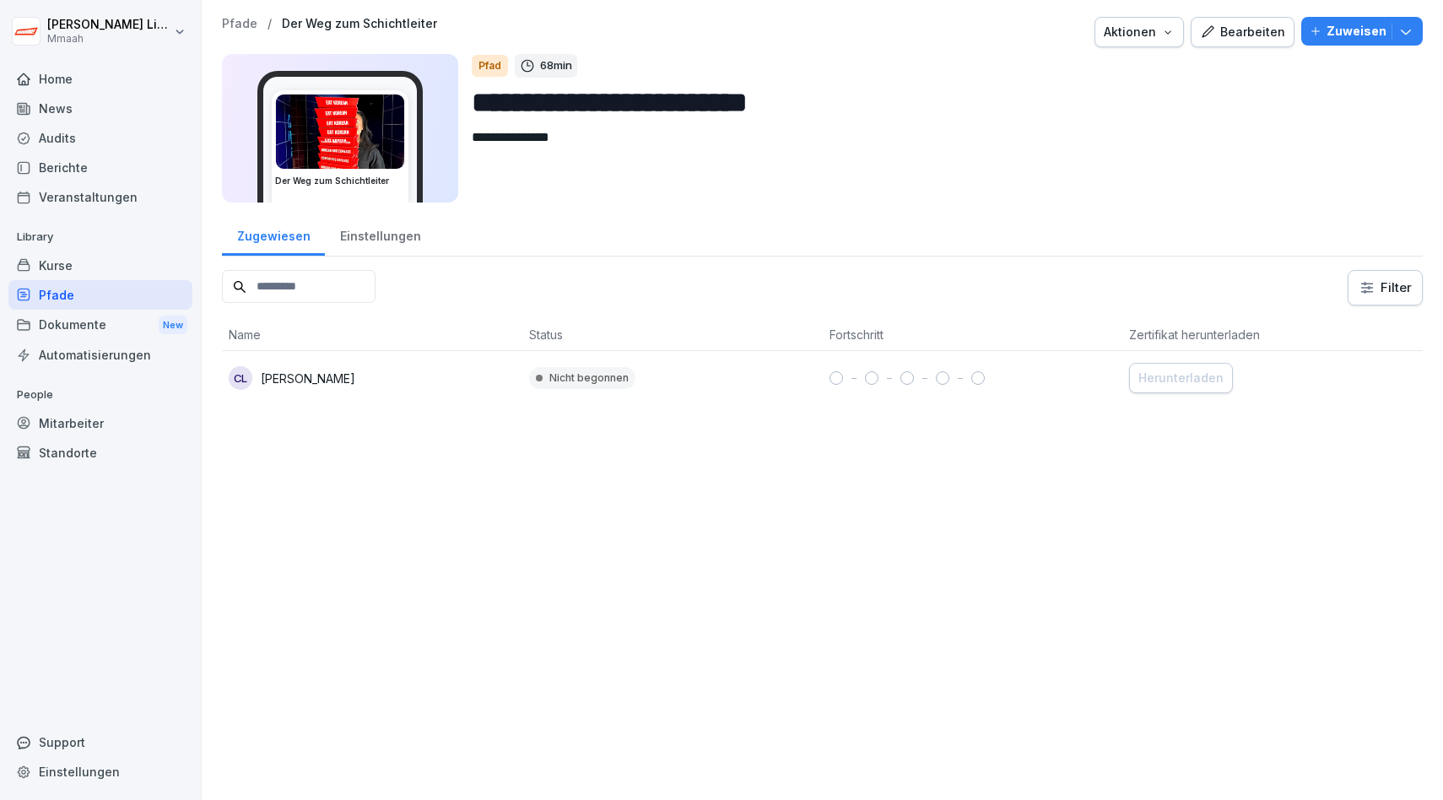
click at [1242, 41] on button "Bearbeiten" at bounding box center [1243, 32] width 104 height 30
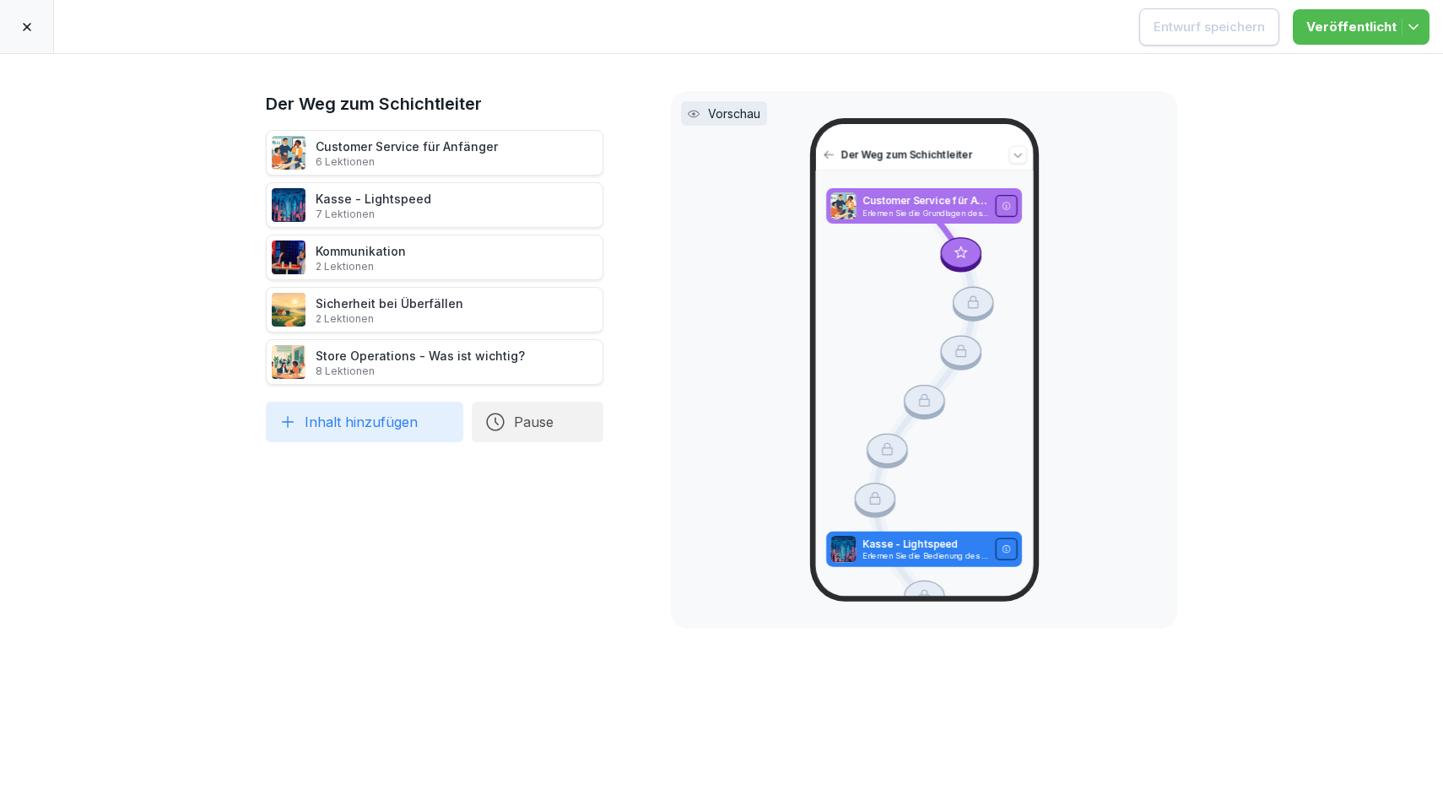
click at [741, 123] on div "Vorschau" at bounding box center [724, 113] width 86 height 24
click at [30, 22] on icon at bounding box center [27, 27] width 14 height 14
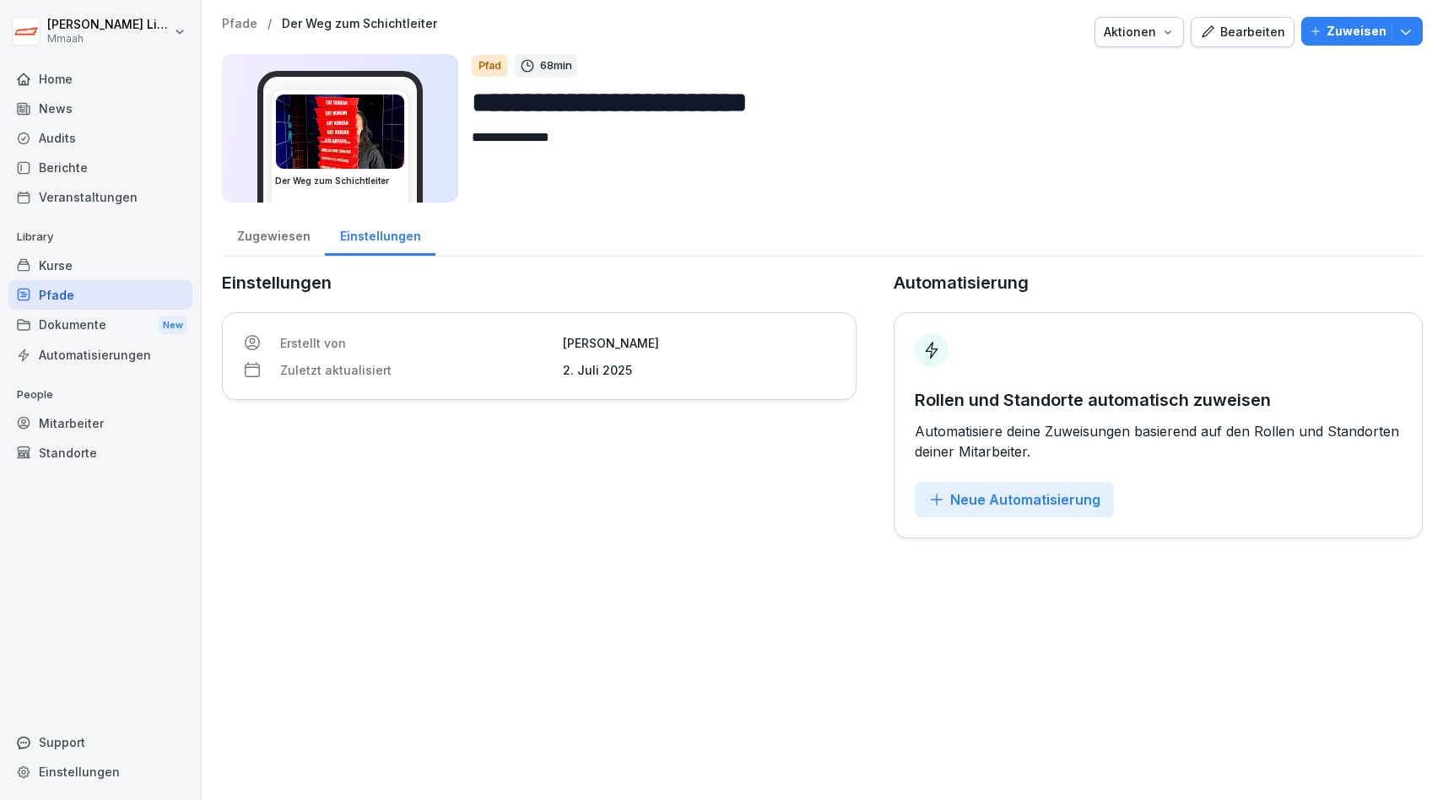
click at [58, 327] on div "Dokumente New" at bounding box center [100, 325] width 184 height 31
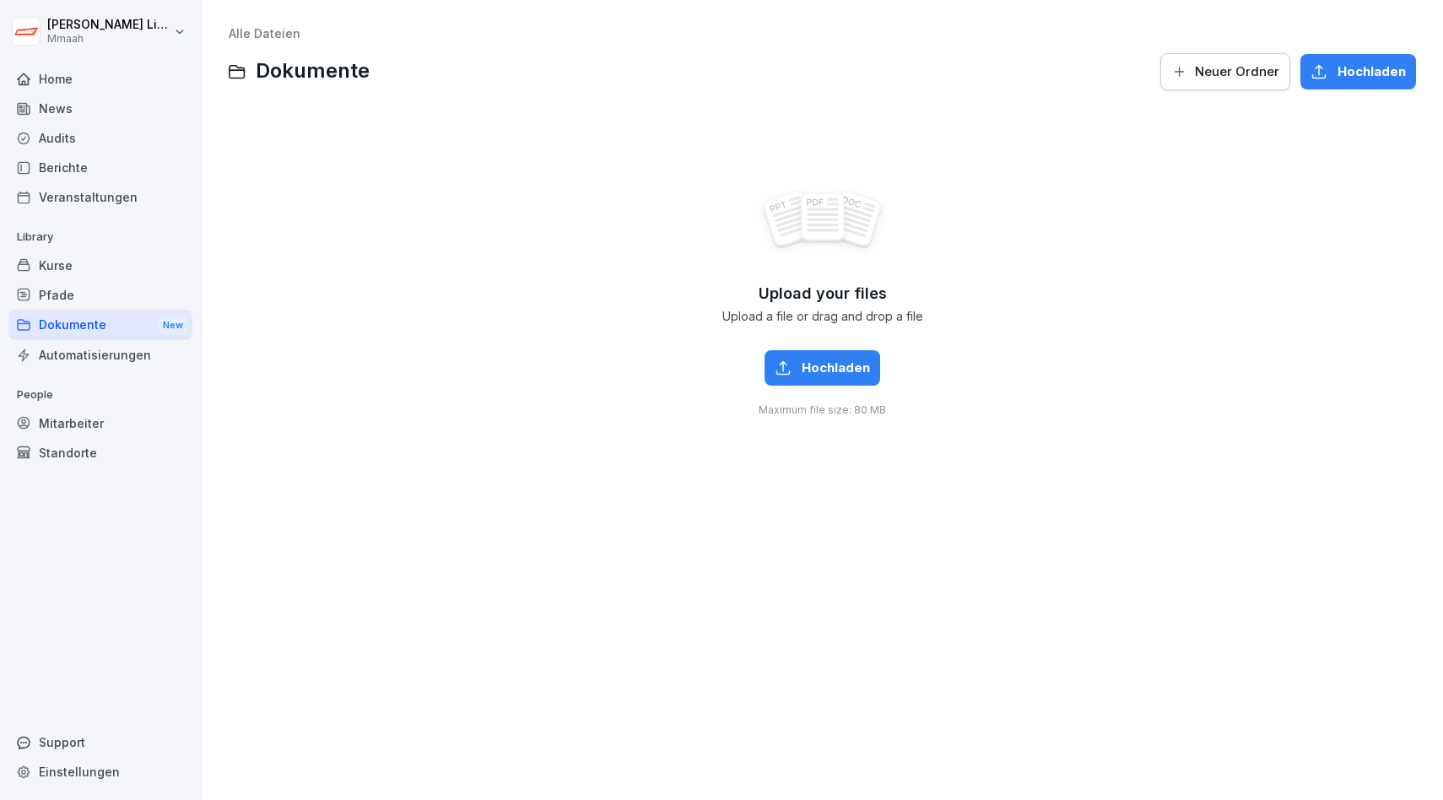
click at [83, 144] on div "Audits" at bounding box center [100, 138] width 184 height 30
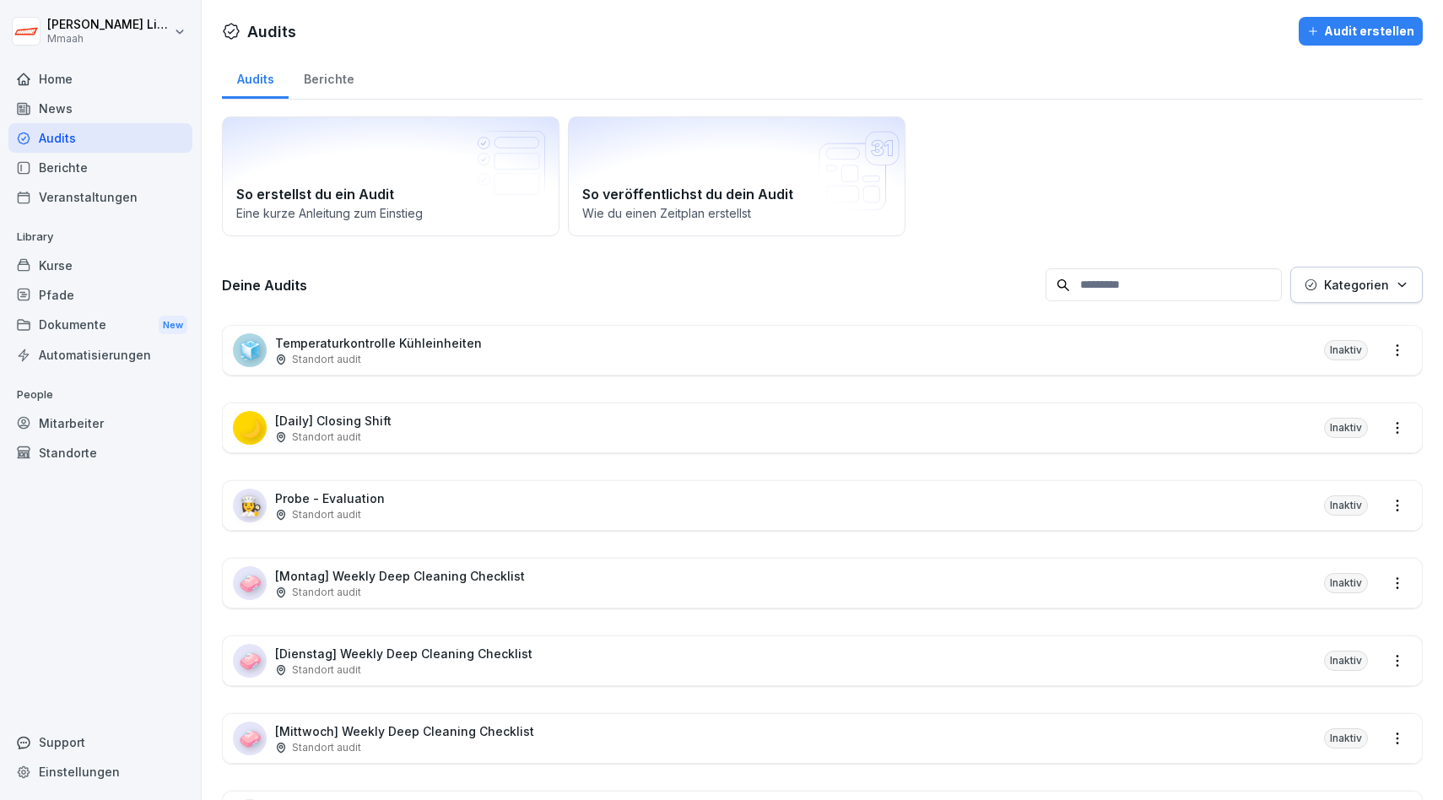
click at [382, 424] on p "[Daily] Closing Shift" at bounding box center [333, 421] width 116 height 18
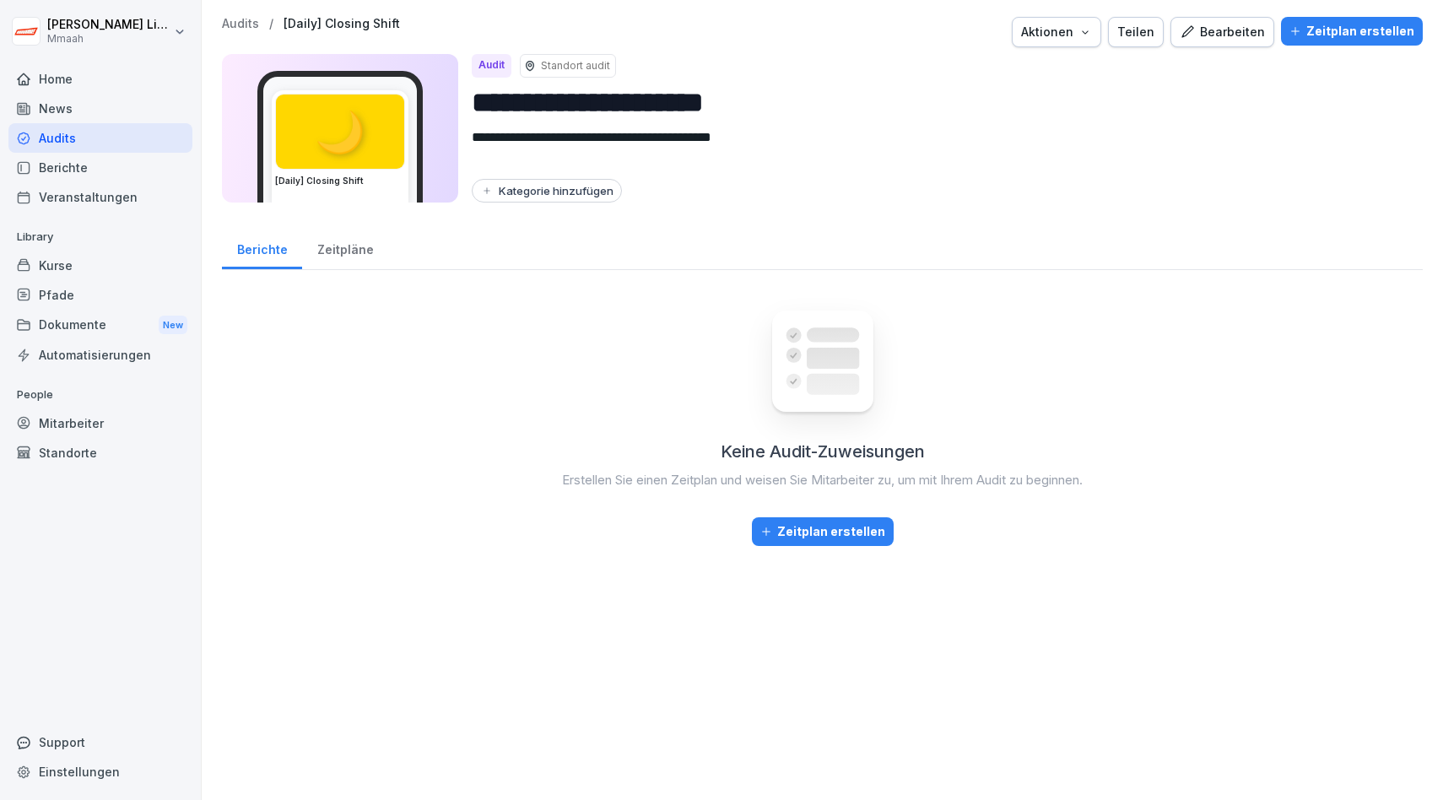
click at [1236, 37] on div "Bearbeiten" at bounding box center [1222, 32] width 85 height 19
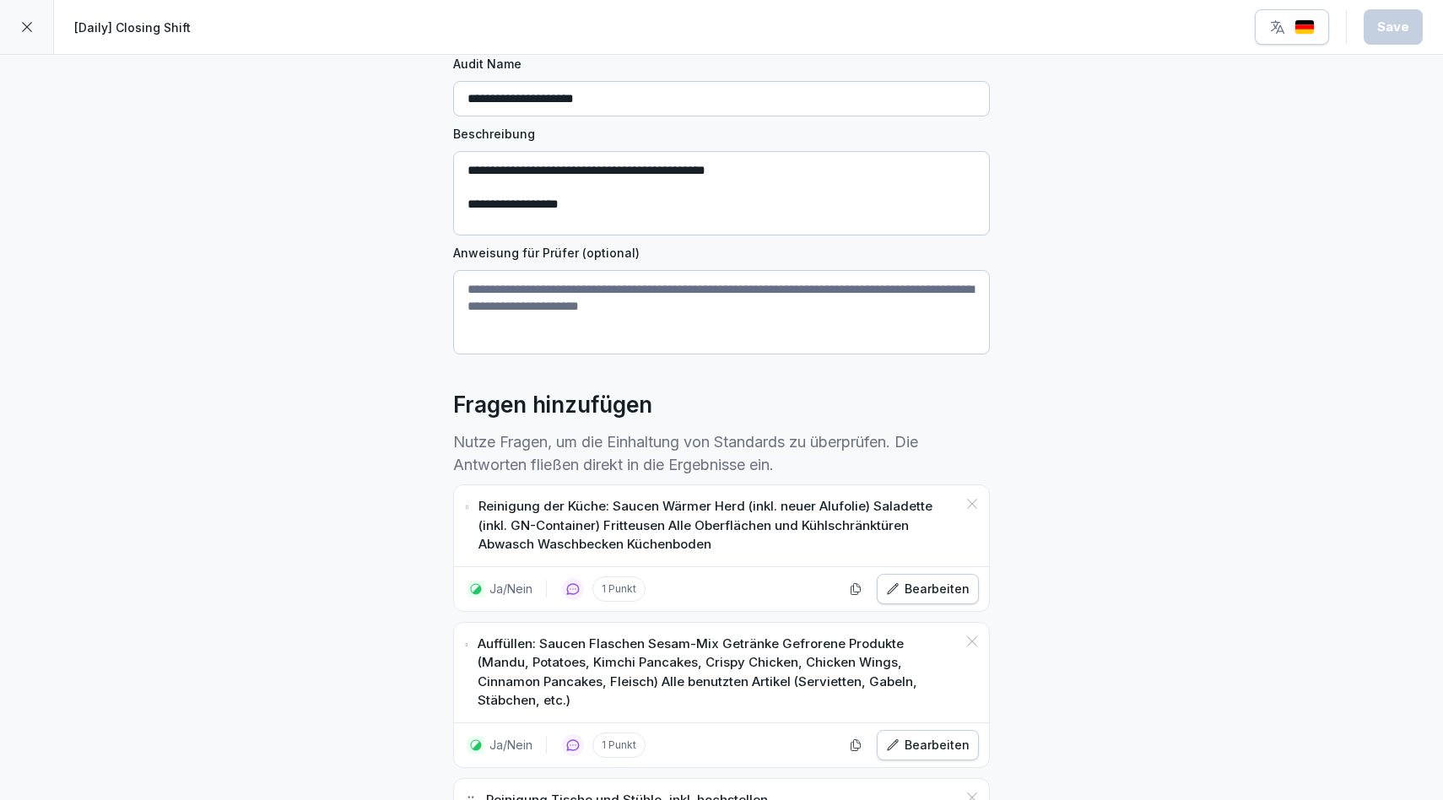
scroll to position [138, 0]
click at [32, 31] on icon at bounding box center [27, 27] width 14 height 14
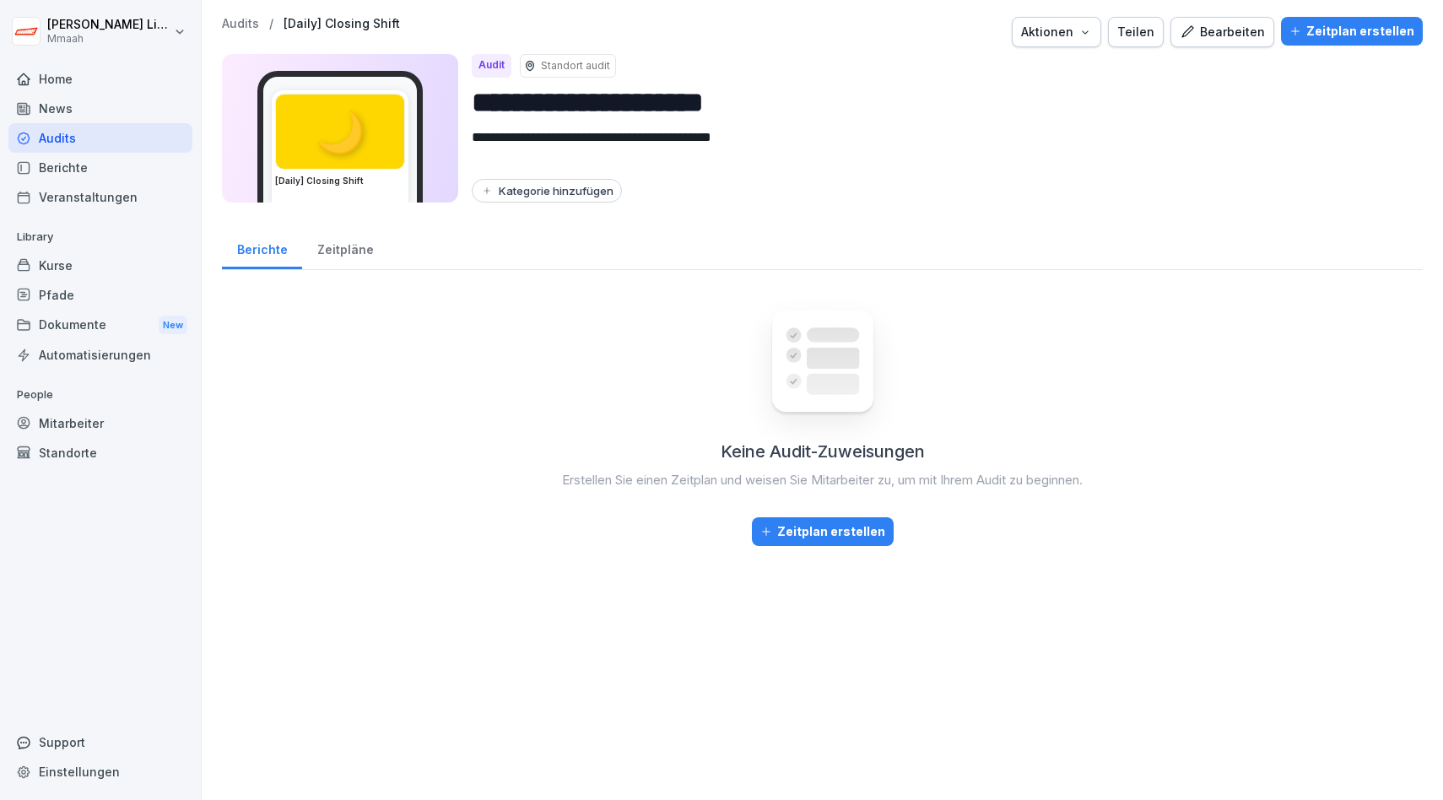
click at [78, 112] on div "News" at bounding box center [100, 109] width 184 height 30
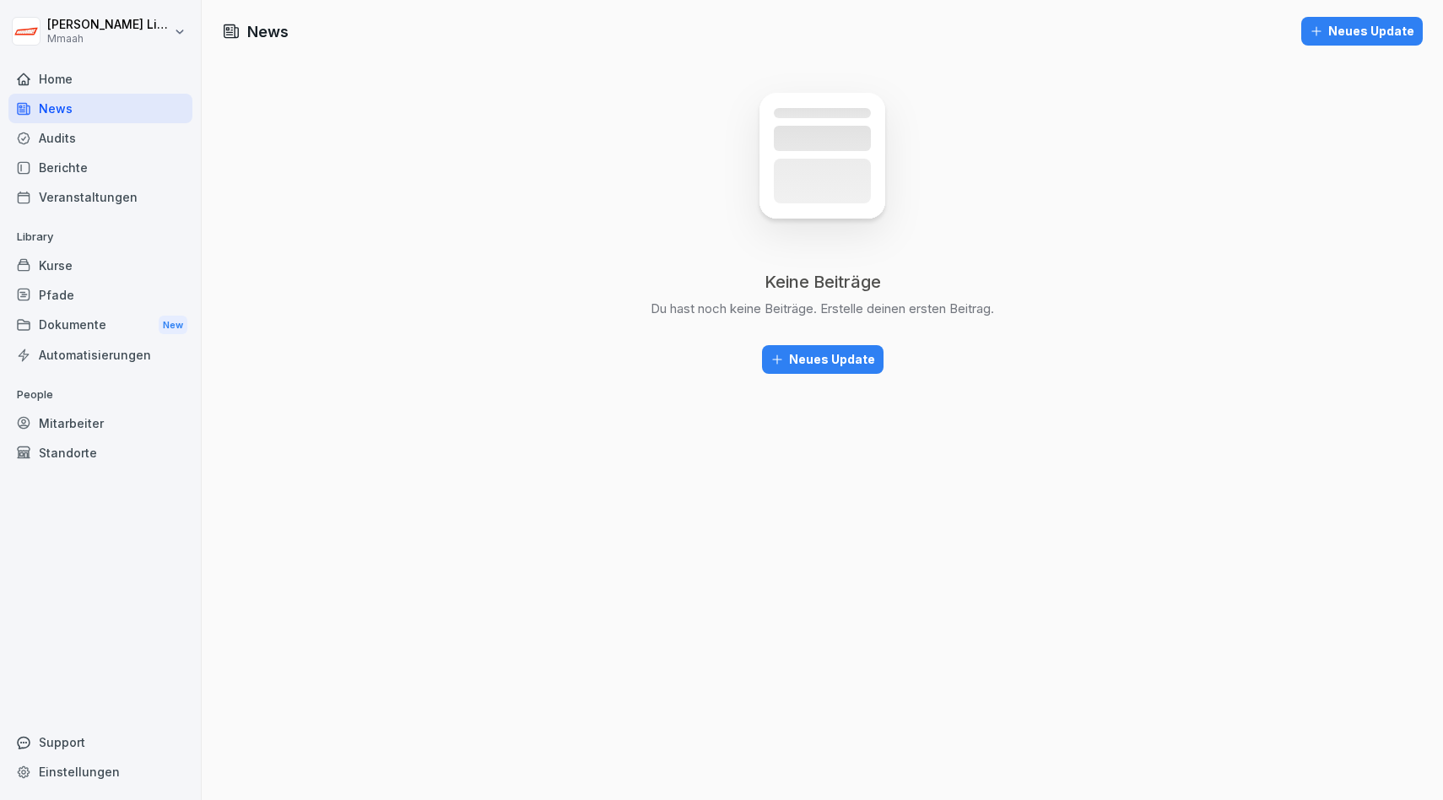
click at [48, 427] on div "Mitarbeiter" at bounding box center [100, 424] width 184 height 30
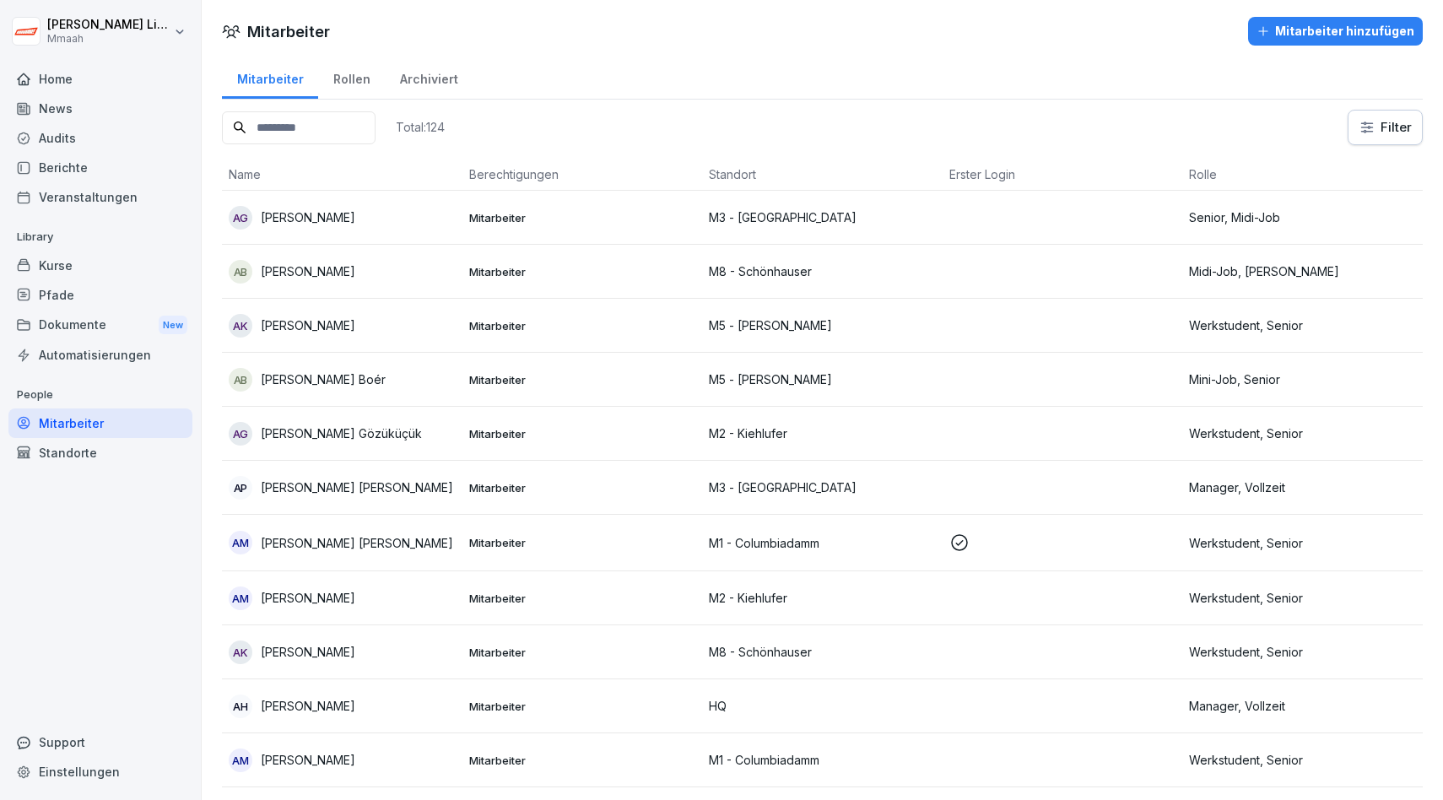
click at [83, 461] on div "Standorte" at bounding box center [100, 453] width 184 height 30
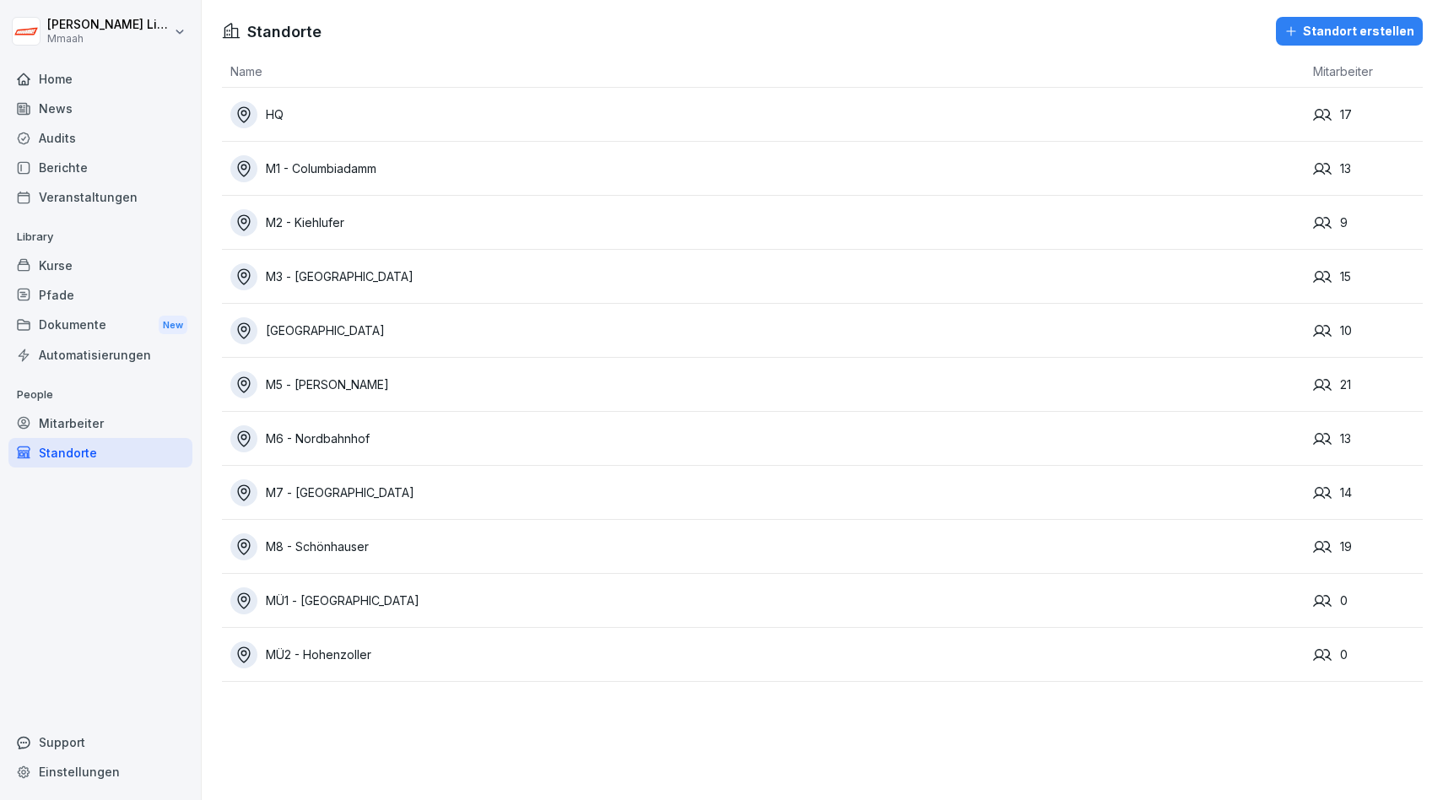
click at [66, 128] on div "Audits" at bounding box center [100, 138] width 184 height 30
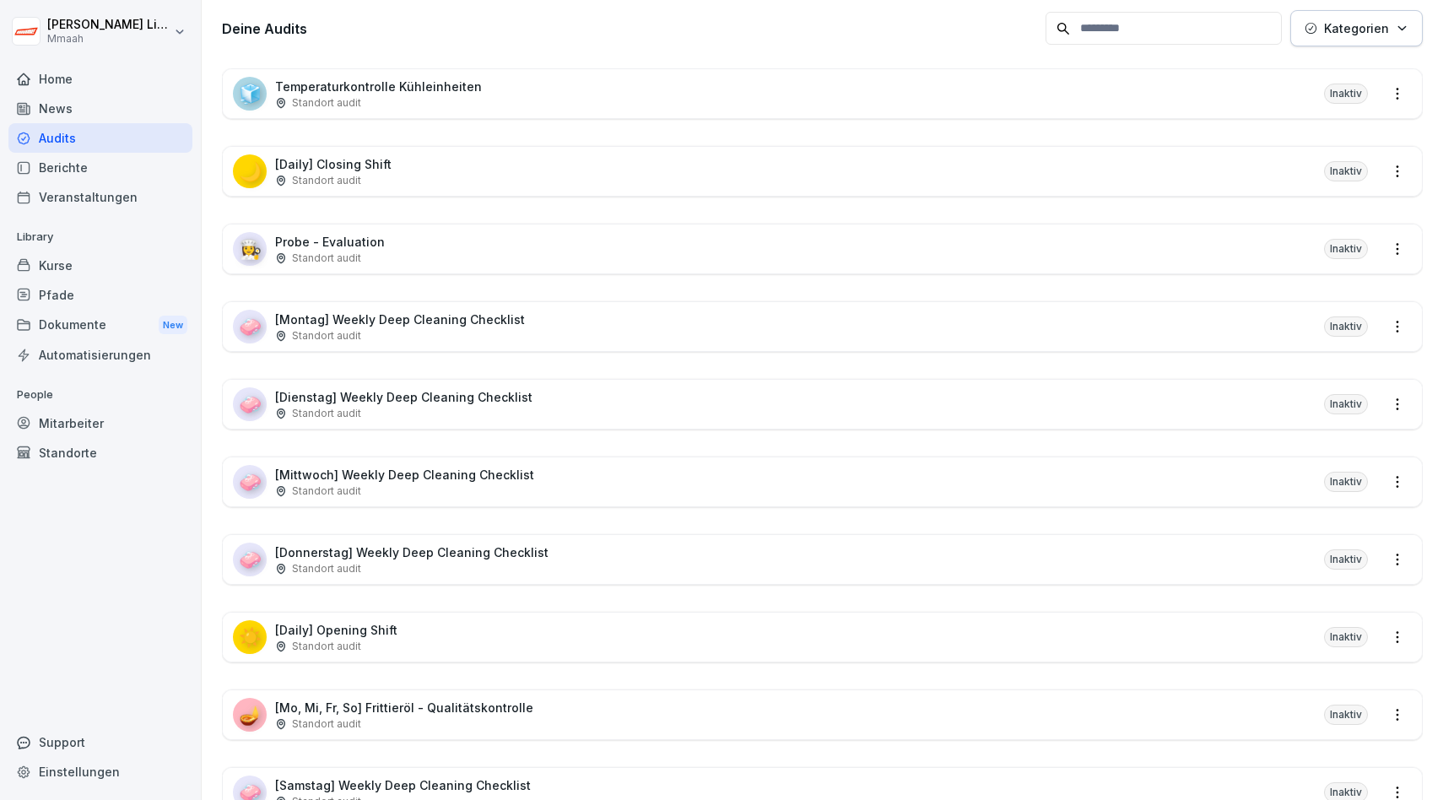
scroll to position [260, 0]
